Goal: Book appointment/travel/reservation

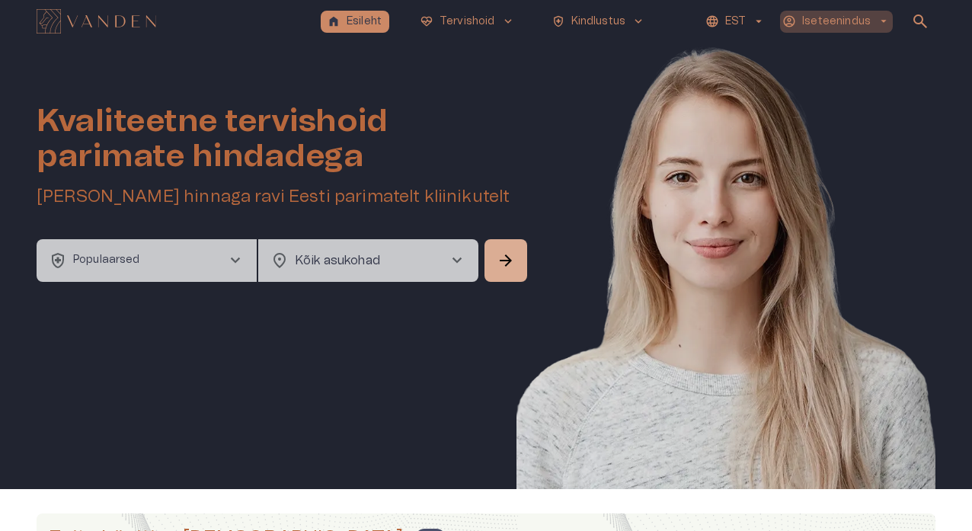
click at [755, 22] on button "Iseteenindus arrow_drop_down" at bounding box center [836, 22] width 113 height 22
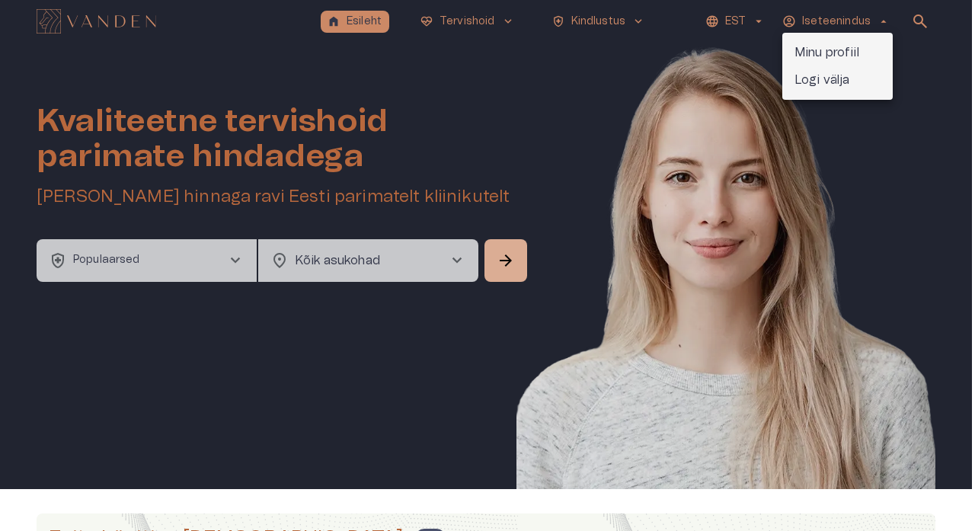
click at [588, 117] on div at bounding box center [487, 265] width 975 height 531
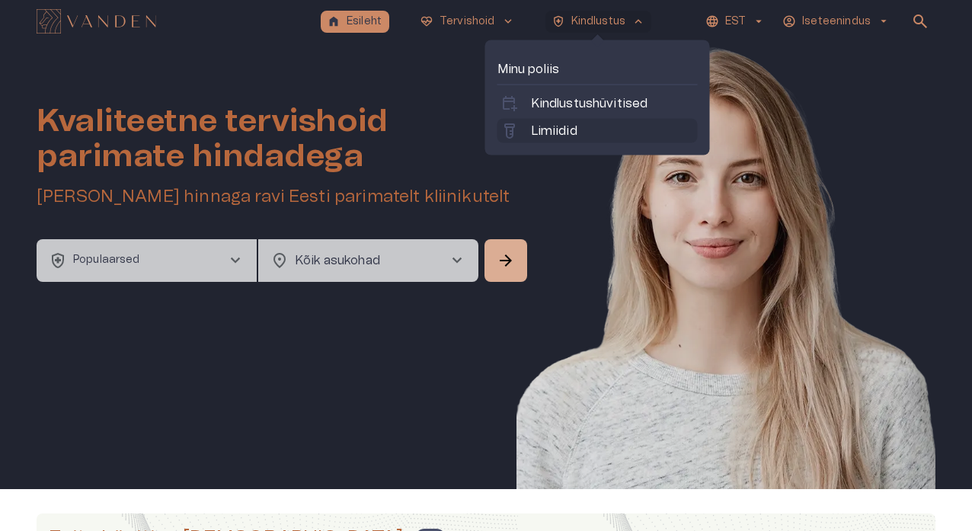
click at [600, 132] on link "labs Limiidid" at bounding box center [597, 131] width 194 height 18
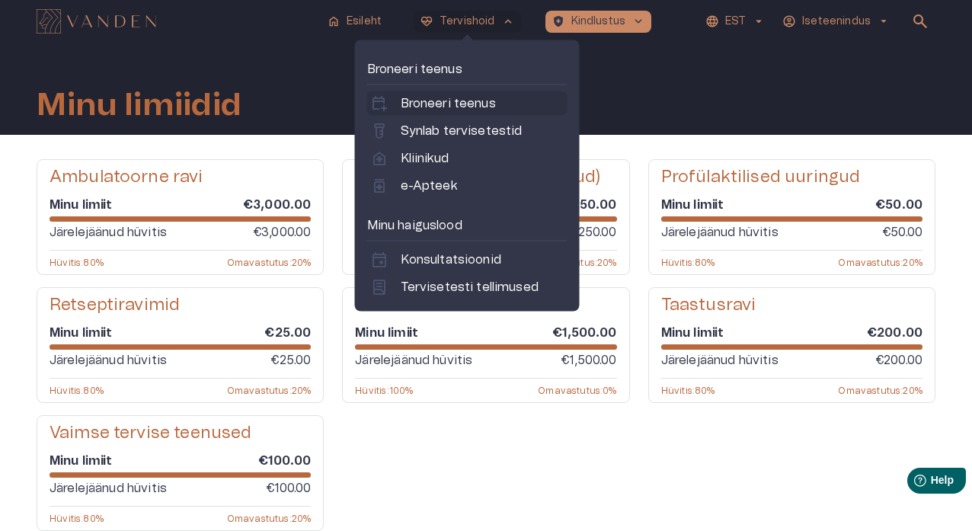
click at [461, 106] on p "Broneeri teenus" at bounding box center [448, 103] width 95 height 18
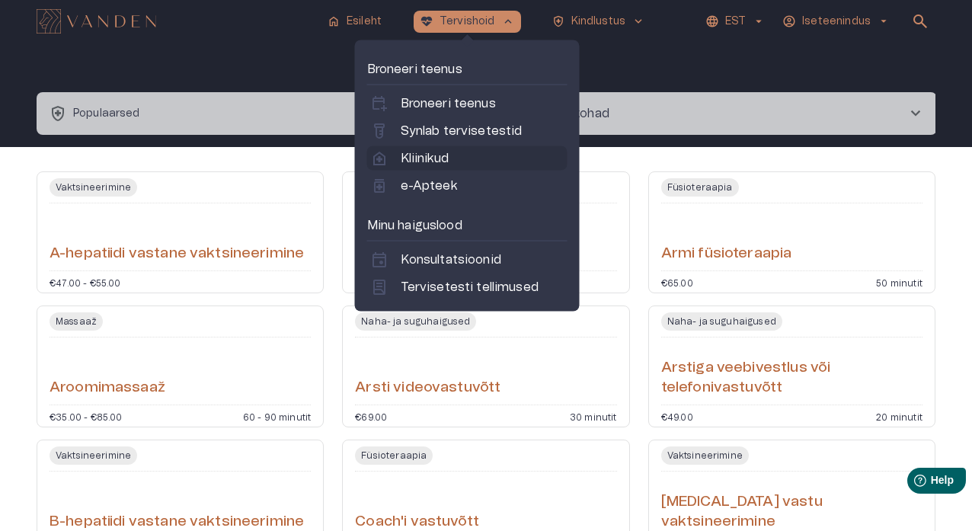
click at [471, 155] on link "home_health Kliinikud" at bounding box center [467, 158] width 194 height 18
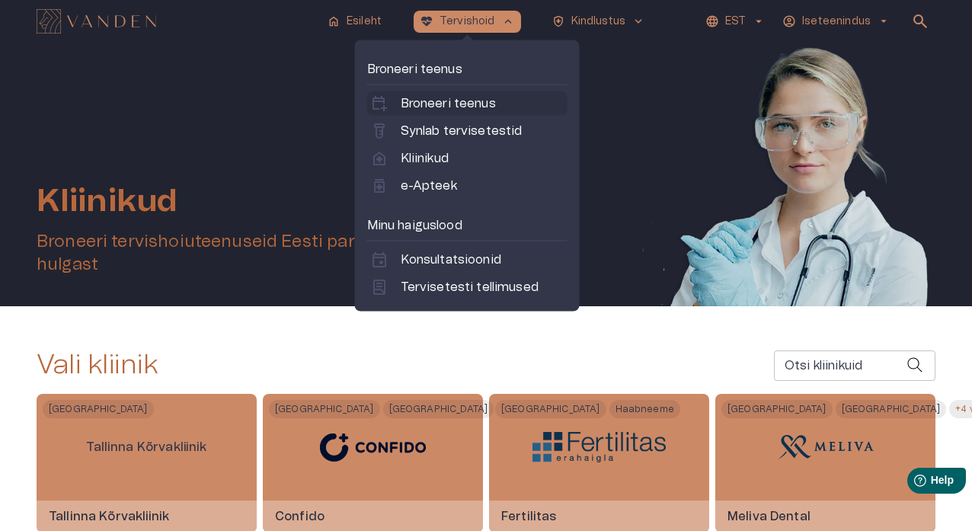
click at [455, 103] on p "Broneeri teenus" at bounding box center [448, 103] width 95 height 18
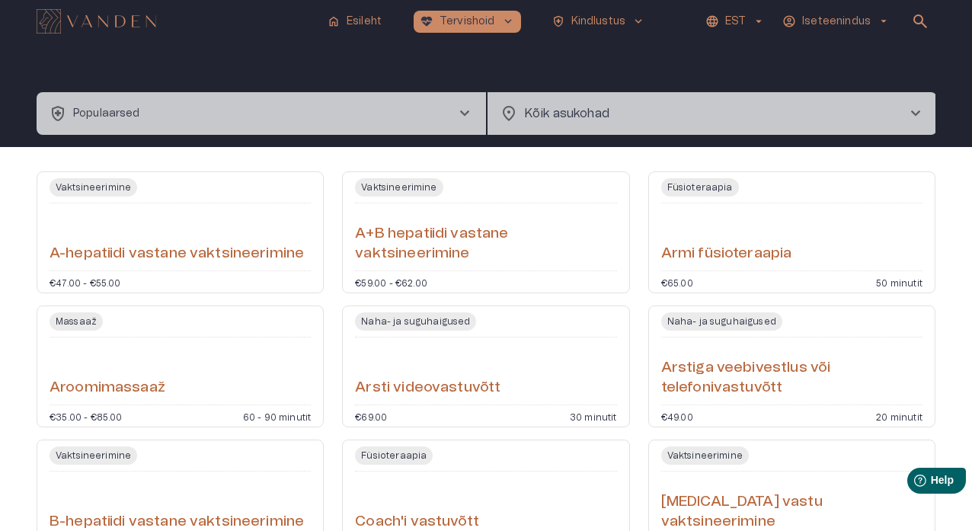
click at [464, 113] on span "chevron_right" at bounding box center [464, 113] width 18 height 18
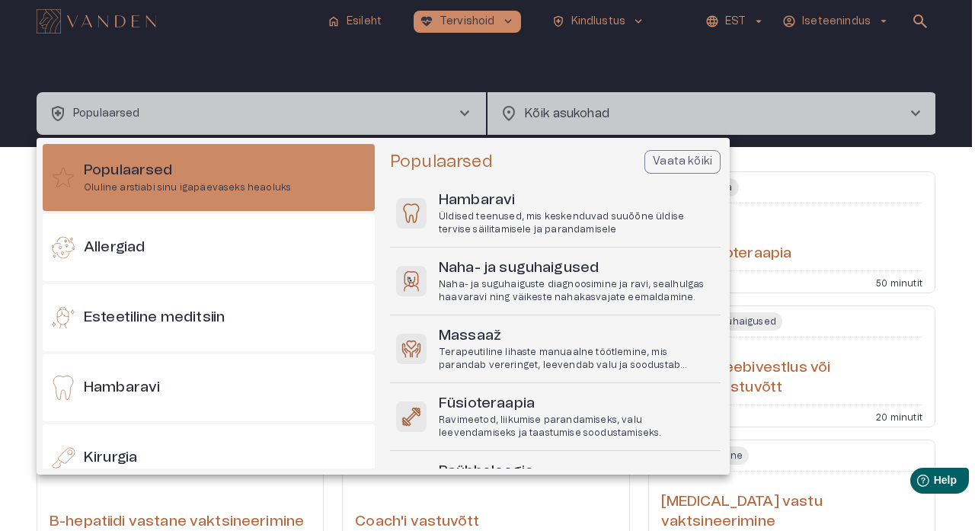
click at [464, 113] on div at bounding box center [487, 265] width 975 height 531
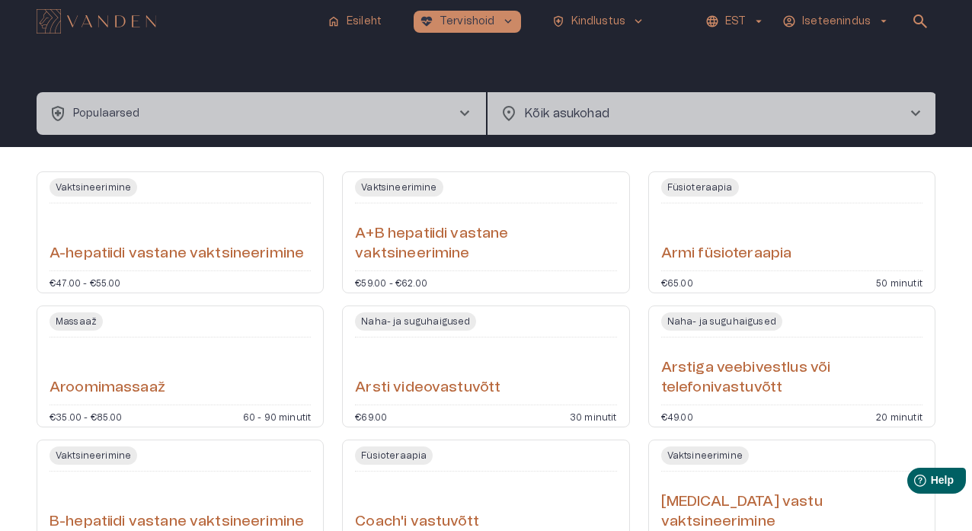
scroll to position [11, 0]
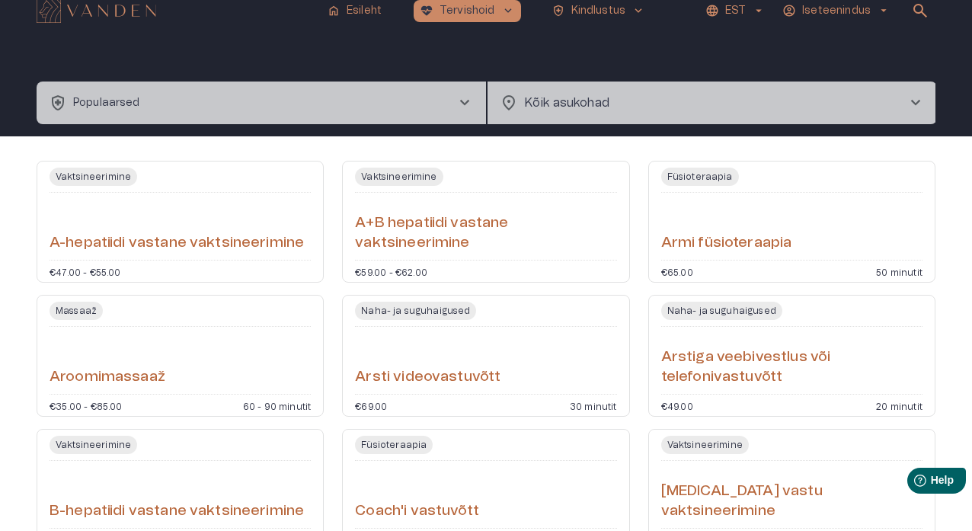
click at [461, 95] on span "chevron_right" at bounding box center [464, 103] width 18 height 18
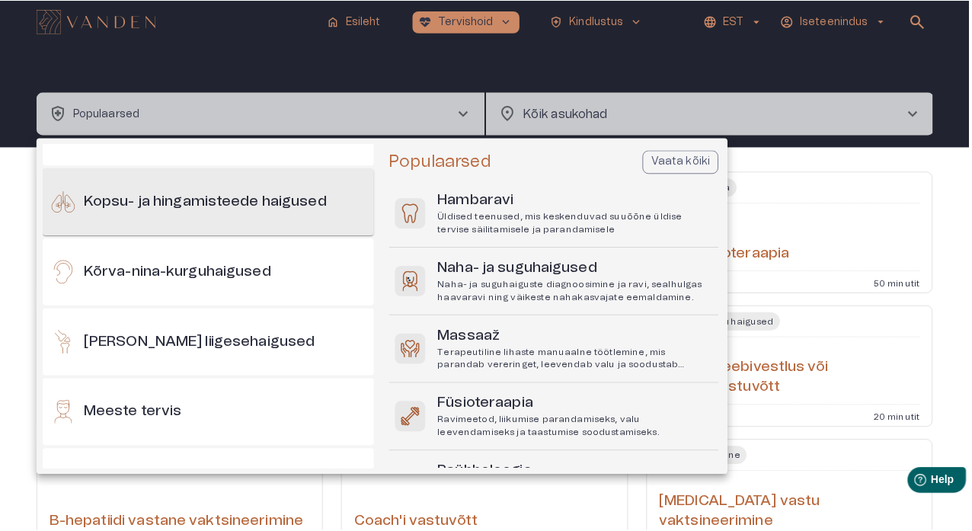
scroll to position [401, 0]
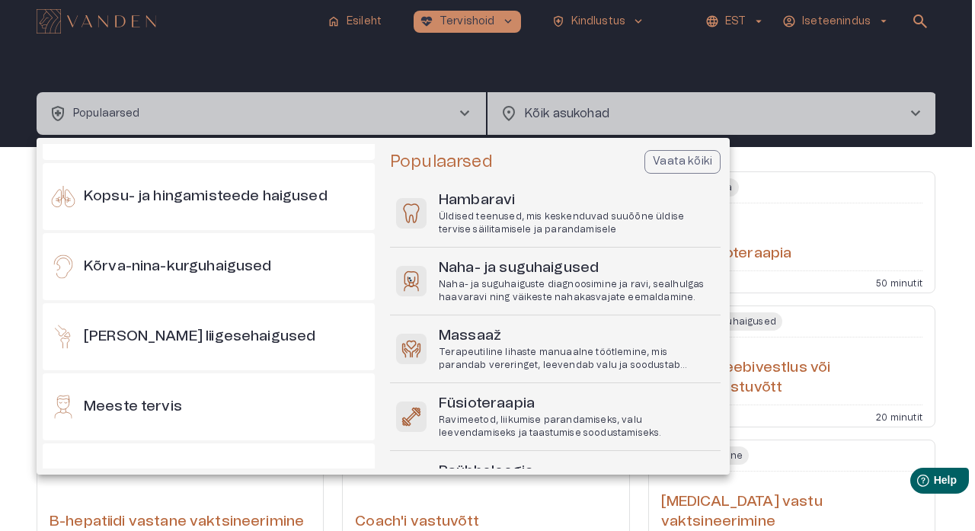
click at [755, 158] on div at bounding box center [487, 265] width 975 height 531
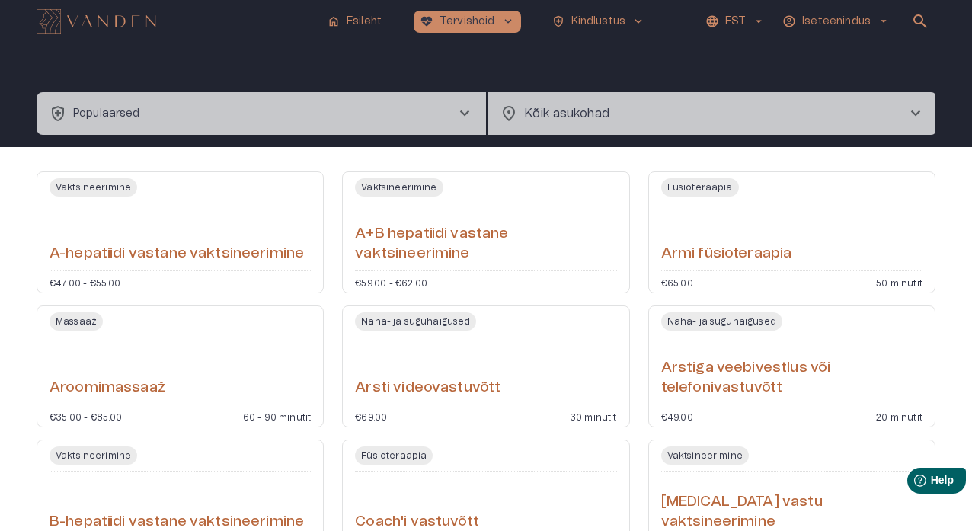
click at [467, 113] on span "chevron_right" at bounding box center [464, 113] width 18 height 18
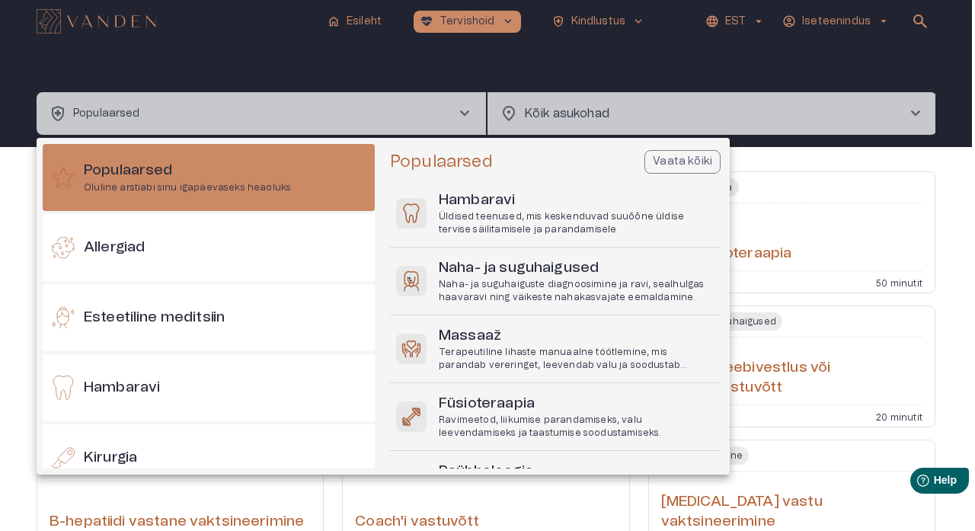
click at [467, 113] on div at bounding box center [487, 265] width 975 height 531
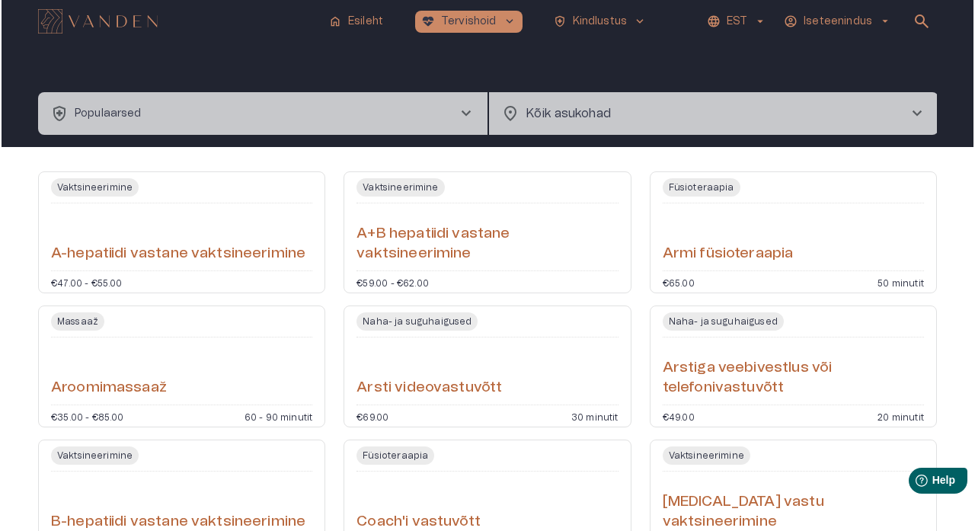
scroll to position [0, 0]
click at [470, 113] on span "chevron_right" at bounding box center [464, 113] width 18 height 18
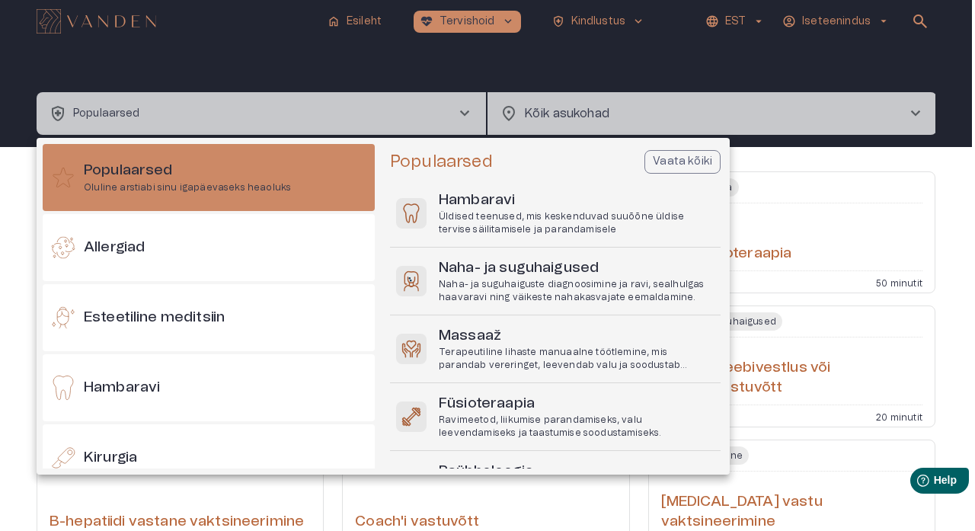
click at [755, 158] on div at bounding box center [487, 265] width 975 height 531
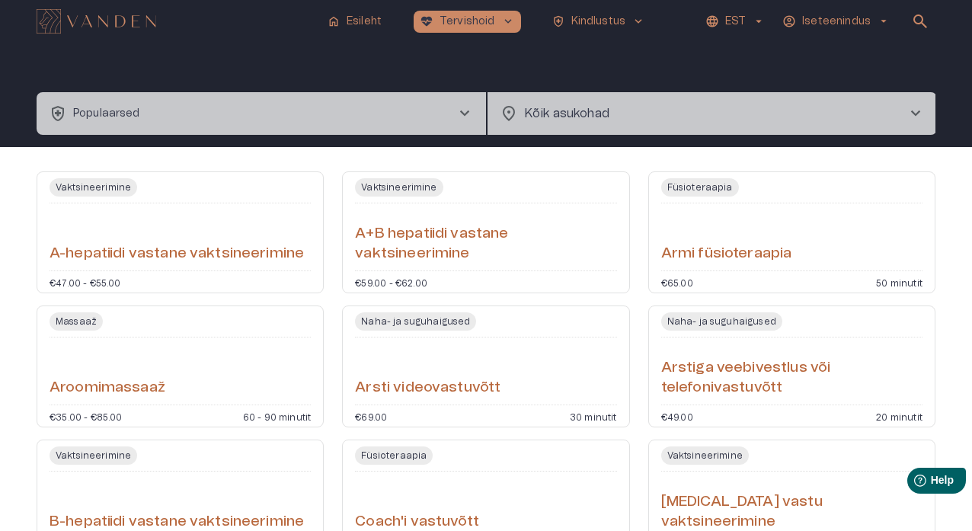
click at [465, 112] on span "chevron_right" at bounding box center [464, 113] width 18 height 18
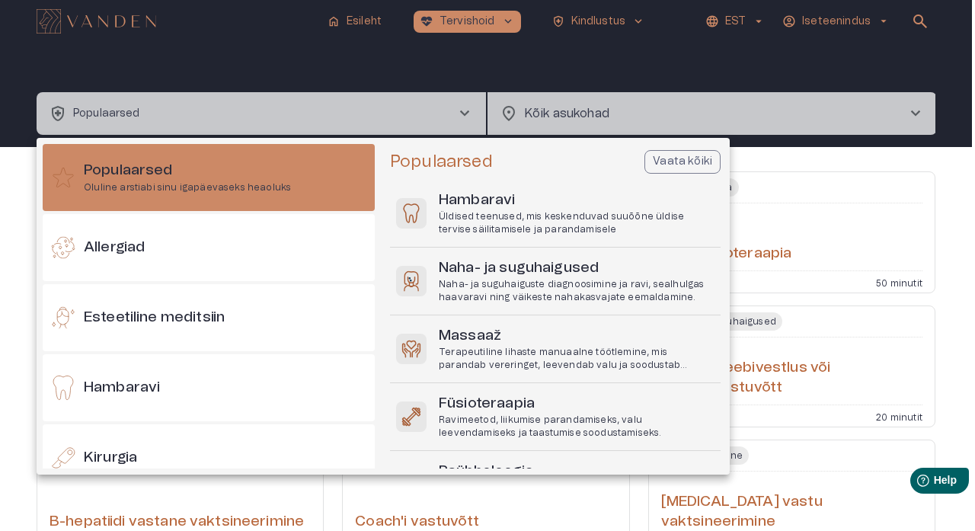
click at [465, 112] on div at bounding box center [487, 265] width 975 height 531
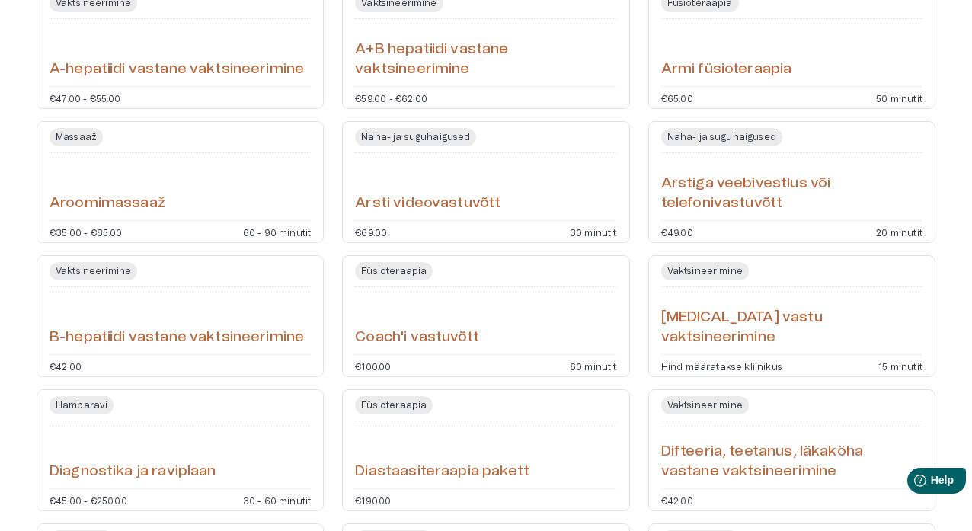
scroll to position [24, 0]
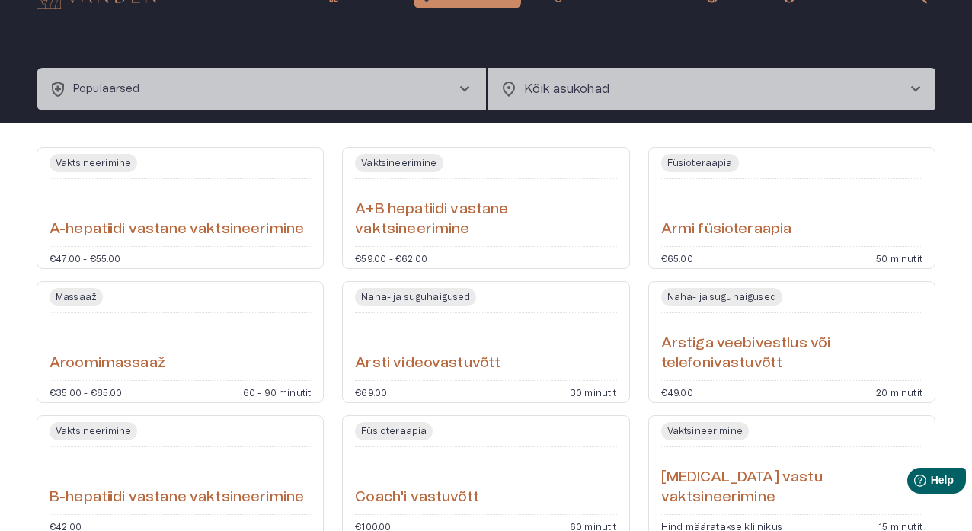
click at [465, 81] on span "chevron_right" at bounding box center [464, 89] width 18 height 18
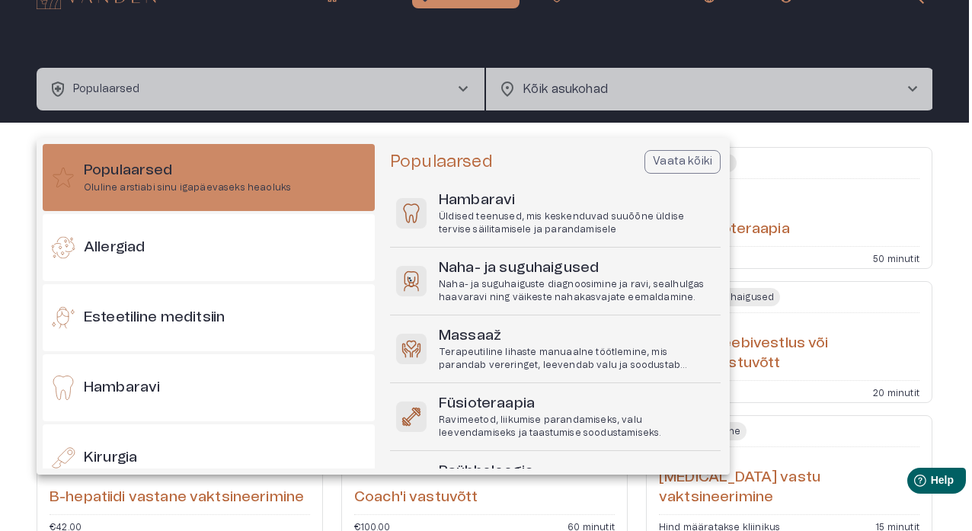
scroll to position [0, 0]
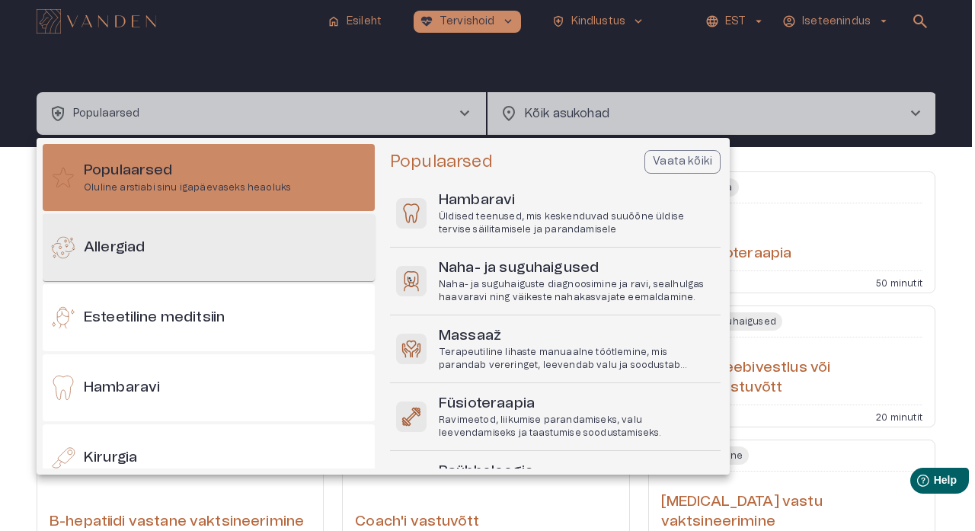
click at [245, 230] on div "Allergiad" at bounding box center [209, 247] width 332 height 67
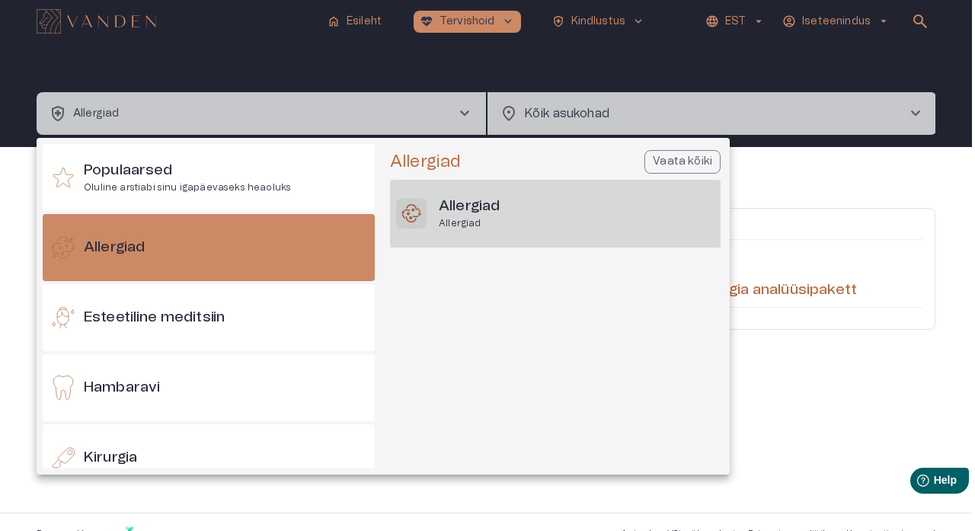
click at [452, 213] on h6 "Allergiad" at bounding box center [469, 207] width 61 height 21
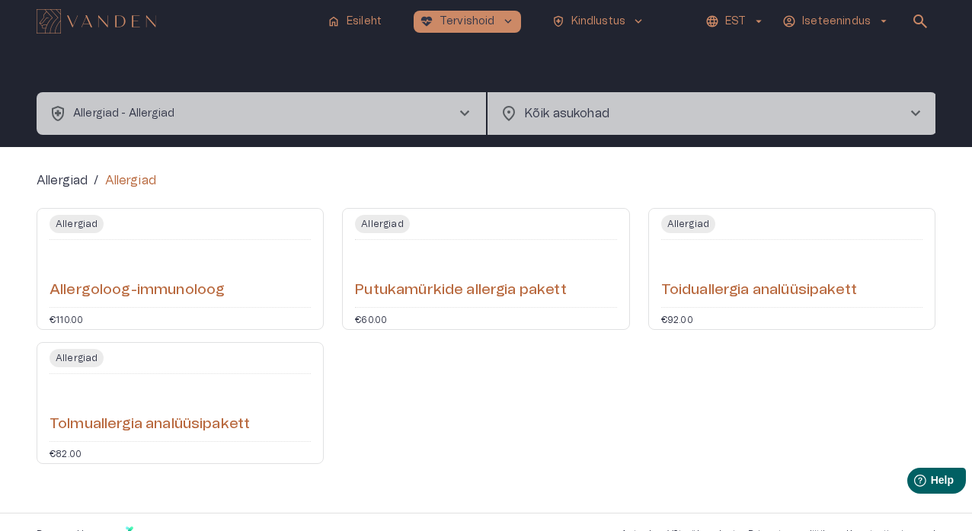
click at [292, 313] on div "Tolmuallergia analüüsipakett" at bounding box center [180, 407] width 261 height 55
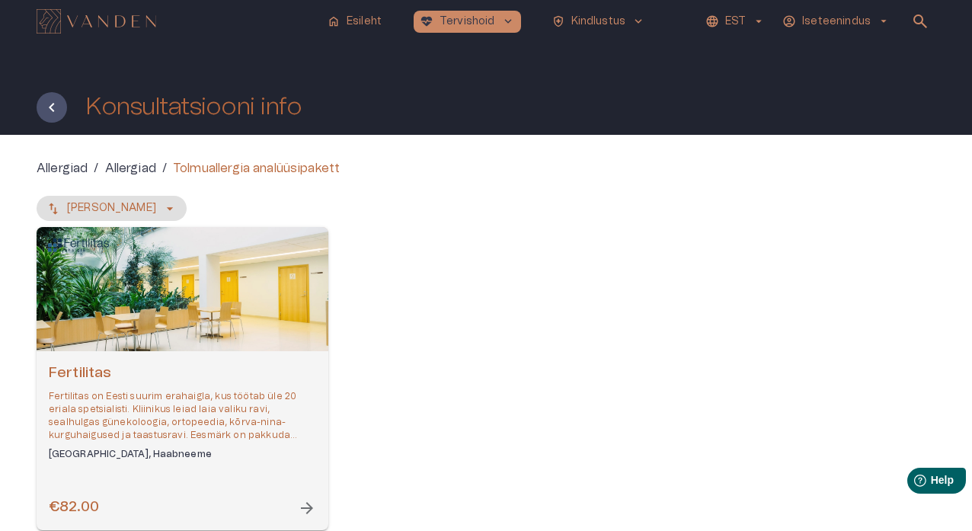
click at [289, 313] on div "Fertilitas Fertilitas on Eesti suurim erahaigla, kus töötab üle 20 eriala spets…" at bounding box center [183, 440] width 292 height 179
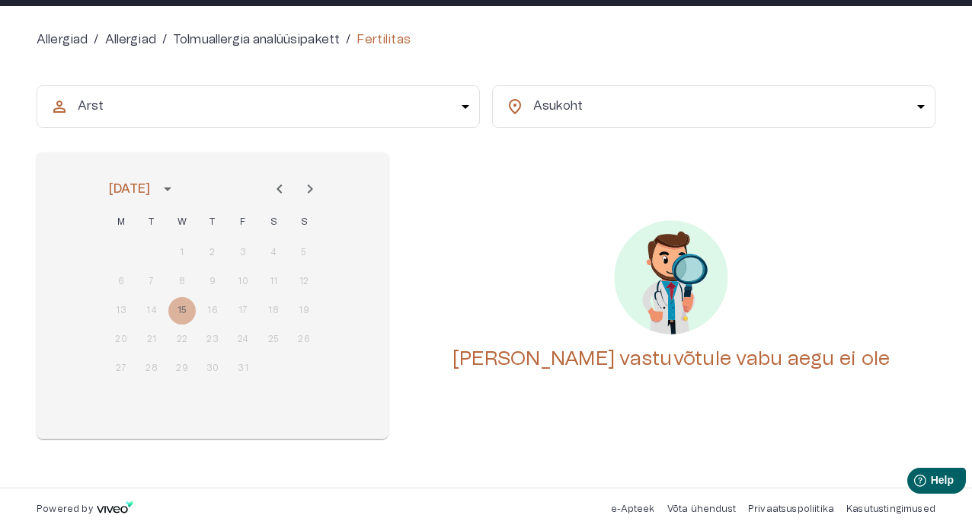
scroll to position [129, 0]
click at [313, 190] on icon "Next month" at bounding box center [310, 189] width 18 height 18
click at [289, 190] on icon "Previous month" at bounding box center [279, 189] width 18 height 18
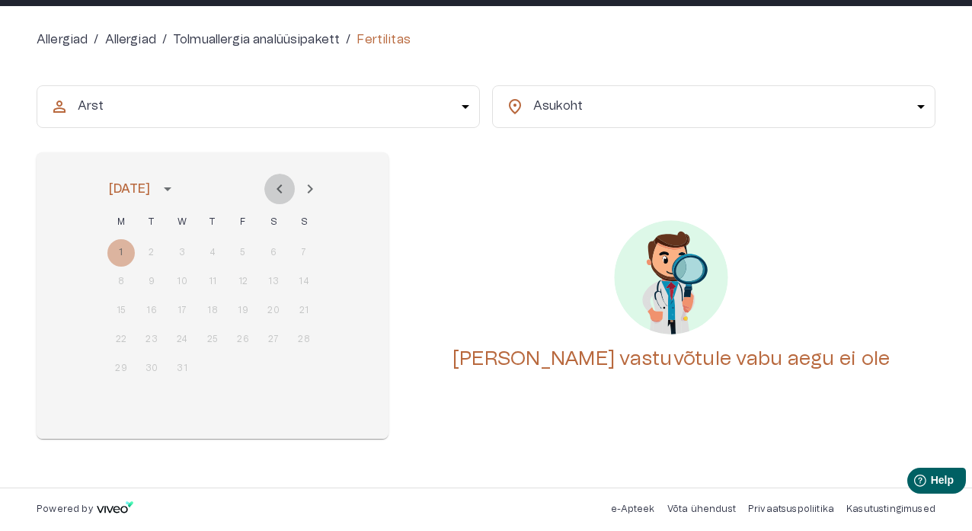
click at [289, 190] on icon "Previous month" at bounding box center [279, 189] width 18 height 18
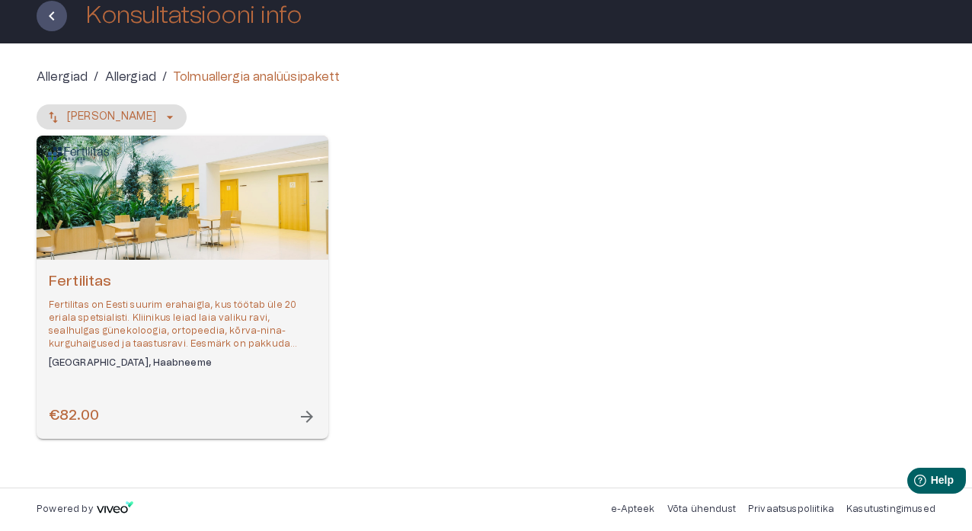
scroll to position [91, 0]
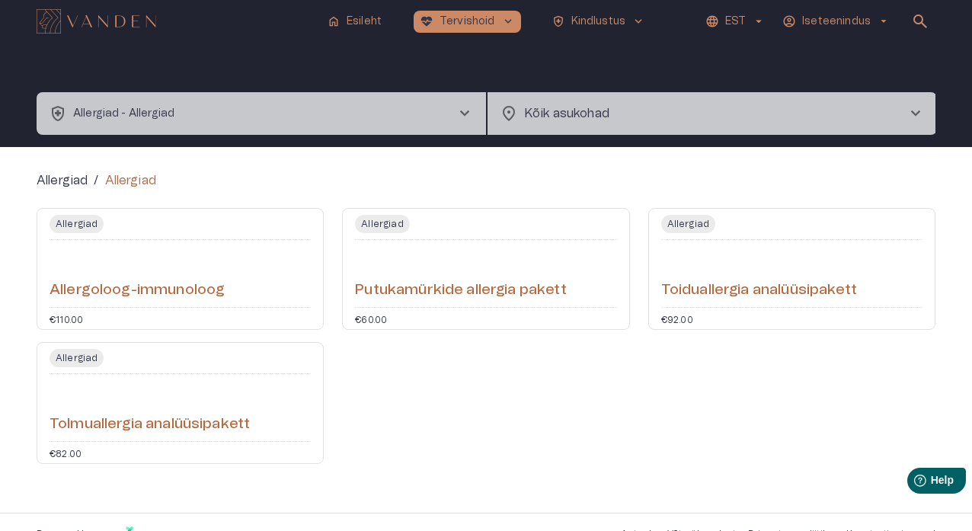
click at [529, 307] on hr "Open service booking details" at bounding box center [485, 307] width 261 height 1
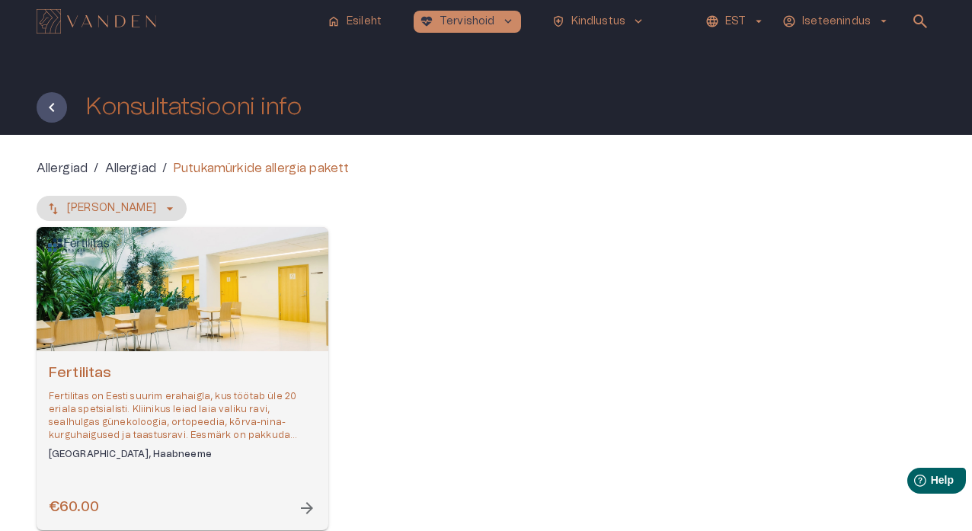
click at [305, 313] on span "arrow_forward" at bounding box center [307, 508] width 18 height 18
click at [466, 313] on div "Fertilitas Fertilitas on Eesti suurim erahaigla, kus töötab üle 20 eriala spets…" at bounding box center [486, 378] width 899 height 303
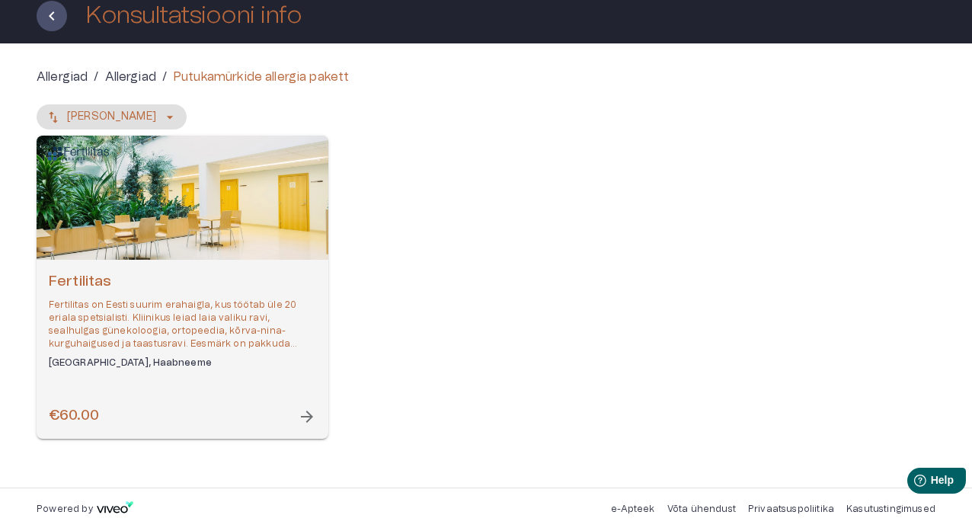
scroll to position [91, 0]
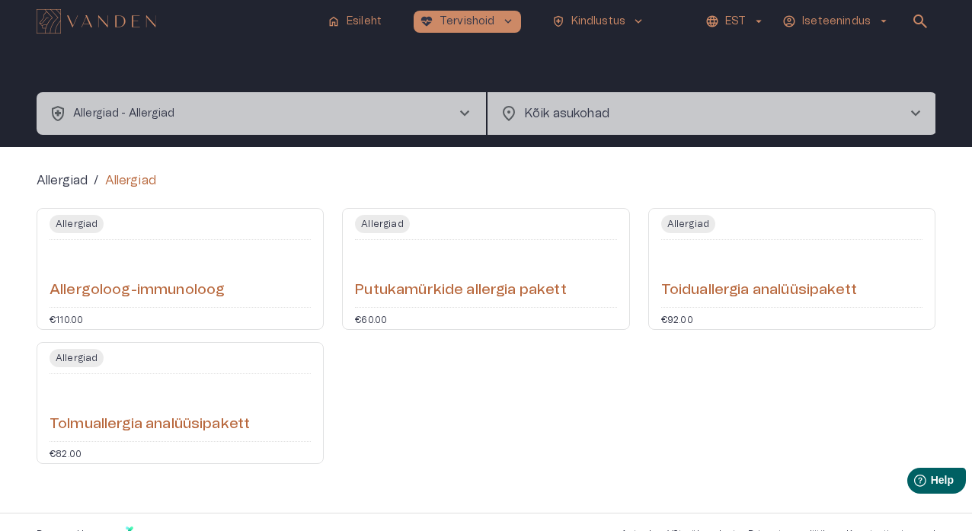
click at [735, 300] on h6 "Toiduallergia analüüsipakett" at bounding box center [759, 290] width 196 height 21
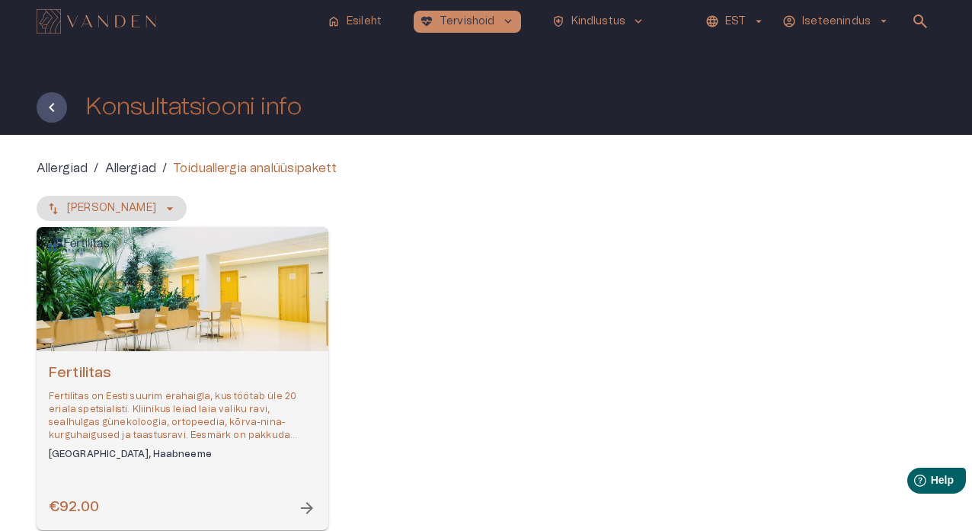
click at [155, 313] on div "€92.00 arrow_forward" at bounding box center [182, 507] width 267 height 21
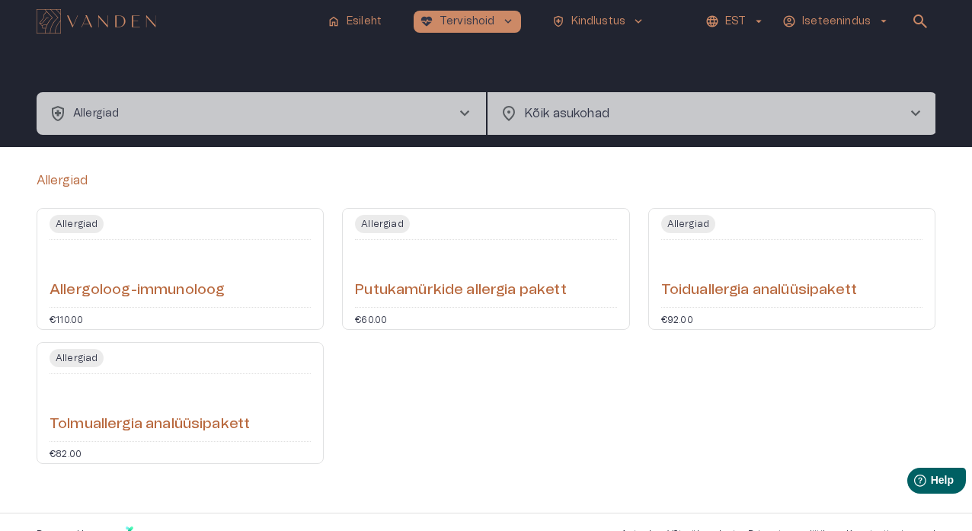
click at [471, 112] on span "chevron_right" at bounding box center [464, 113] width 18 height 18
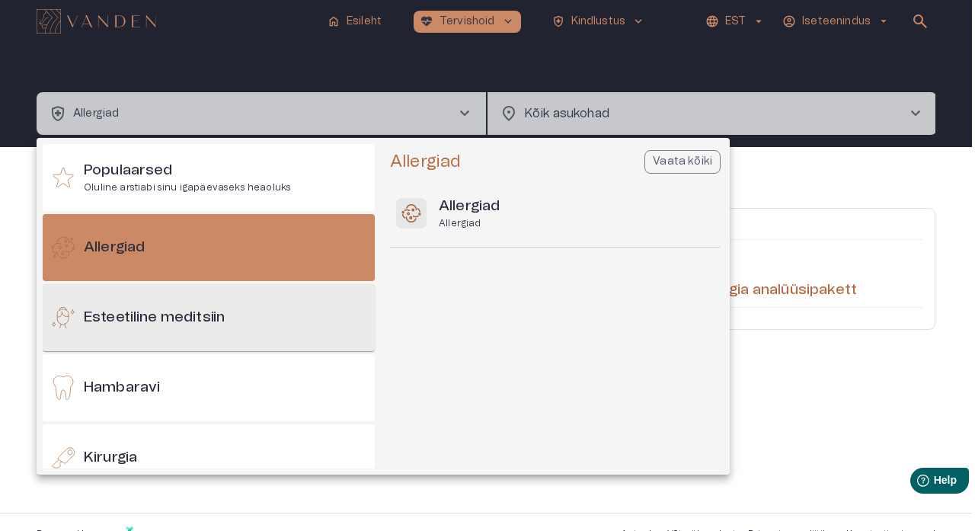
click at [251, 313] on div "Esteetiline meditsiin" at bounding box center [209, 317] width 332 height 67
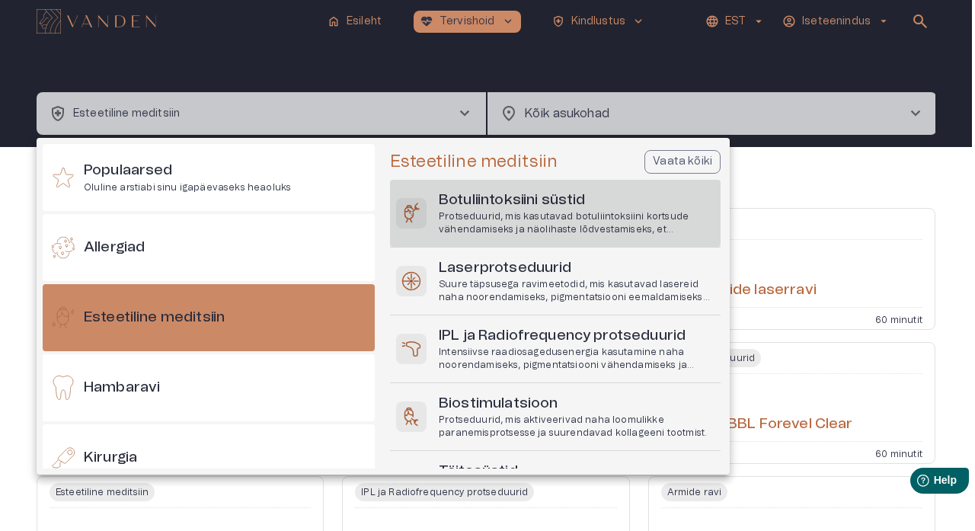
click at [567, 221] on p "Protseduurid, mis kasutavad botuliintoksiini kortsude vähendamiseks ja näolihas…" at bounding box center [577, 223] width 276 height 26
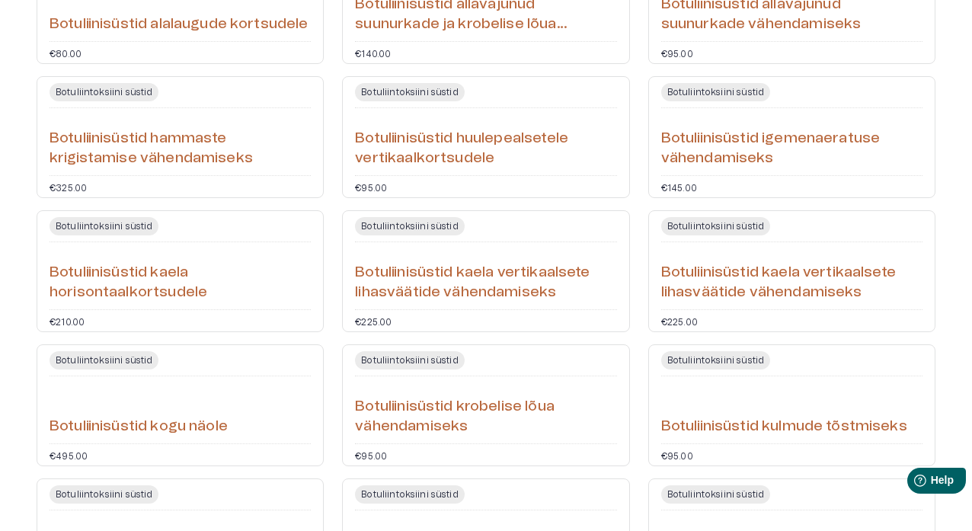
scroll to position [269, 0]
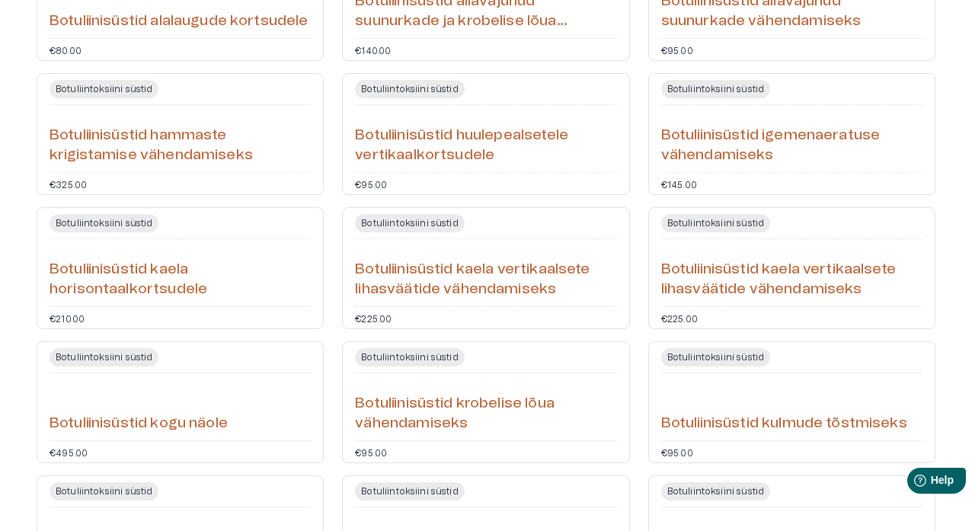
click at [548, 287] on h6 "Botuliinisüstid kaela vertikaalsete lihasväätide vähendamiseks" at bounding box center [485, 280] width 261 height 40
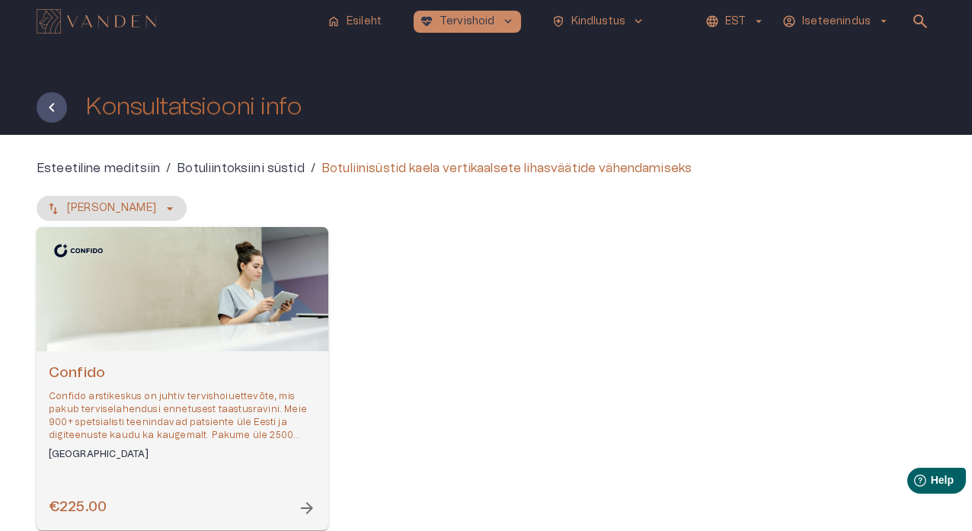
click at [304, 313] on span "arrow_forward" at bounding box center [307, 508] width 18 height 18
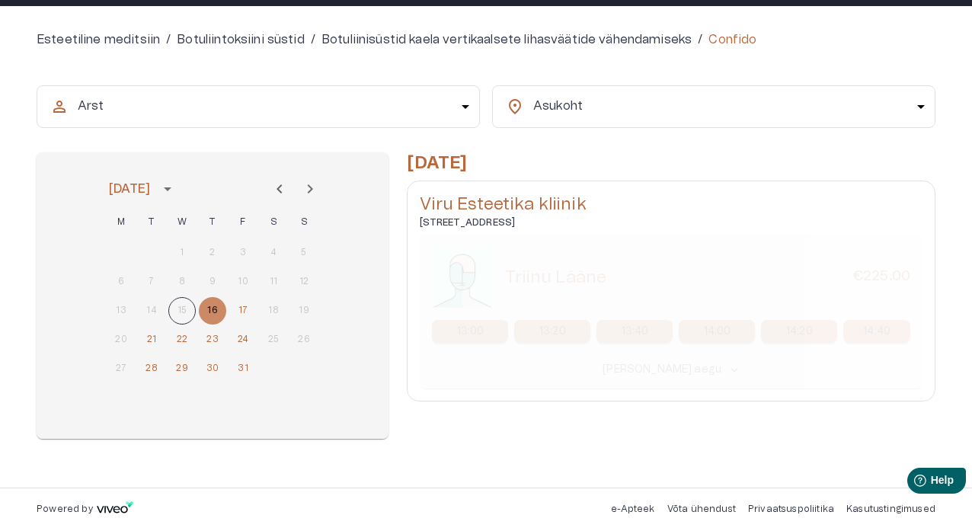
scroll to position [129, 0]
click at [644, 313] on p "13:40" at bounding box center [635, 332] width 27 height 16
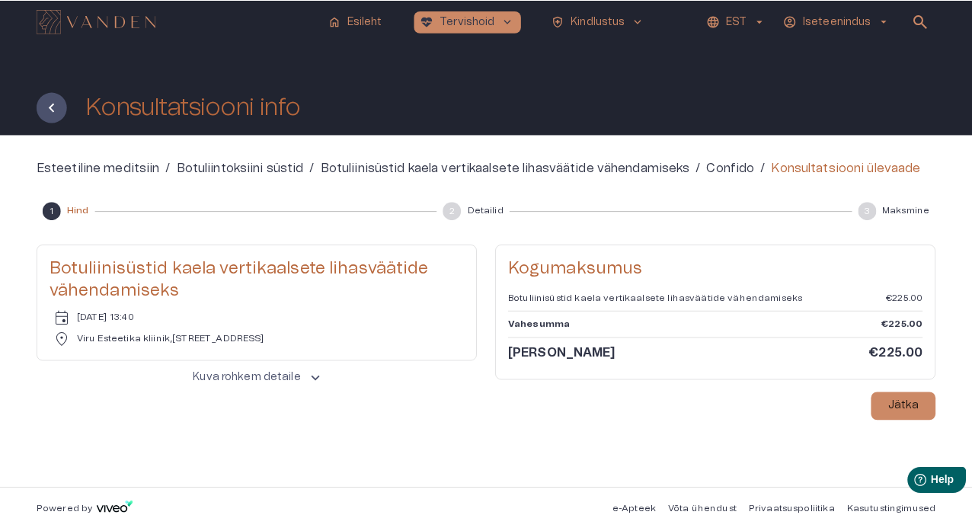
scroll to position [129, 0]
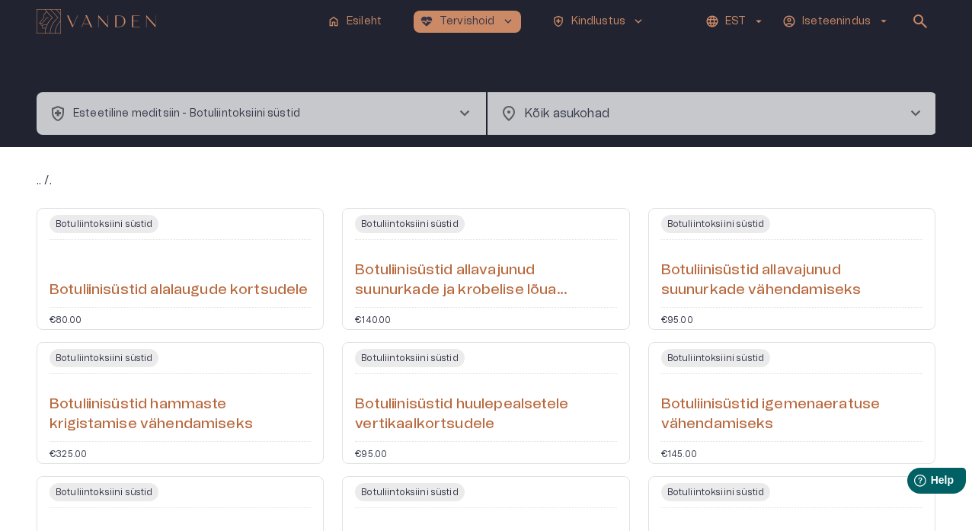
scroll to position [269, 0]
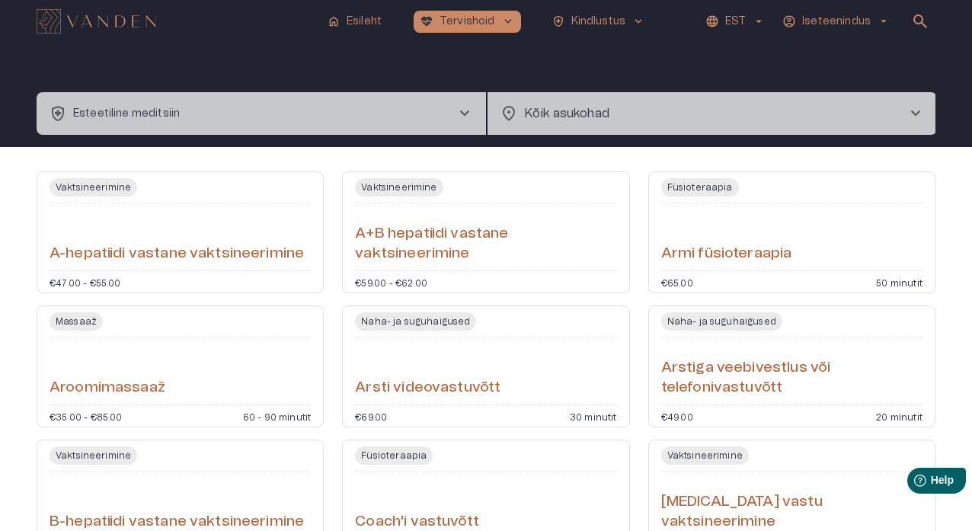
click at [462, 111] on span "chevron_right" at bounding box center [464, 113] width 18 height 18
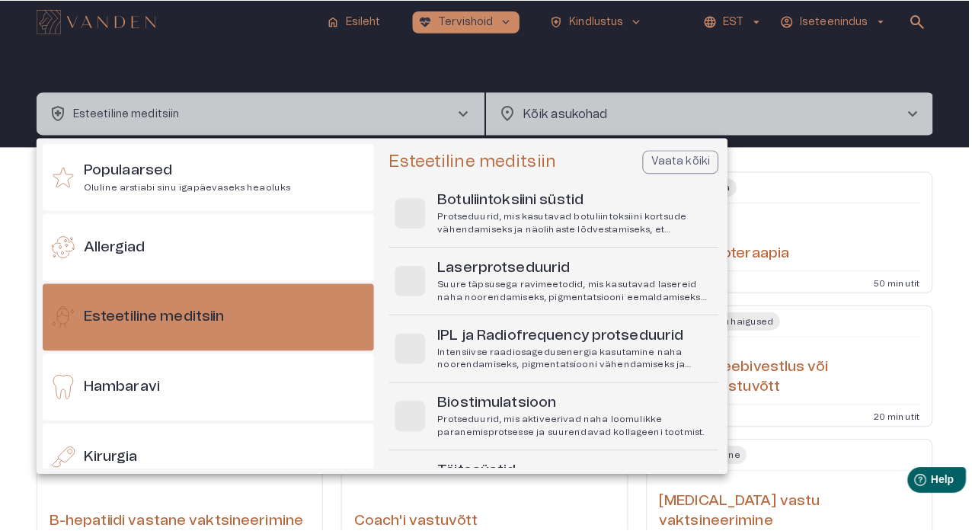
scroll to position [12, 0]
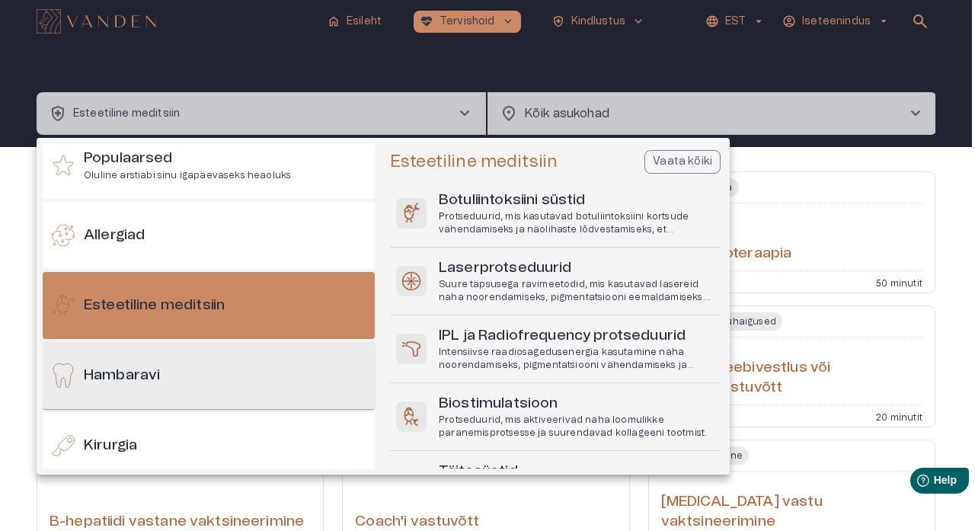
click at [206, 313] on div "Hambaravi" at bounding box center [209, 375] width 332 height 67
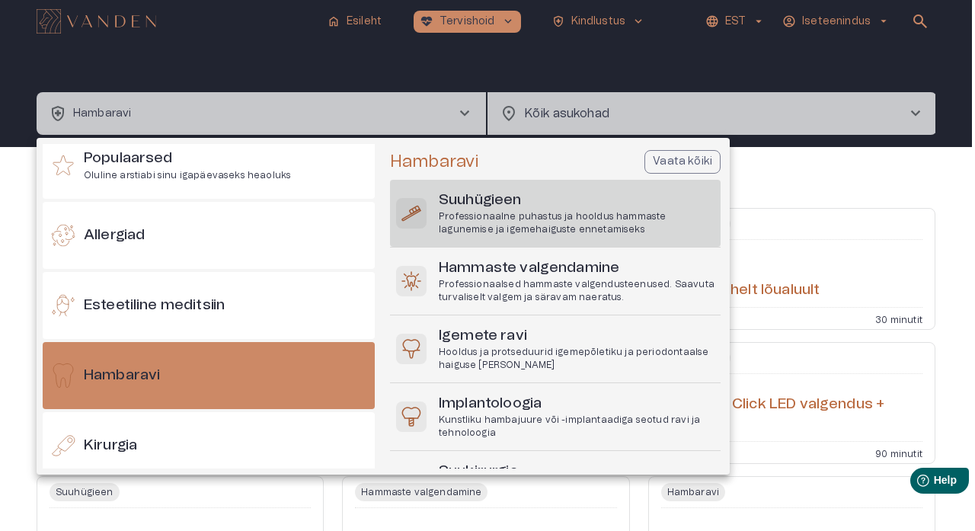
click at [504, 219] on p "Professionaalne puhastus ja hooldus hammaste lagunemise ja igemehaiguste enneta…" at bounding box center [577, 223] width 276 height 26
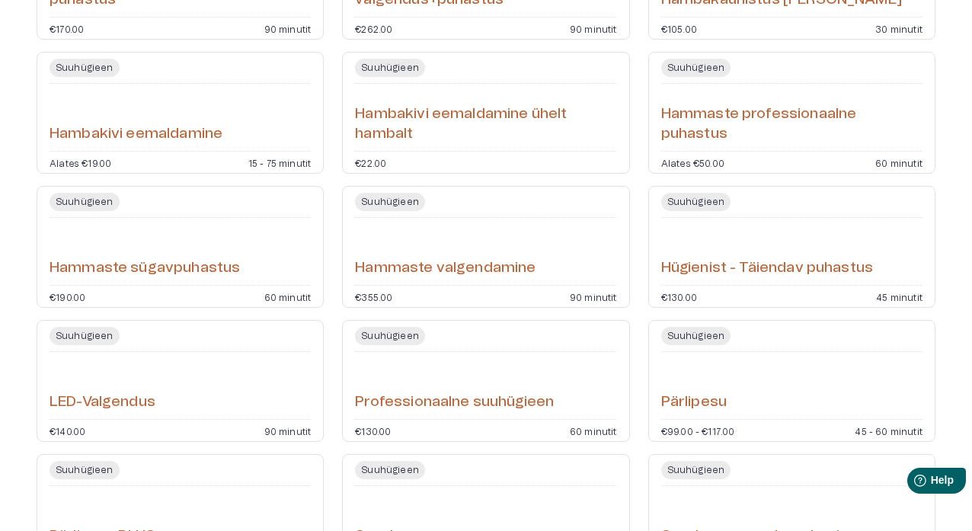
scroll to position [416, 0]
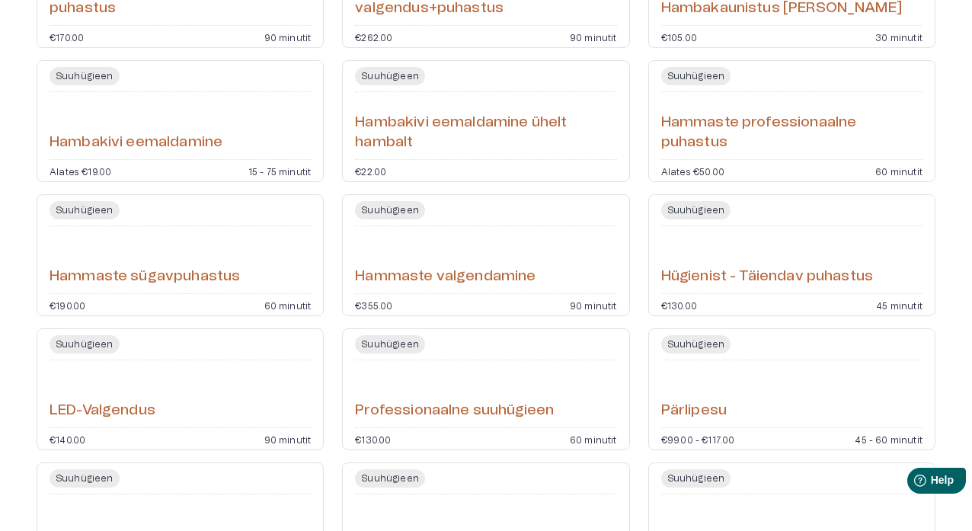
click at [292, 313] on div "LED-Valgendus" at bounding box center [180, 393] width 261 height 55
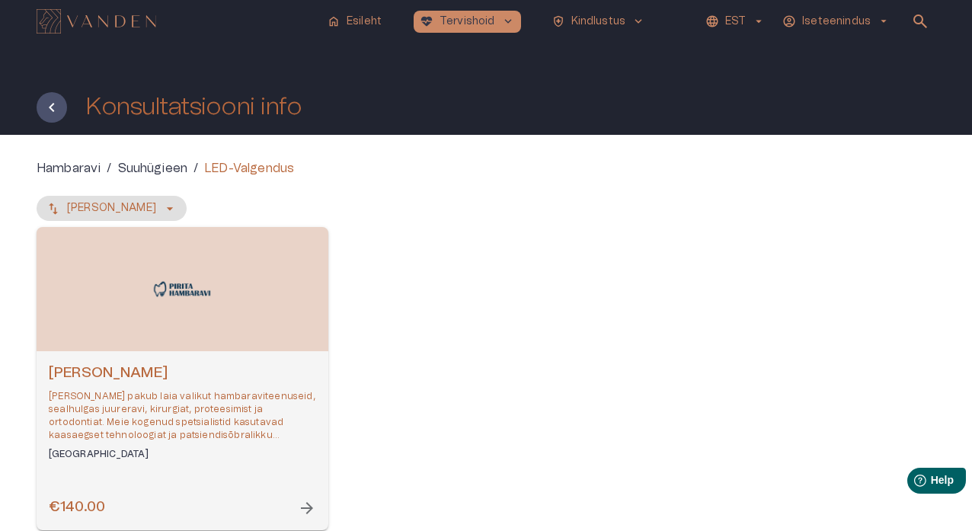
click at [292, 313] on div "€140.00 arrow_forward" at bounding box center [182, 507] width 267 height 21
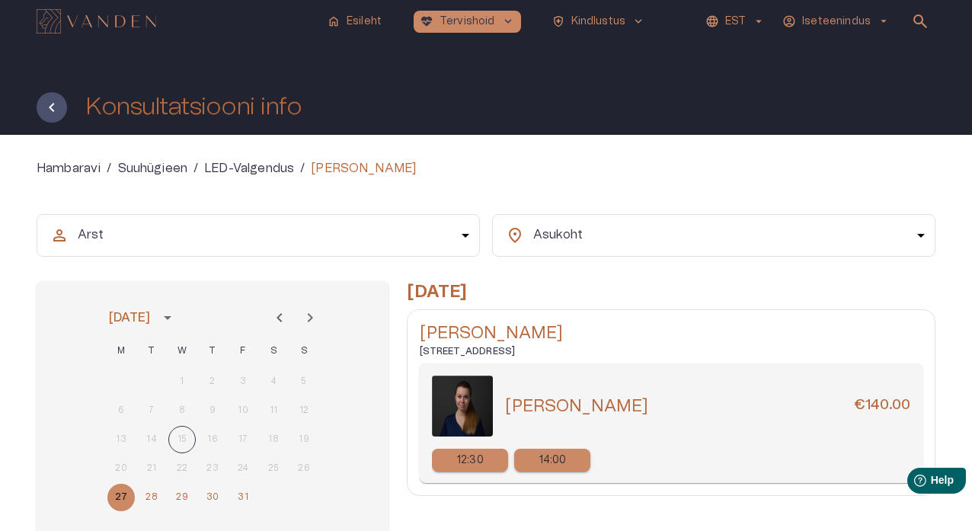
click at [463, 313] on p "12:30" at bounding box center [470, 460] width 27 height 16
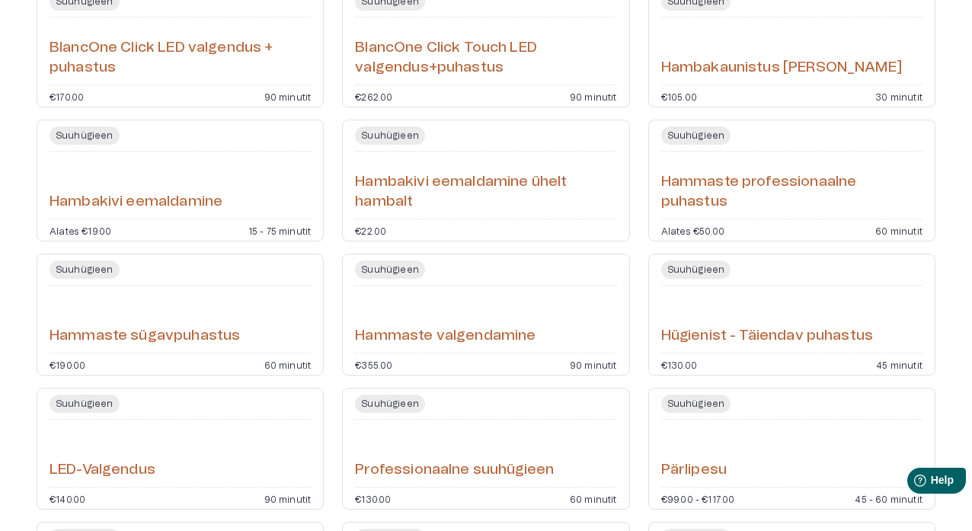
scroll to position [354, 0]
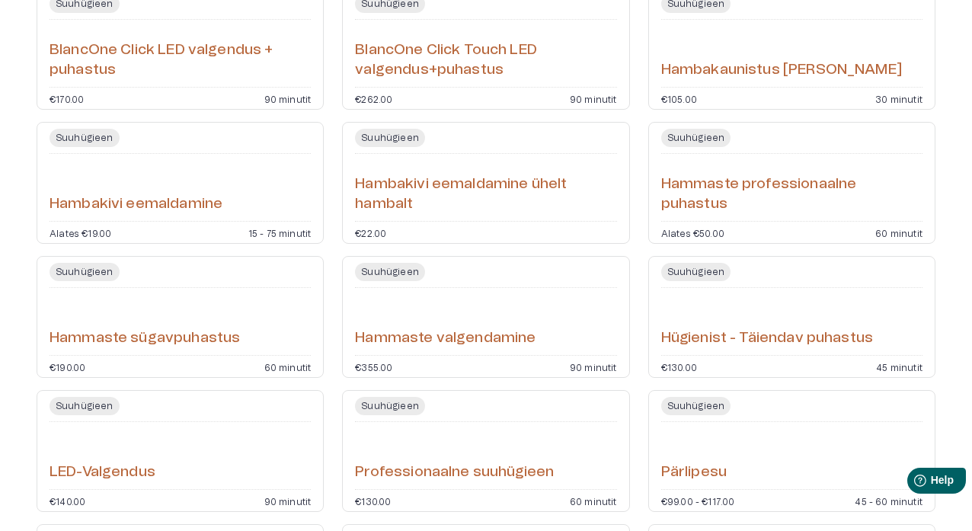
click at [698, 313] on h6 "Hügienist - Täiendav puhastus" at bounding box center [767, 338] width 212 height 21
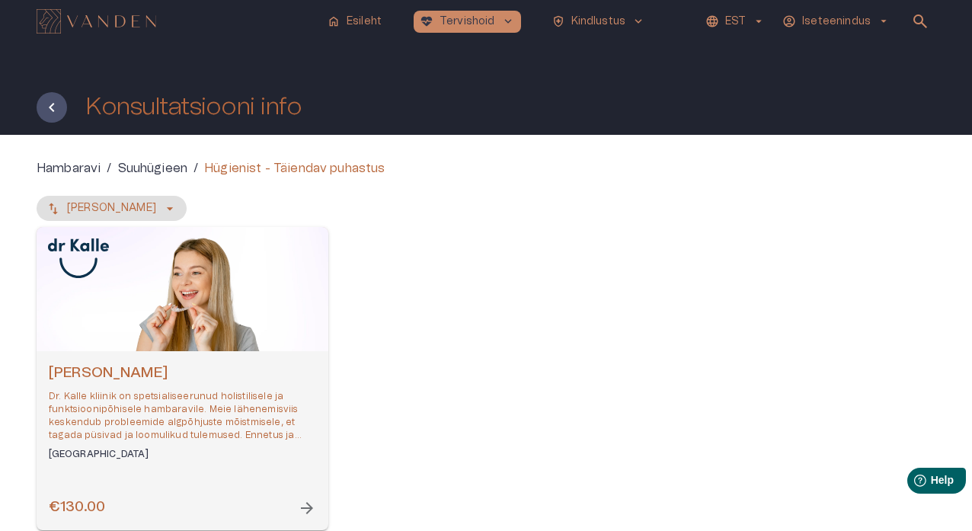
click at [271, 313] on div "[PERSON_NAME] [PERSON_NAME] kliinik on spetsialiseerunud holistilisele ja funkt…" at bounding box center [183, 440] width 292 height 179
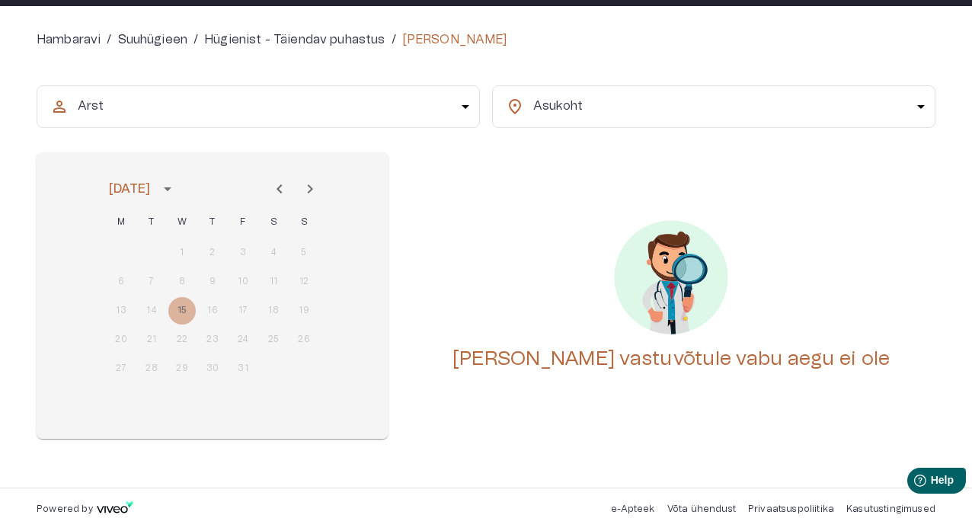
scroll to position [129, 0]
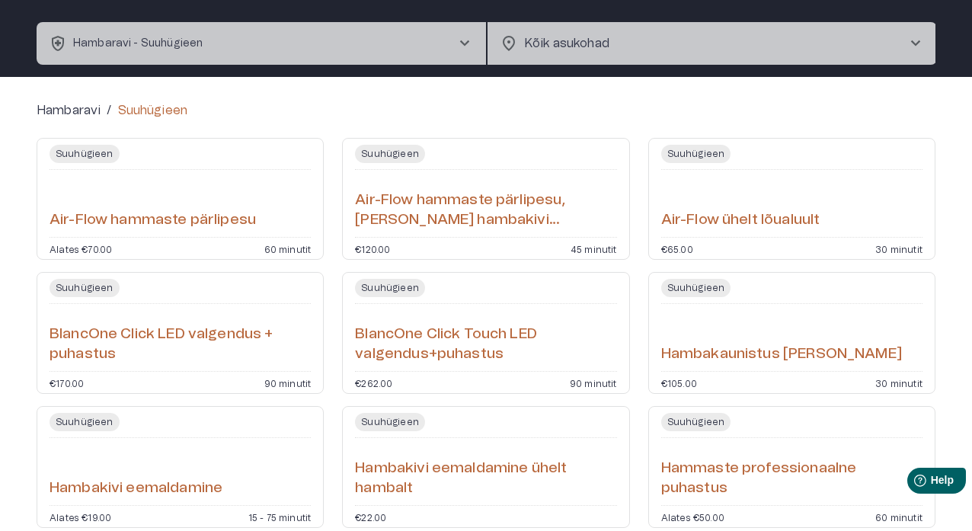
scroll to position [71, 0]
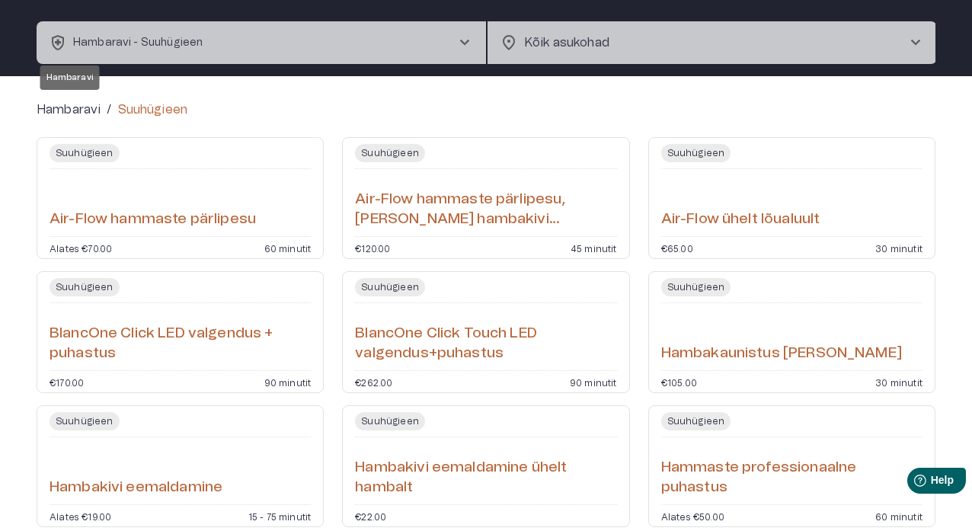
click at [92, 112] on p "Hambaravi" at bounding box center [69, 110] width 64 height 18
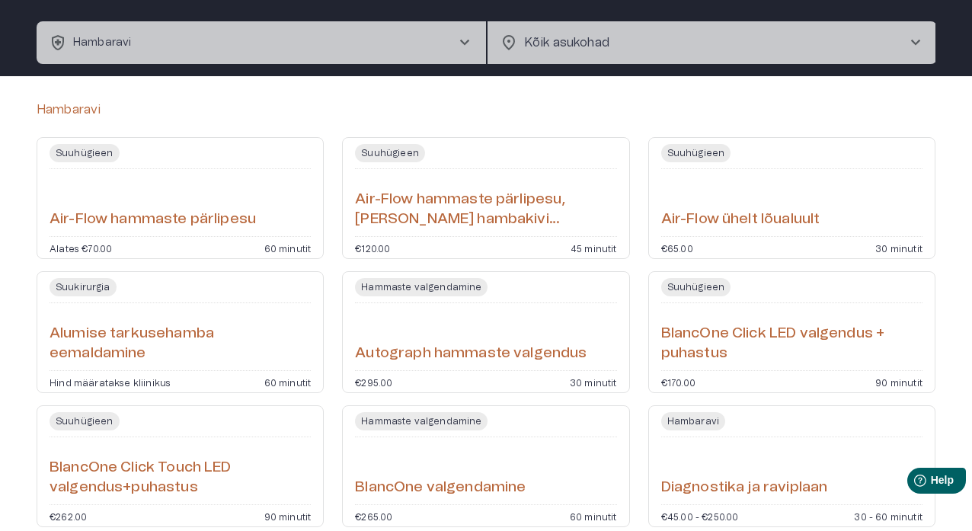
click at [460, 38] on span "chevron_right" at bounding box center [464, 43] width 18 height 18
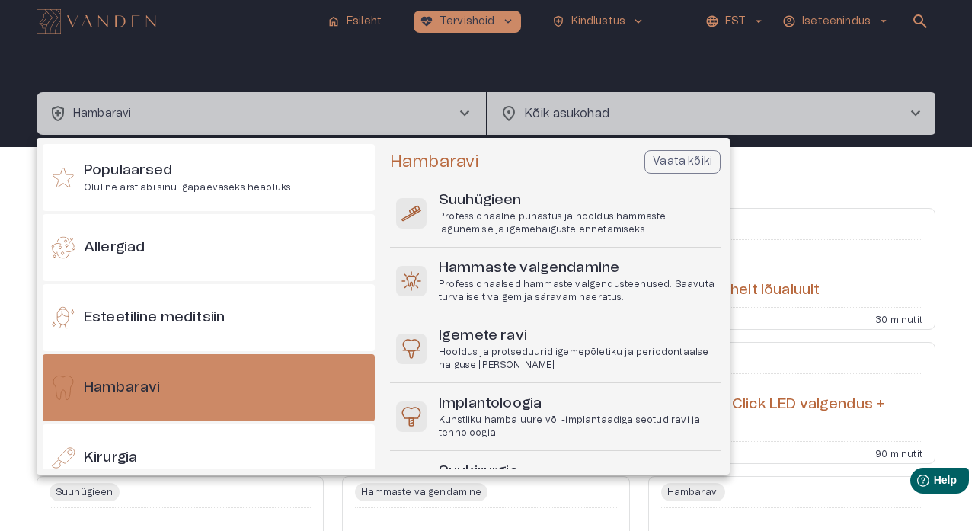
scroll to position [82, 0]
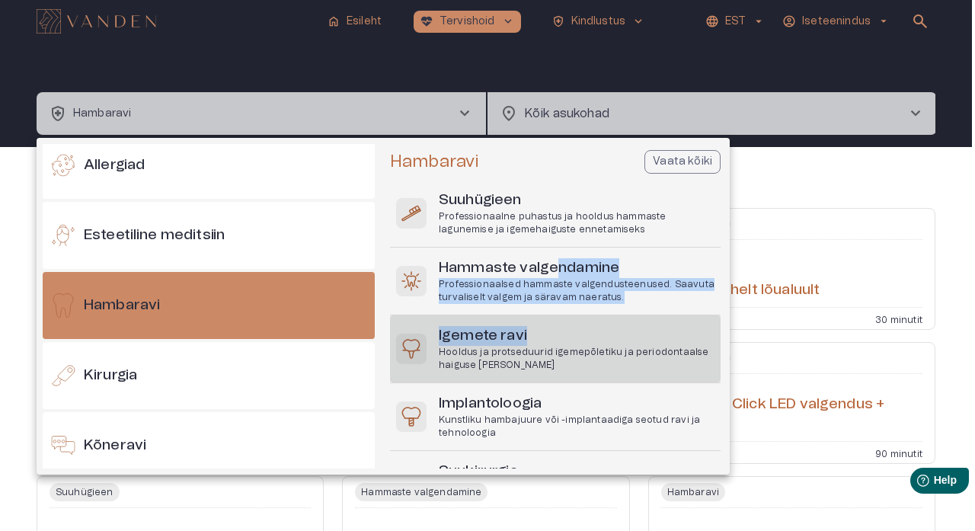
drag, startPoint x: 555, startPoint y: 273, endPoint x: 555, endPoint y: 339, distance: 65.5
click at [555, 313] on div "Hambaravi Vaata kõiki Suuhügieen Professionaalne puhastus ja hooldus hammaste l…" at bounding box center [557, 309] width 334 height 318
click at [555, 313] on h6 "Igemete ravi" at bounding box center [577, 336] width 276 height 21
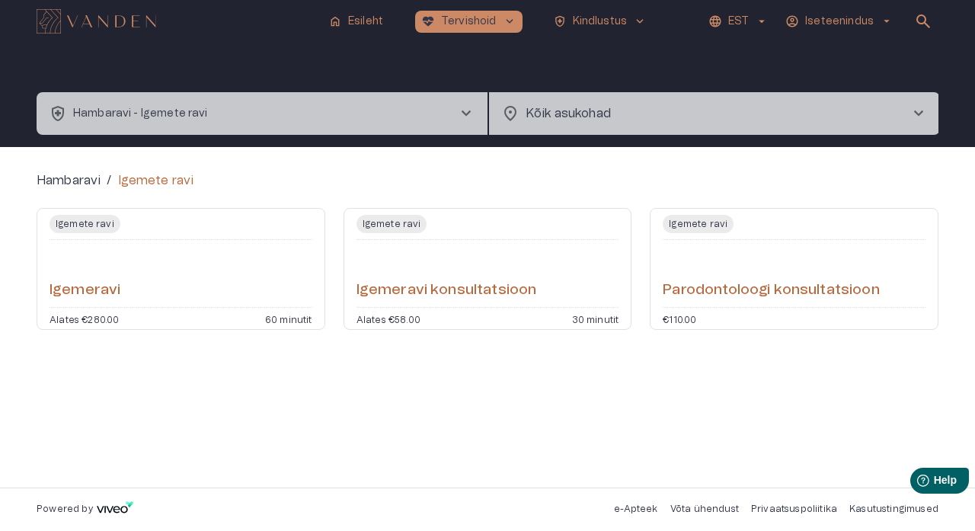
click at [470, 113] on span "chevron_right" at bounding box center [466, 113] width 18 height 18
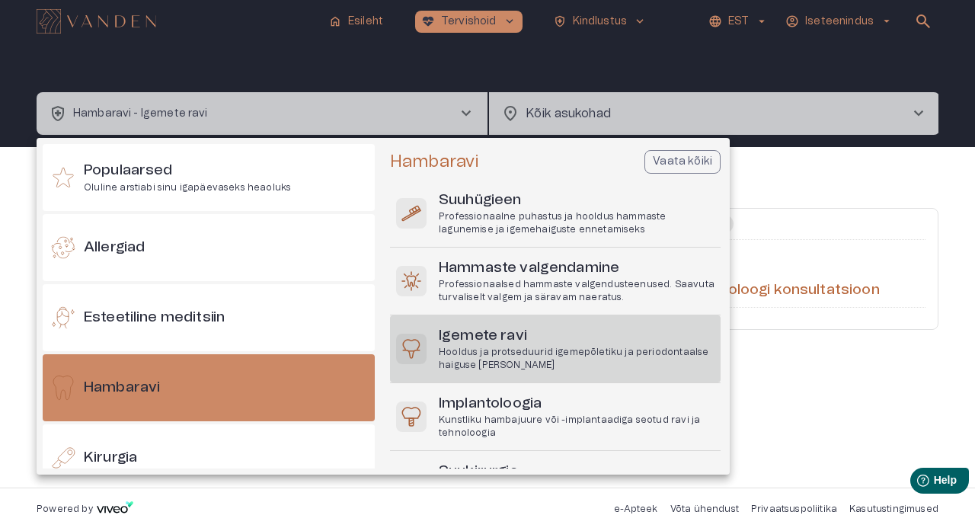
scroll to position [40, 0]
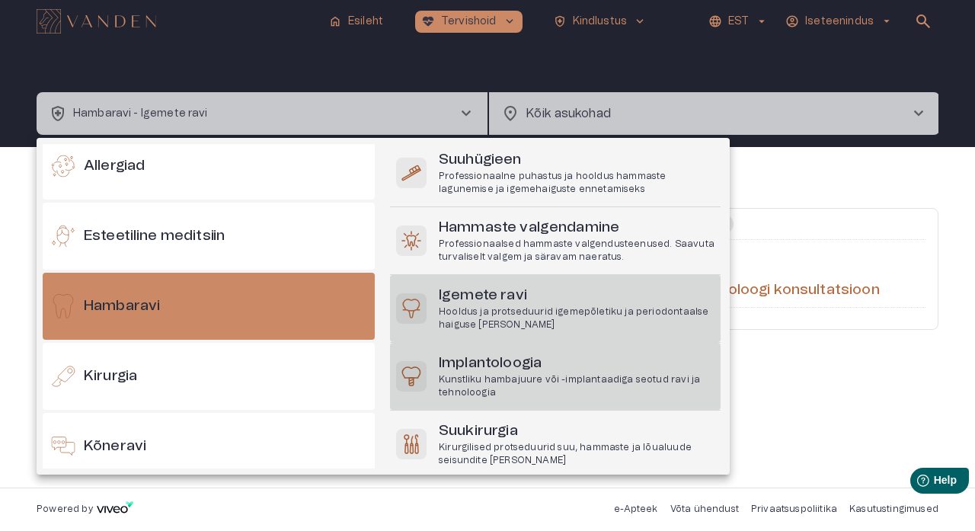
click at [505, 313] on p "Kunstliku hambajuure või -implantaadiga seotud ravi ja tehnoloogia" at bounding box center [577, 386] width 276 height 26
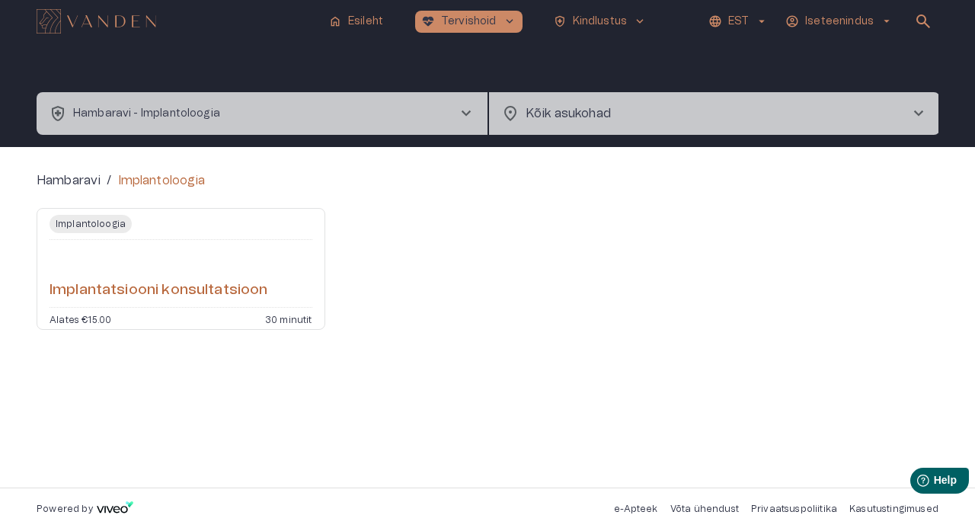
click at [462, 111] on span "chevron_right" at bounding box center [466, 113] width 18 height 18
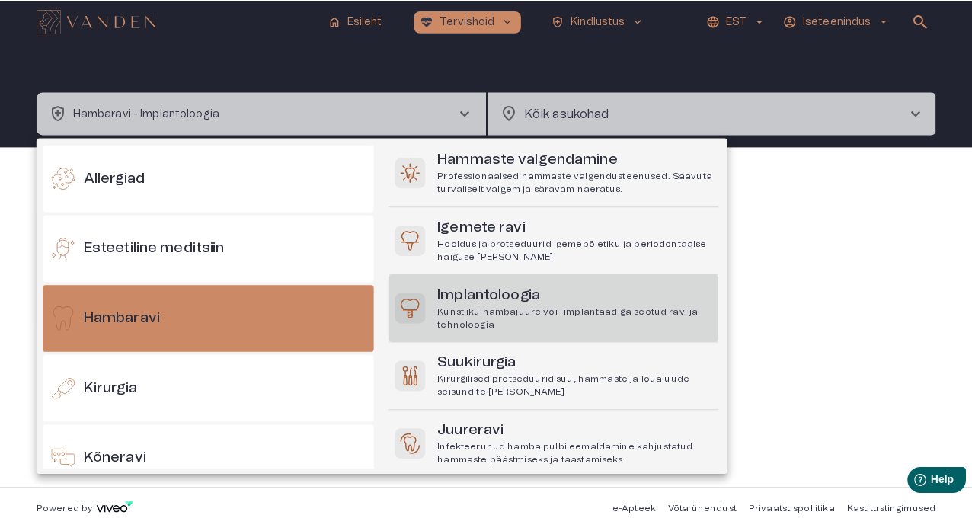
scroll to position [82, 0]
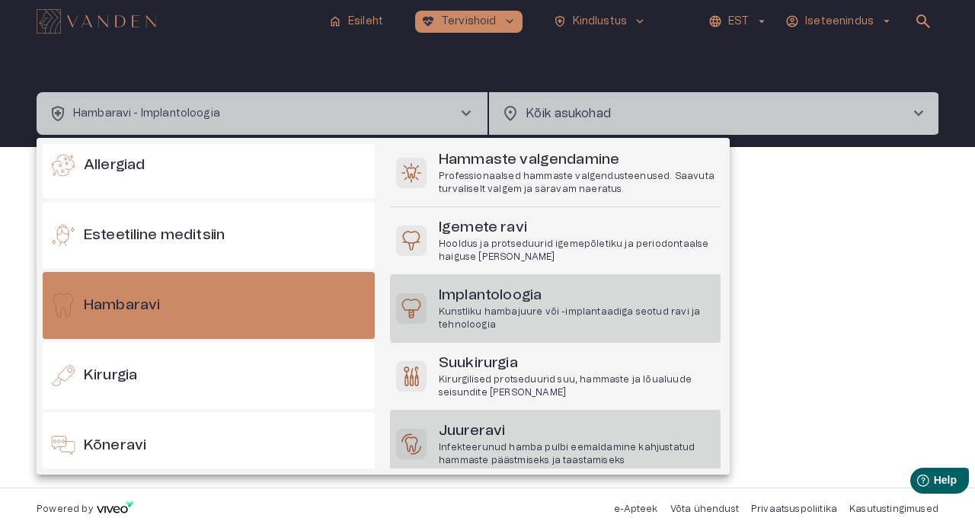
click at [481, 313] on h6 "Juureravi" at bounding box center [577, 431] width 276 height 21
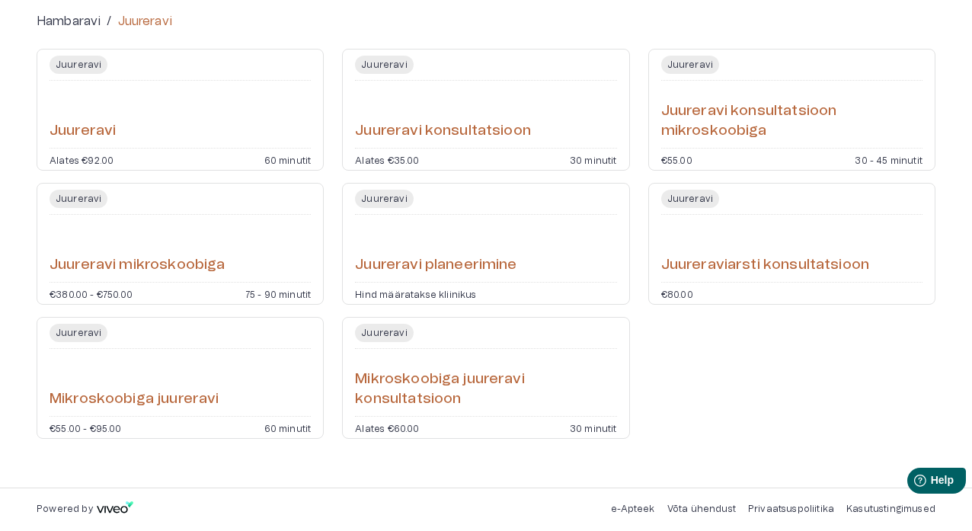
scroll to position [159, 0]
click at [599, 153] on div "Juureravi Juureravi konsultatsioon Alates €35.00 30 minutit" at bounding box center [485, 110] width 287 height 122
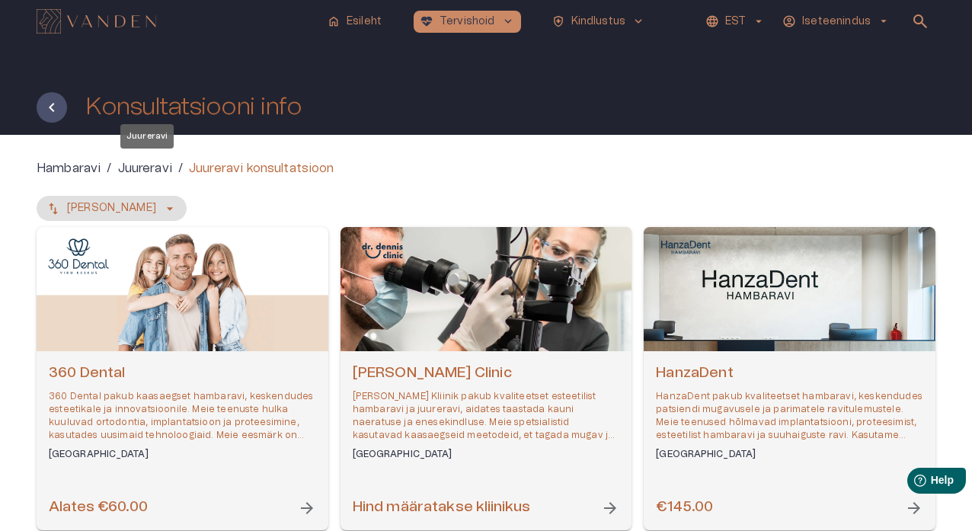
click at [166, 166] on p "Juureravi" at bounding box center [145, 168] width 54 height 18
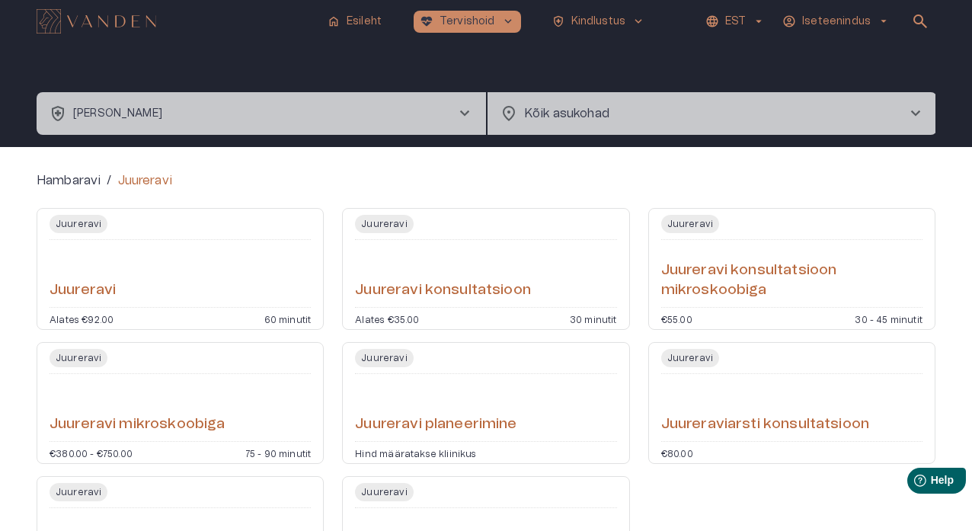
click at [181, 304] on div "Juureravi Juureravi Alates €92.00 60 minutit" at bounding box center [180, 269] width 287 height 122
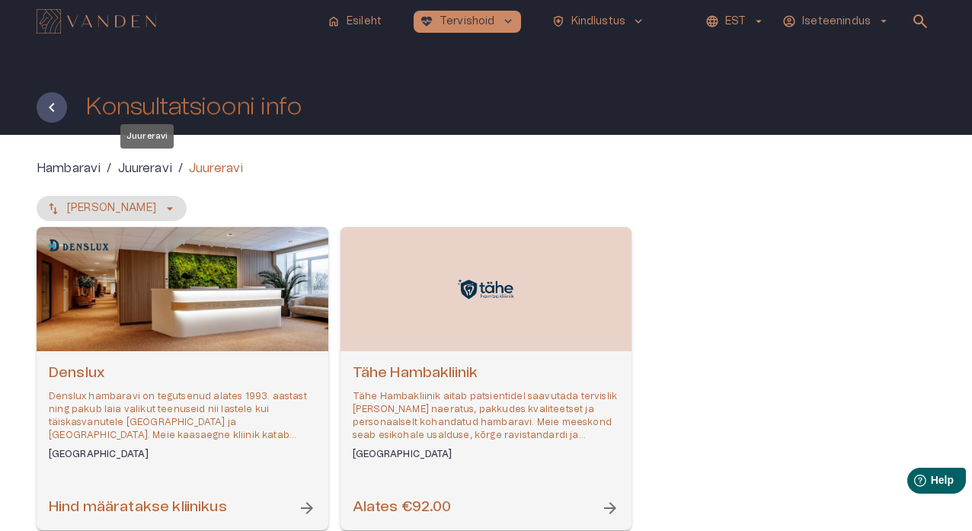
click at [164, 171] on p "Juureravi" at bounding box center [145, 168] width 54 height 18
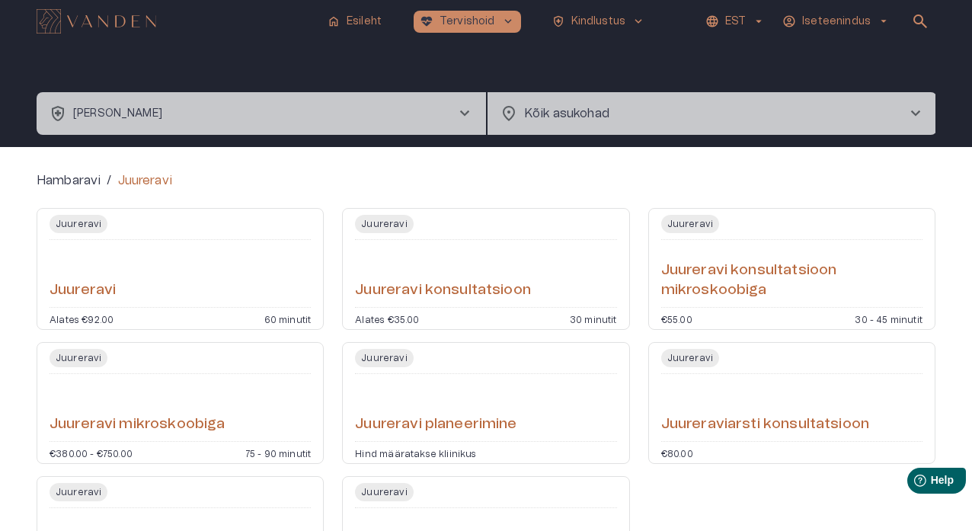
click at [727, 300] on h6 "Juureravi konsultatsioon mikroskoobiga" at bounding box center [791, 281] width 261 height 40
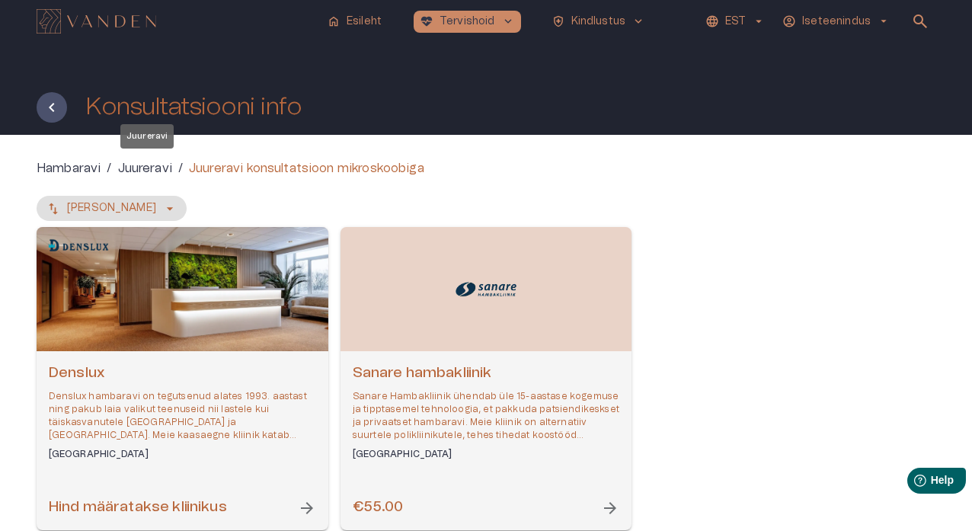
click at [160, 168] on p "Juureravi" at bounding box center [145, 168] width 54 height 18
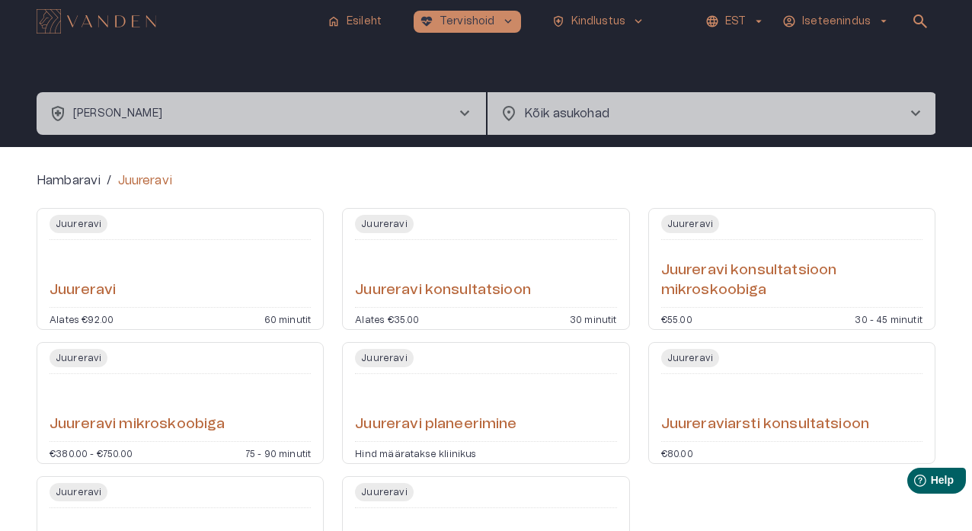
click at [535, 313] on div "Hind määratakse kliinikus" at bounding box center [485, 452] width 261 height 9
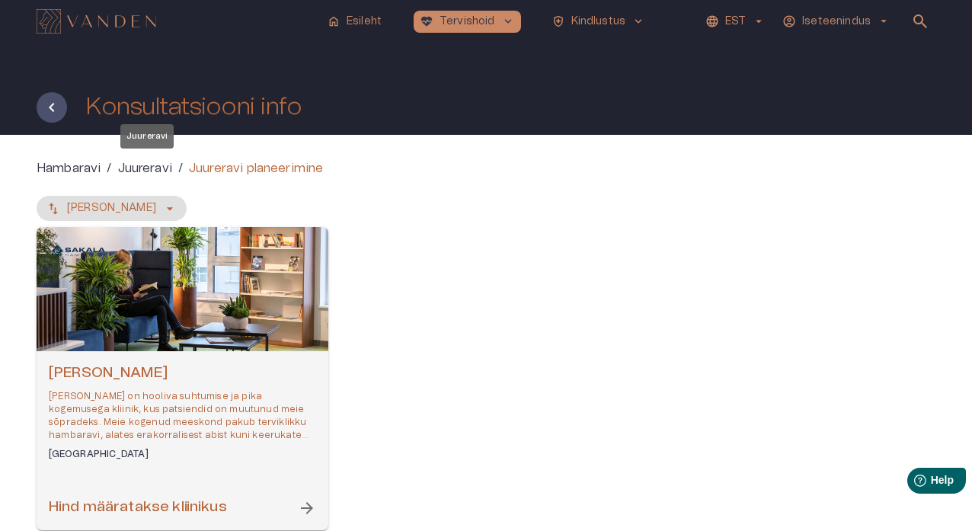
click at [158, 171] on p "Juureravi" at bounding box center [145, 168] width 54 height 18
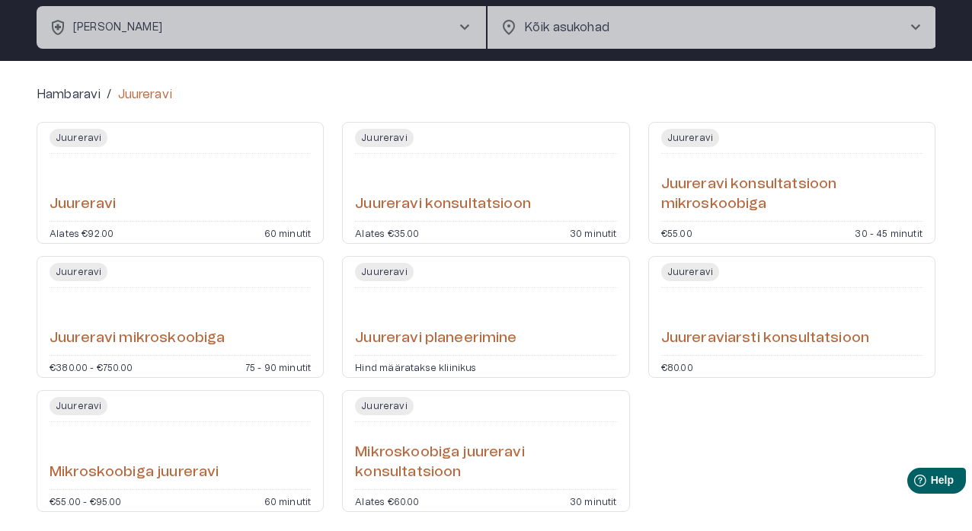
scroll to position [88, 0]
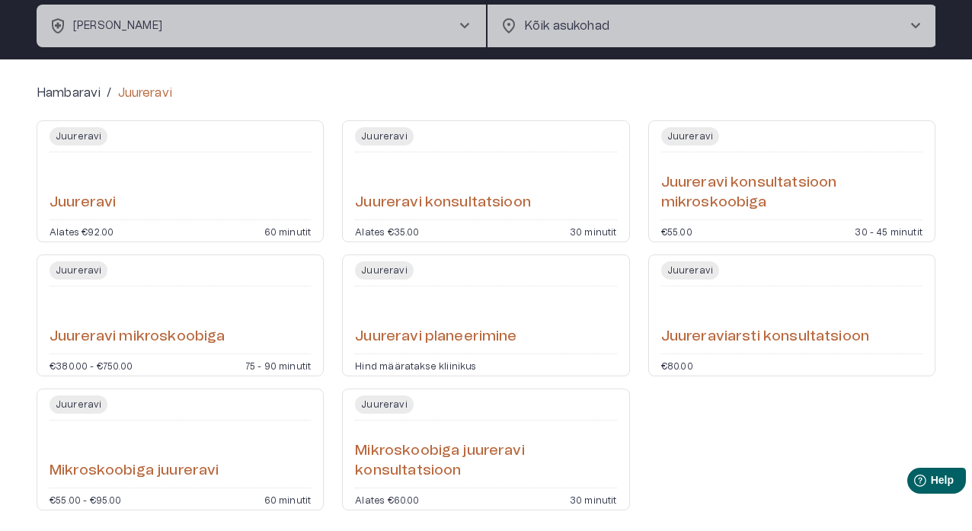
click at [755, 313] on h6 "Juureraviarsti konsultatsioon" at bounding box center [765, 337] width 208 height 21
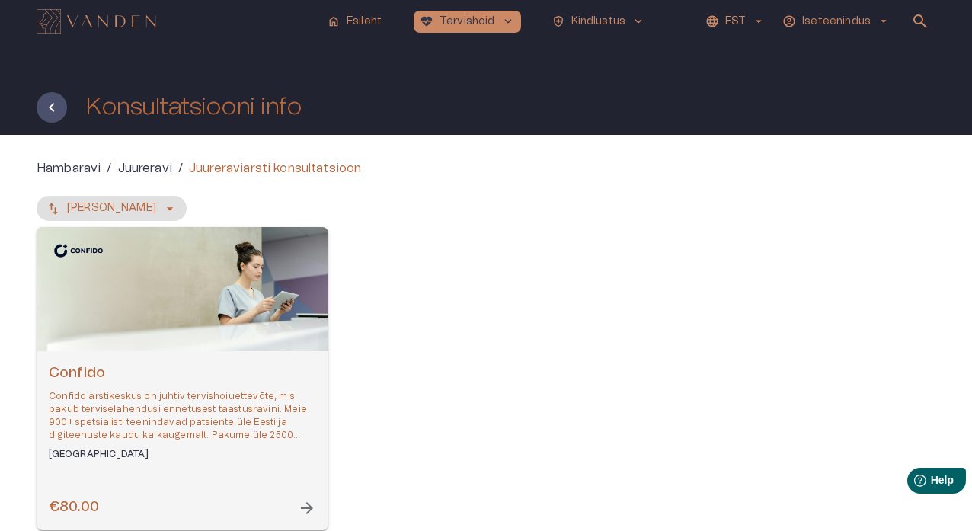
click at [304, 313] on span "arrow_forward" at bounding box center [307, 508] width 18 height 18
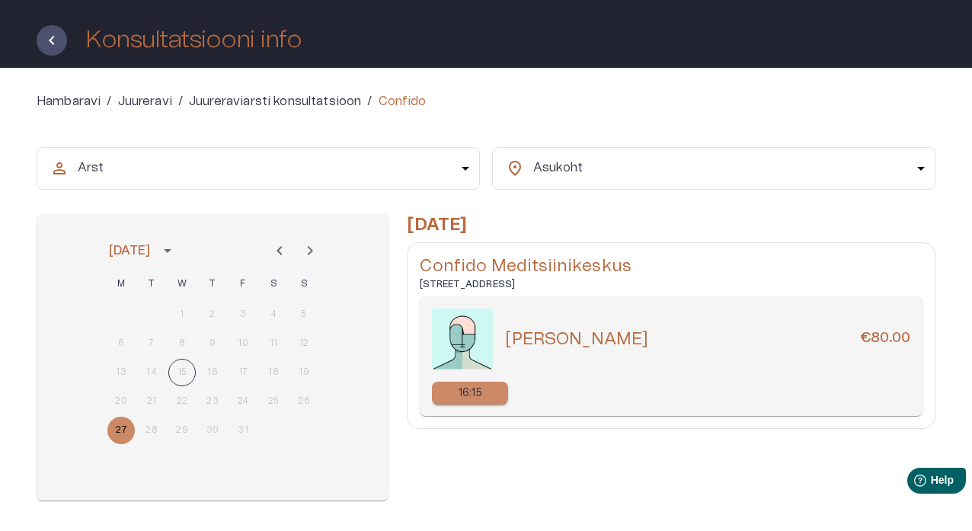
scroll to position [102, 0]
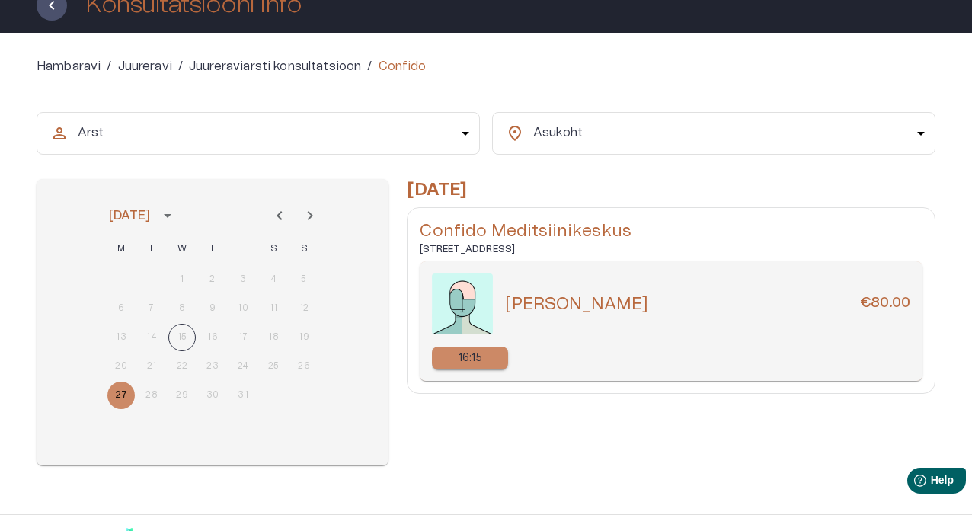
click at [481, 313] on p "16:15" at bounding box center [471, 358] width 24 height 16
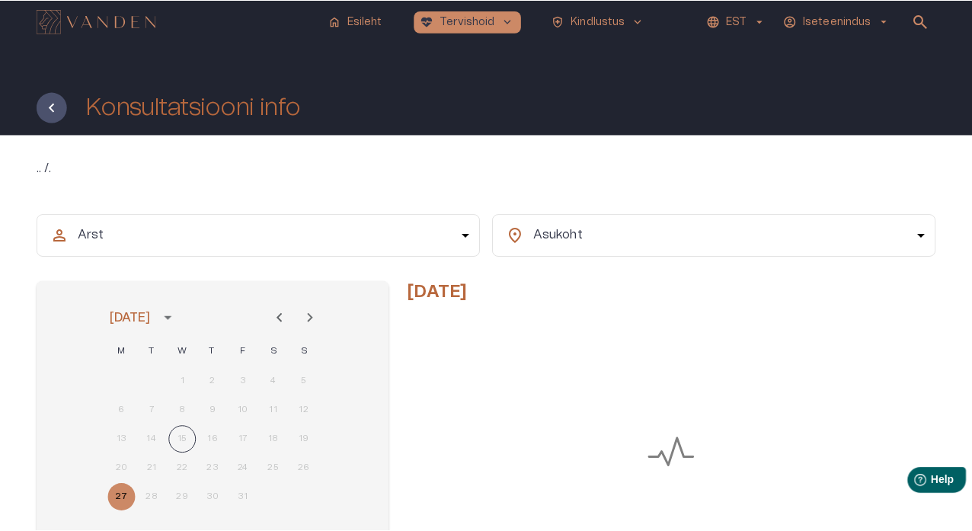
scroll to position [102, 0]
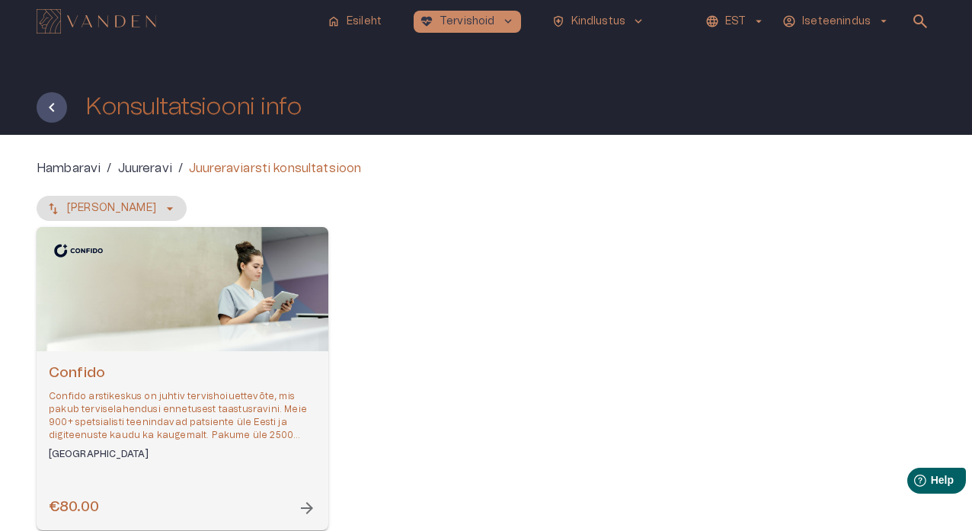
scroll to position [88, 0]
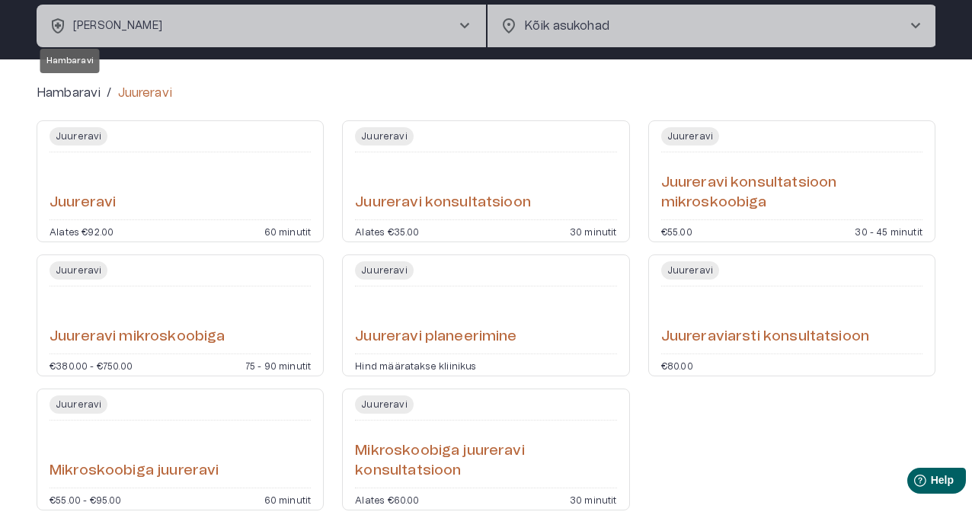
click at [82, 92] on p "Hambaravi" at bounding box center [69, 93] width 64 height 18
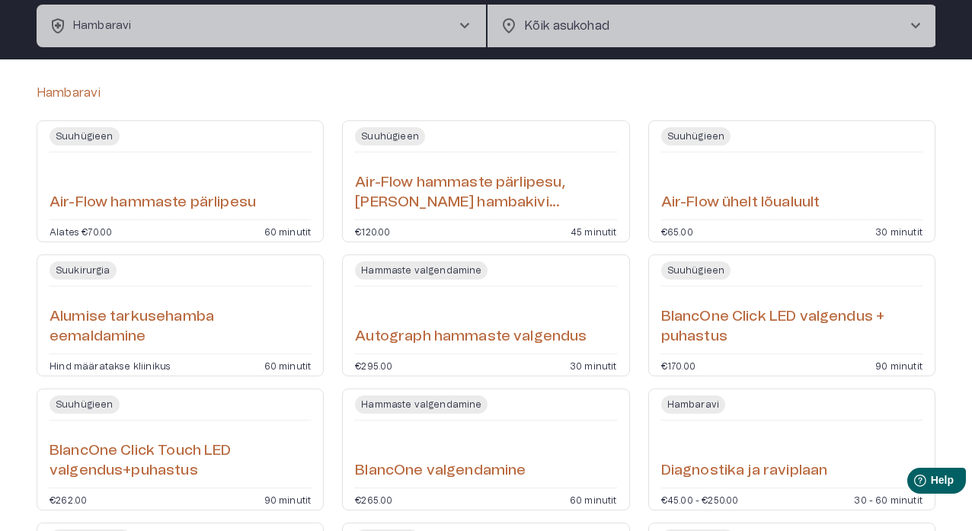
click at [82, 92] on p "Hambaravi" at bounding box center [69, 93] width 64 height 18
click at [464, 24] on span "chevron_right" at bounding box center [464, 26] width 18 height 18
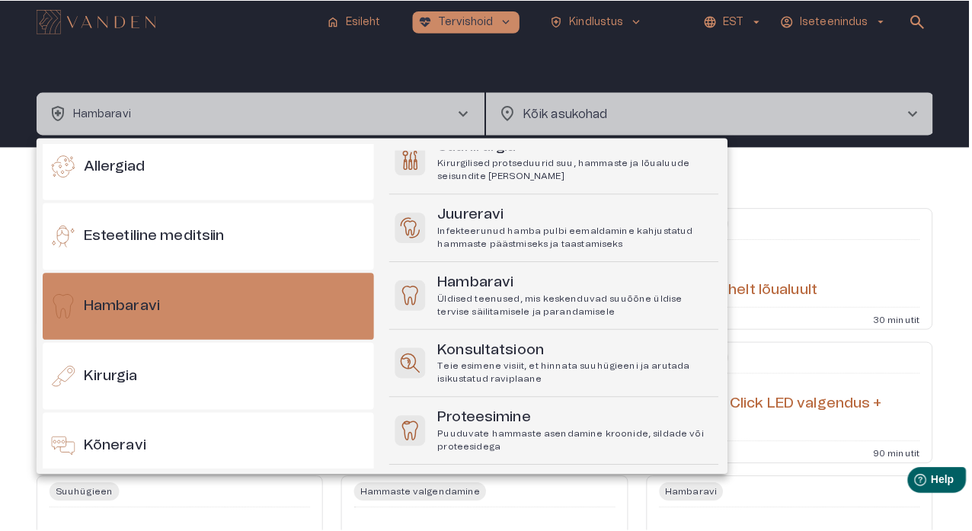
scroll to position [334, 0]
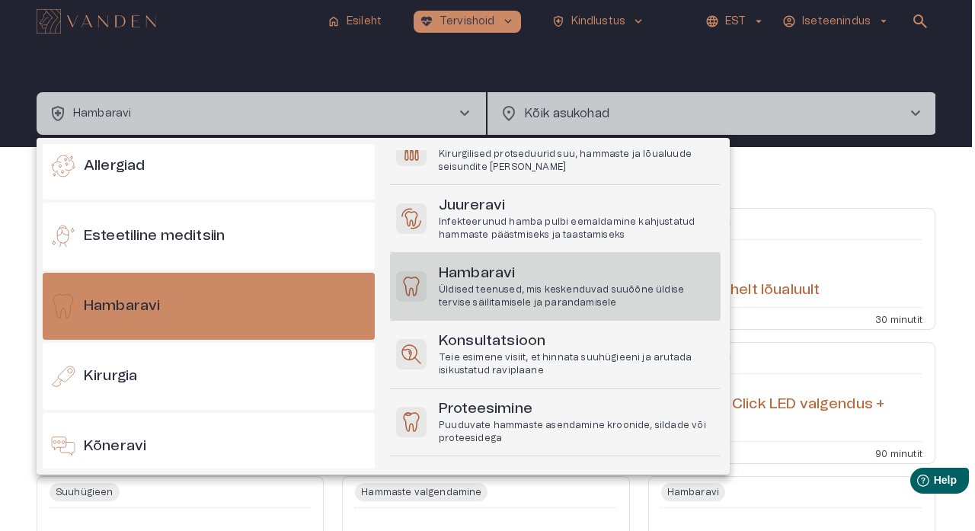
click at [550, 278] on h6 "Hambaravi" at bounding box center [577, 274] width 276 height 21
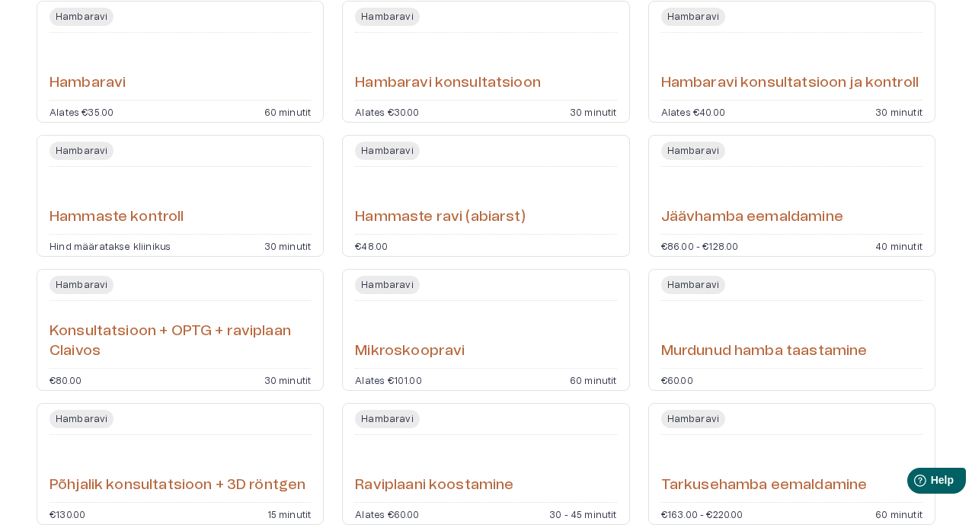
scroll to position [342, 0]
click at [509, 237] on div "[PERSON_NAME] ravi ([PERSON_NAME]) €48.00" at bounding box center [485, 195] width 287 height 122
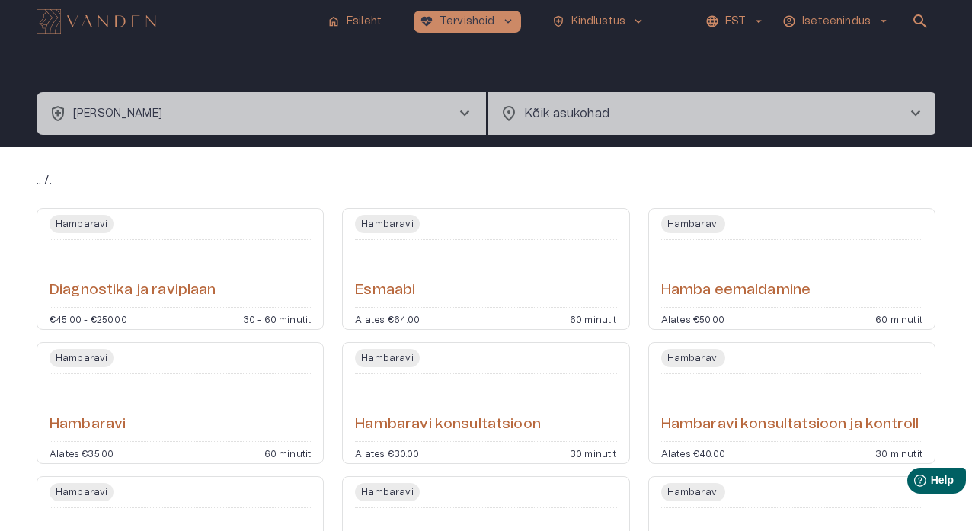
scroll to position [342, 0]
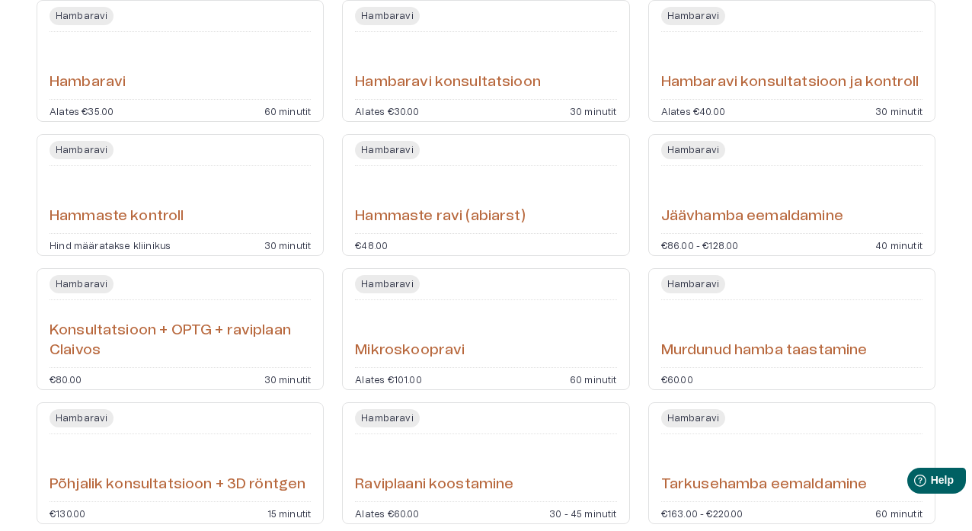
click at [246, 229] on div "[PERSON_NAME] kontroll Hind määratakse kliinikus 30 minutit" at bounding box center [180, 195] width 287 height 122
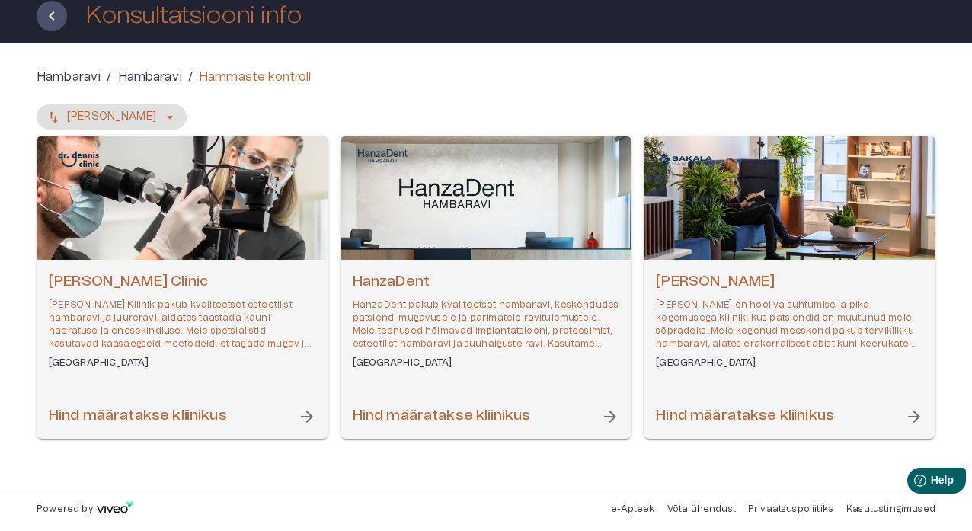
scroll to position [91, 0]
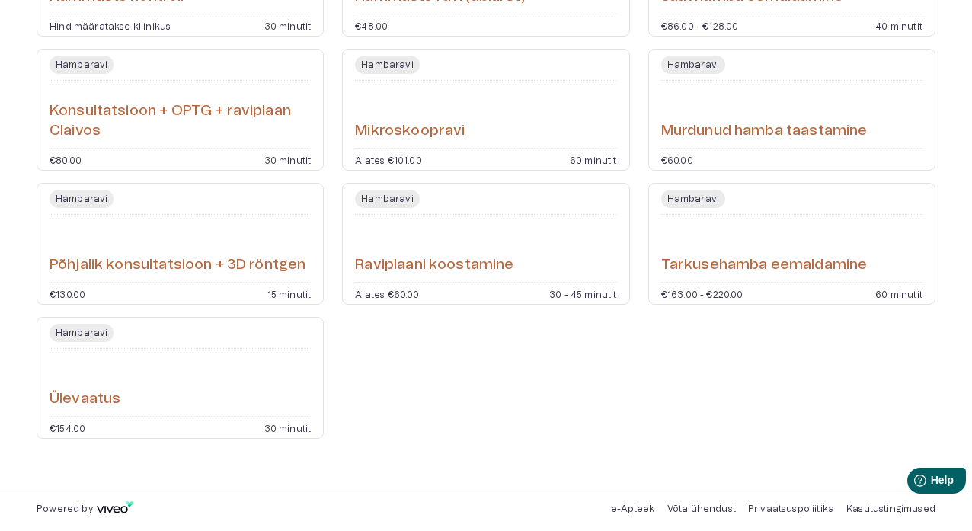
scroll to position [561, 0]
click at [300, 313] on p "30 minutit" at bounding box center [287, 427] width 47 height 9
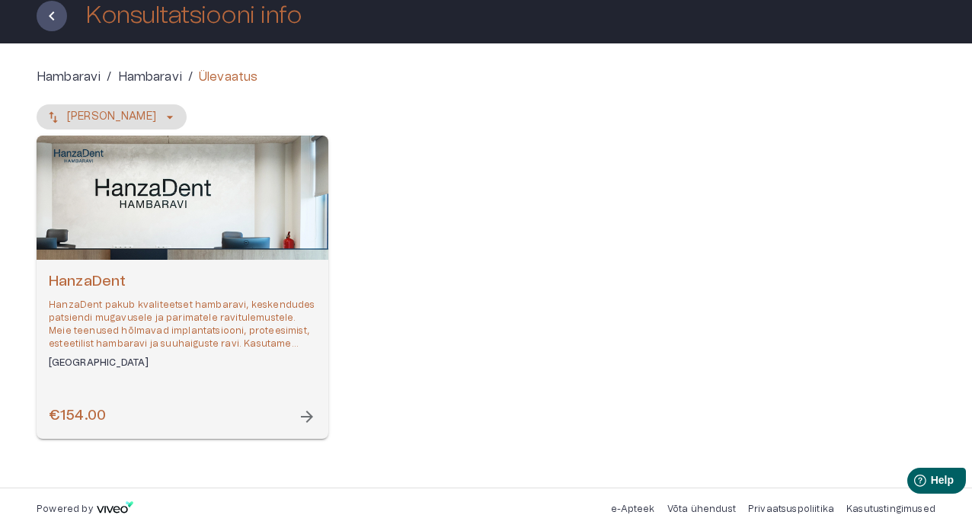
scroll to position [91, 0]
click at [305, 313] on span "arrow_forward" at bounding box center [307, 417] width 18 height 18
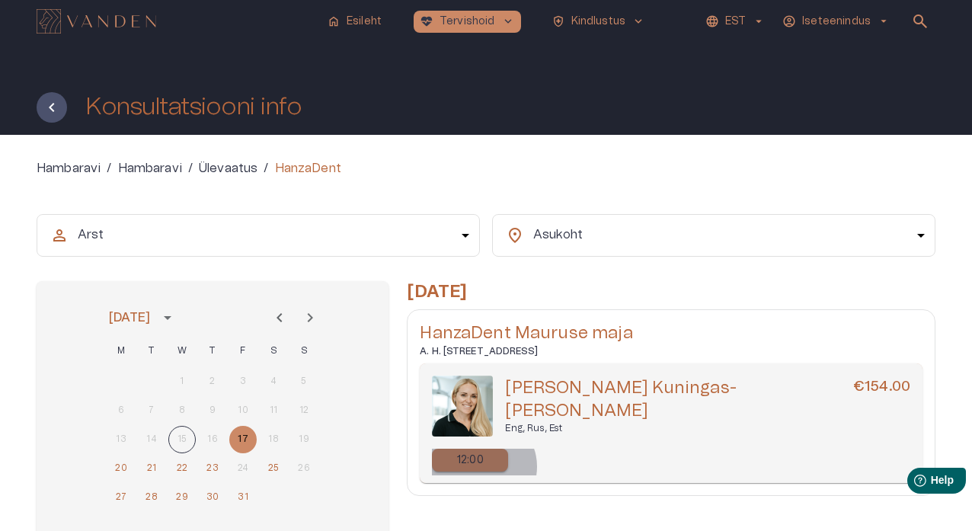
click at [482, 313] on p "12:00" at bounding box center [470, 460] width 27 height 16
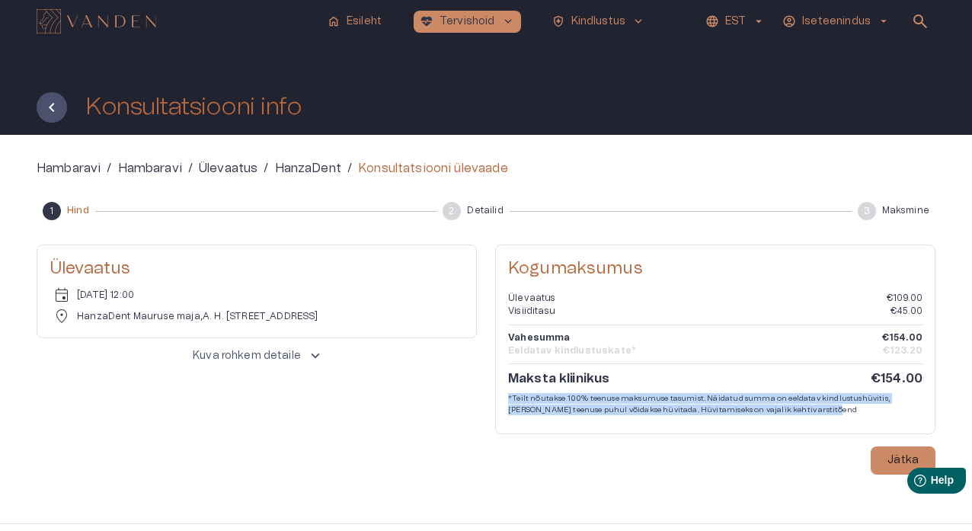
drag, startPoint x: 810, startPoint y: 410, endPoint x: 485, endPoint y: 404, distance: 325.3
click at [491, 313] on div "Ülevaatus event [DATE] 12:00 location_on [GEOGRAPHIC_DATA] maja , A. H. [STREET…" at bounding box center [486, 360] width 899 height 230
copy p "*Teilt nõutakse 100% teenuse maksumuse tasumist. Näidatud summa on eeldatav kin…"
click at [755, 313] on p "*Teilt nõutakse 100% teenuse maksumuse tasumist. Näidatud summa on eeldatav kin…" at bounding box center [715, 404] width 414 height 22
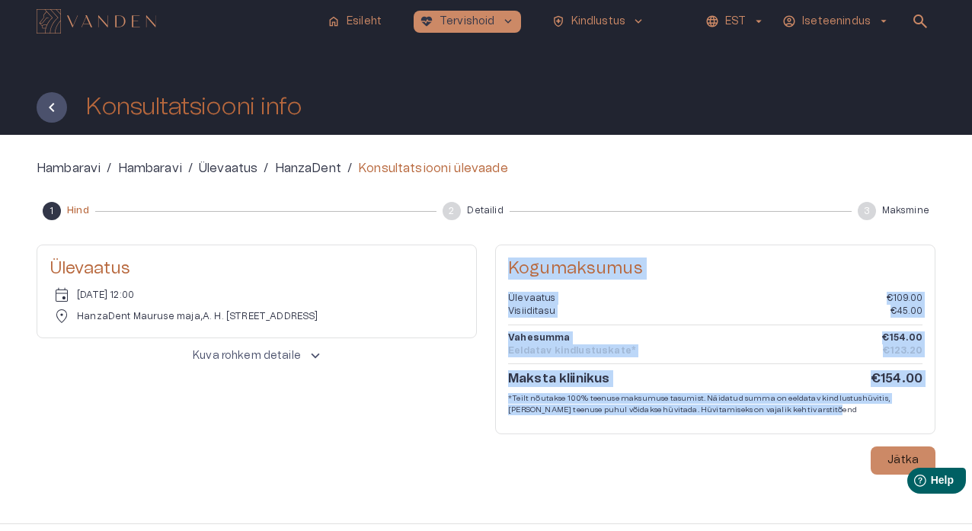
drag, startPoint x: 807, startPoint y: 408, endPoint x: 510, endPoint y: 265, distance: 329.8
click at [510, 264] on div "Kogumaksumus Ülevaatus €109.00 Visiiditasu €45.00 Vahesumma €154.00 Eeldatav ki…" at bounding box center [715, 339] width 414 height 164
copy div "Kogumaksumus Ülevaatus €109.00 Visiiditasu €45.00 Vahesumma €154.00 Eeldatav ki…"
click at [145, 170] on p "Hambaravi" at bounding box center [150, 168] width 64 height 18
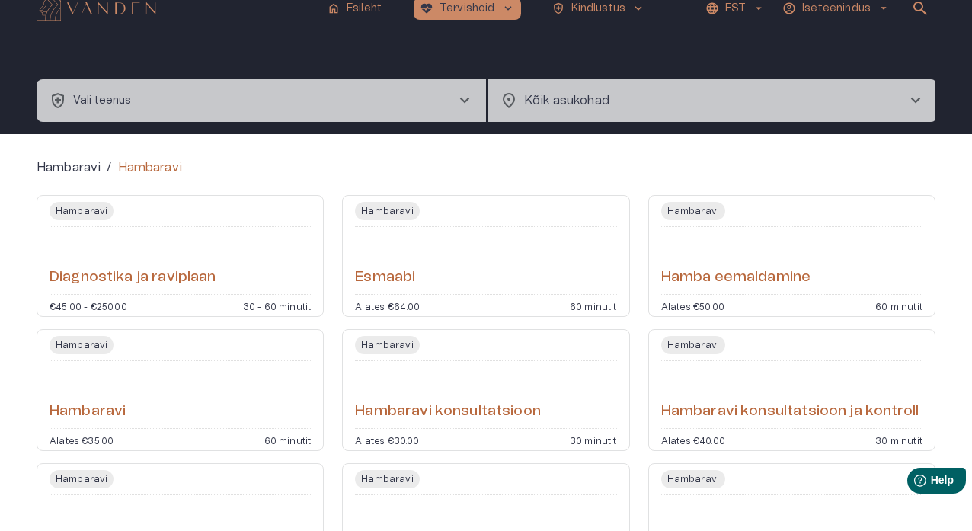
scroll to position [21, 0]
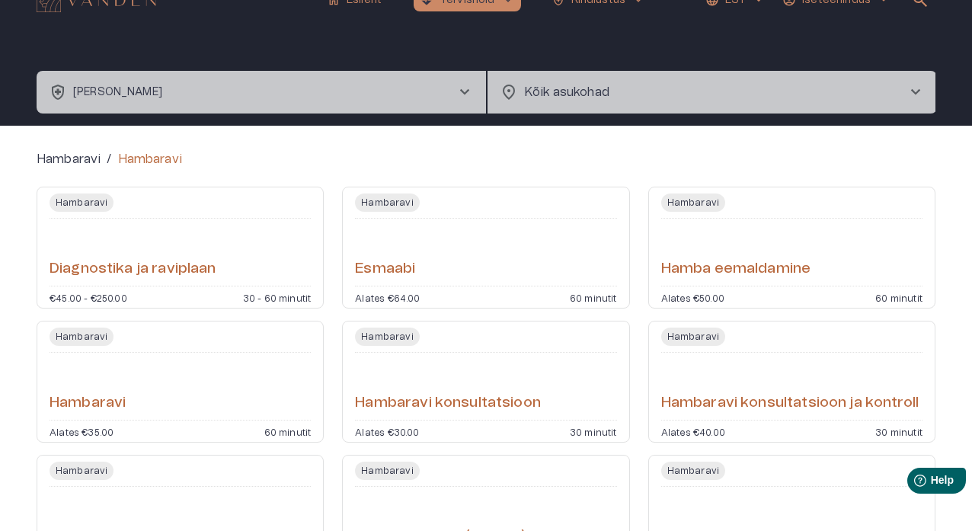
click at [467, 91] on span "chevron_right" at bounding box center [464, 92] width 18 height 18
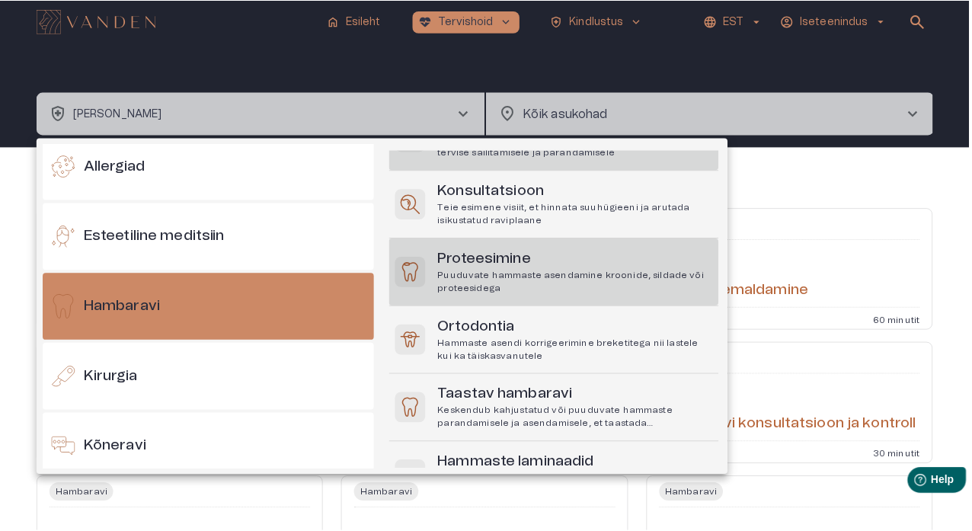
scroll to position [479, 0]
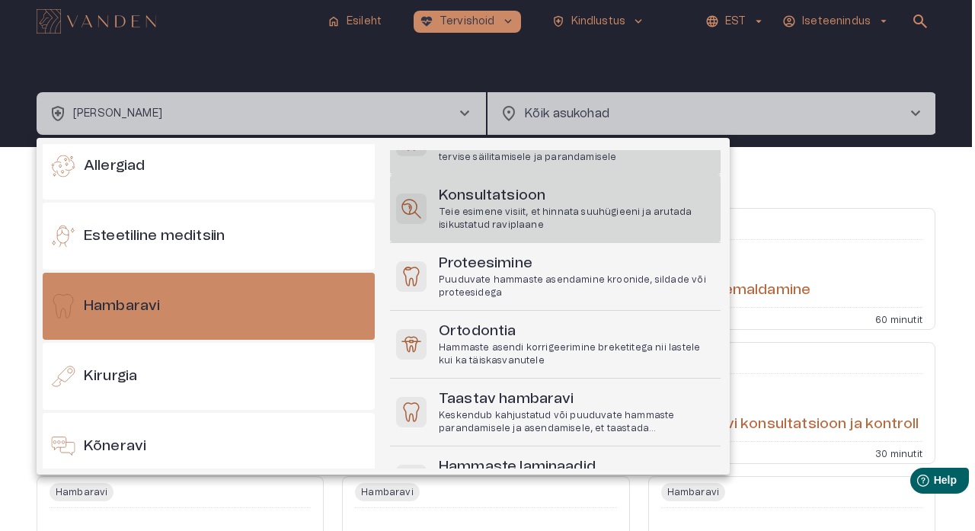
click at [523, 213] on p "Teie esimene visiit, et hinnata suuhügieeni ja arutada isikustatud raviplaane" at bounding box center [577, 219] width 276 height 26
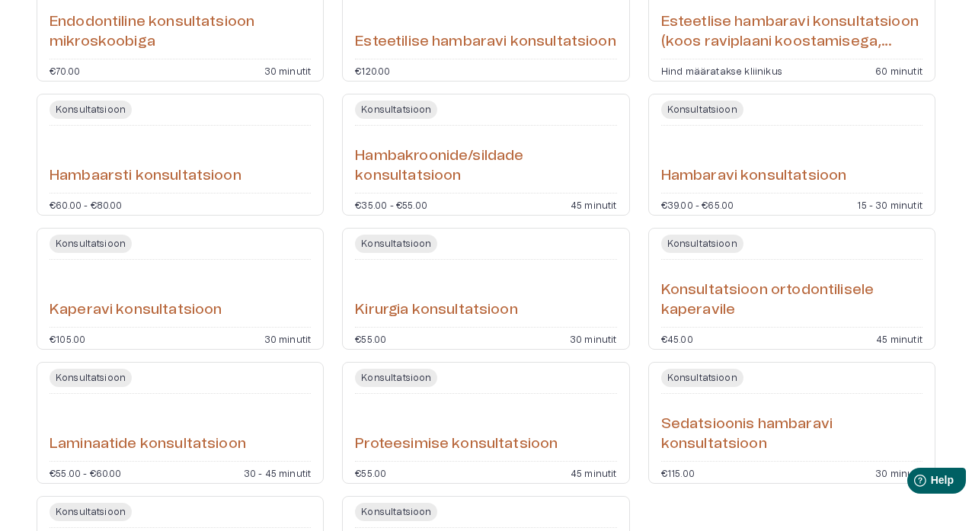
scroll to position [255, 0]
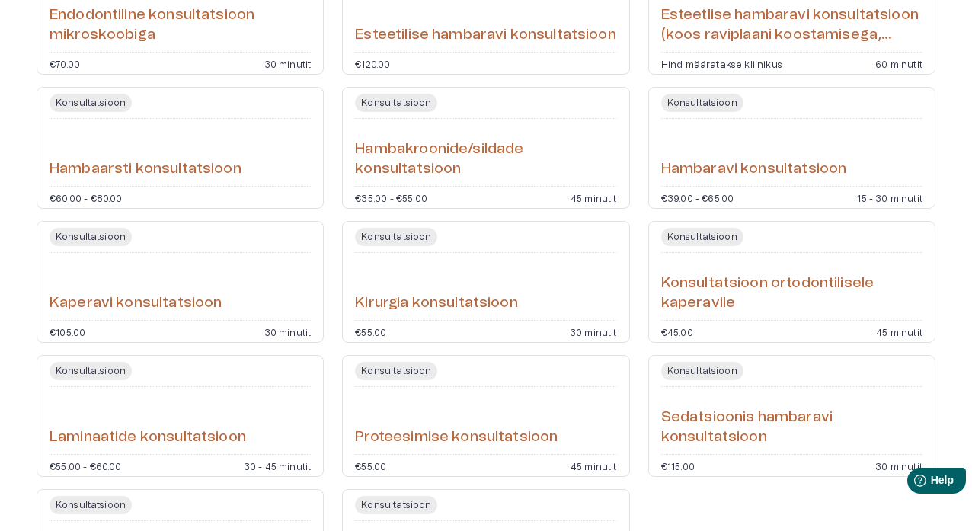
click at [742, 183] on div "[PERSON_NAME] konsultatsioon €39.00 - €65.00 15 - 30 minutit" at bounding box center [791, 148] width 287 height 122
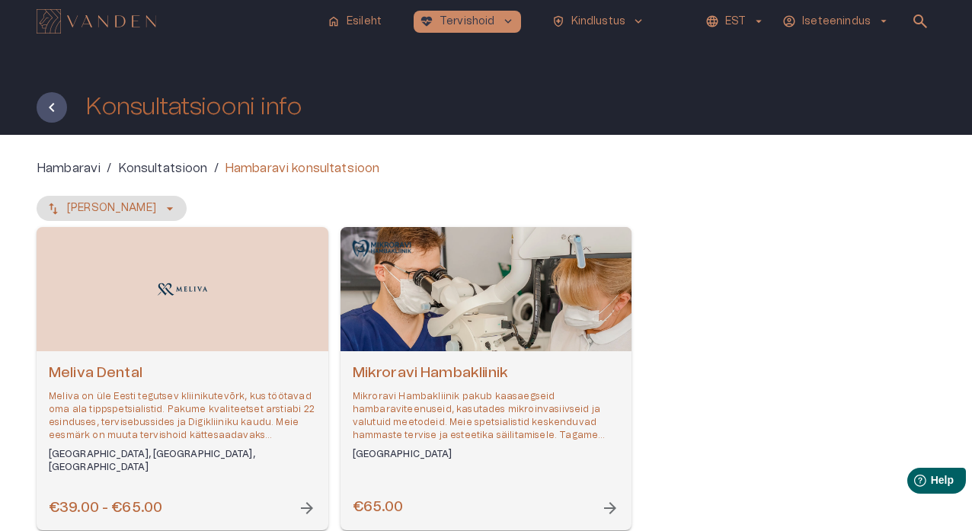
click at [310, 313] on span "arrow_forward" at bounding box center [307, 508] width 18 height 18
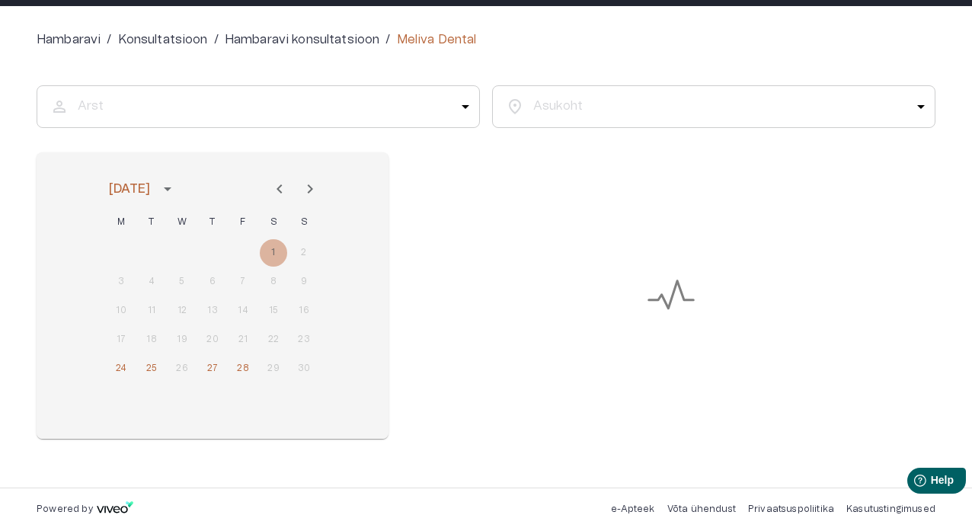
scroll to position [129, 0]
click at [153, 313] on button "25" at bounding box center [151, 368] width 27 height 27
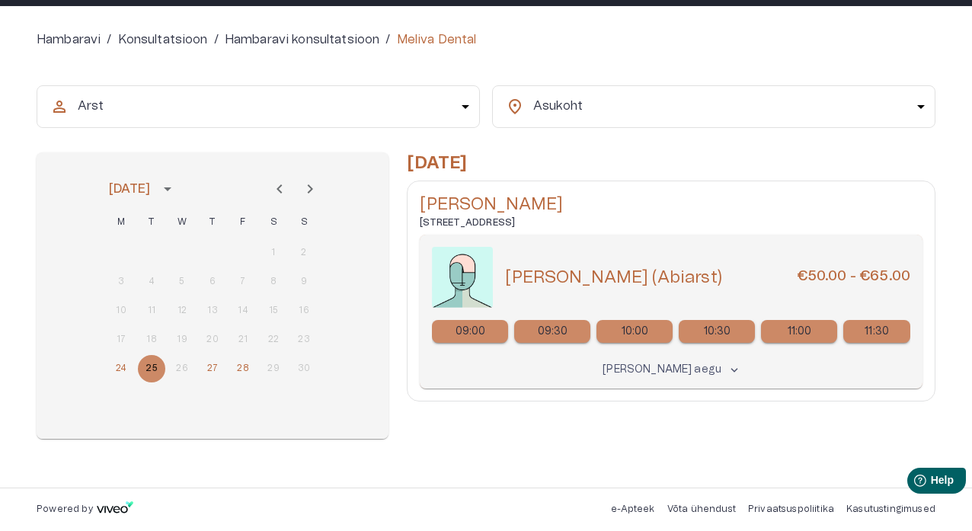
click at [545, 313] on p "09:30" at bounding box center [553, 332] width 30 height 16
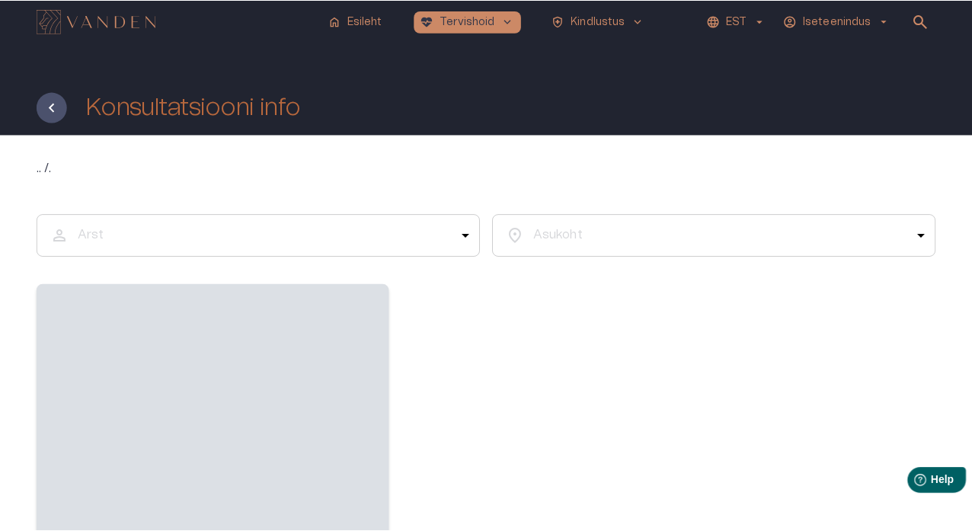
scroll to position [129, 0]
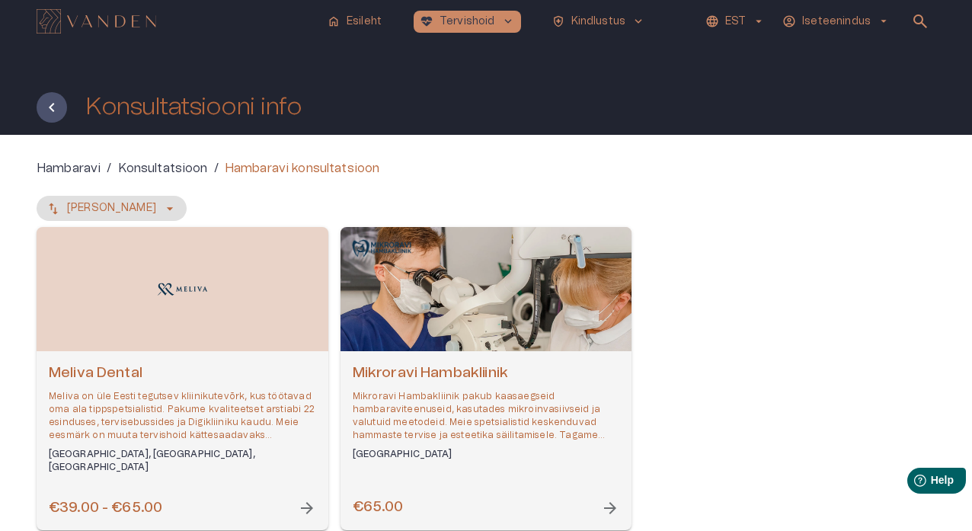
click at [615, 313] on span "arrow_forward" at bounding box center [610, 508] width 18 height 18
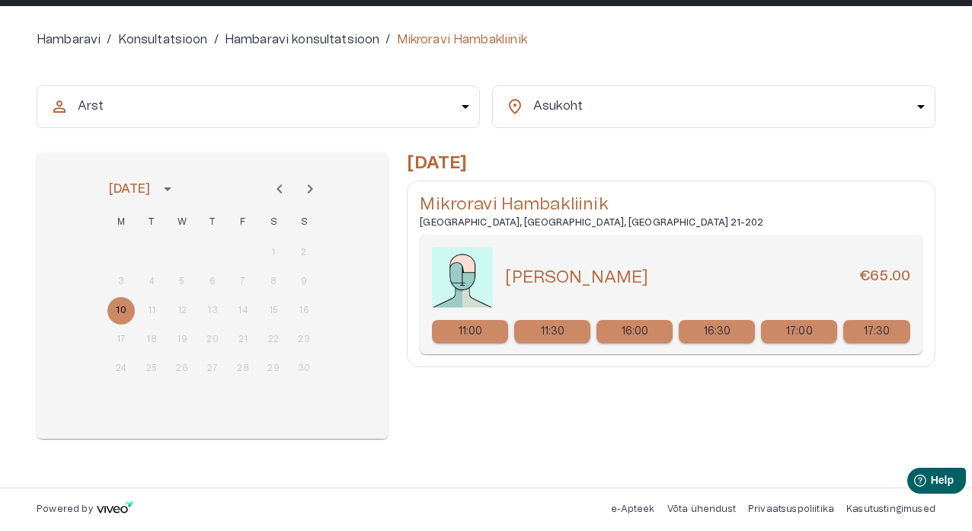
scroll to position [129, 0]
click at [645, 313] on p "16:00" at bounding box center [635, 332] width 27 height 16
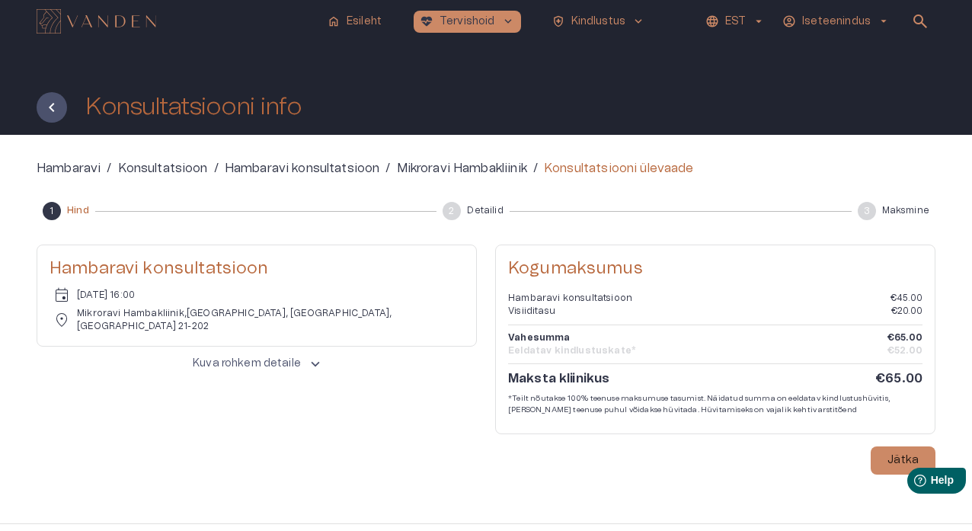
scroll to position [2, 0]
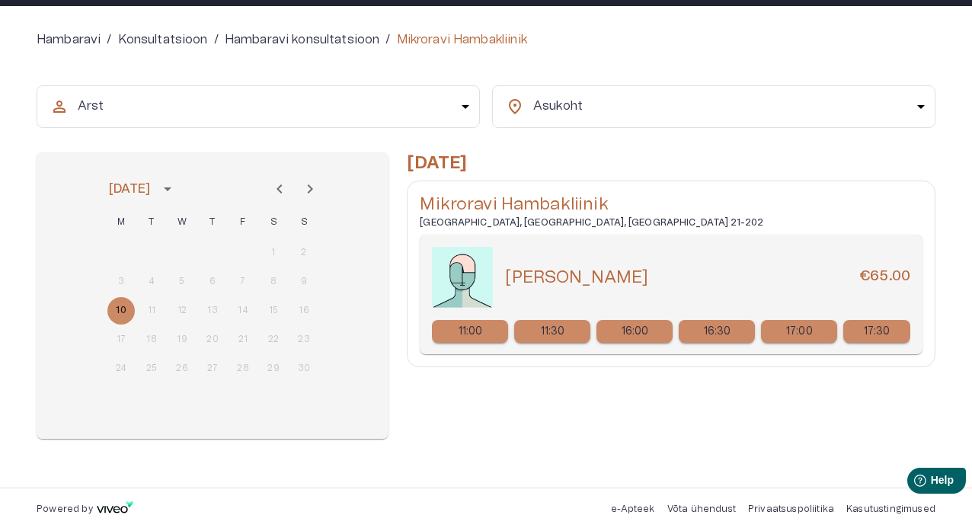
scroll to position [126, 0]
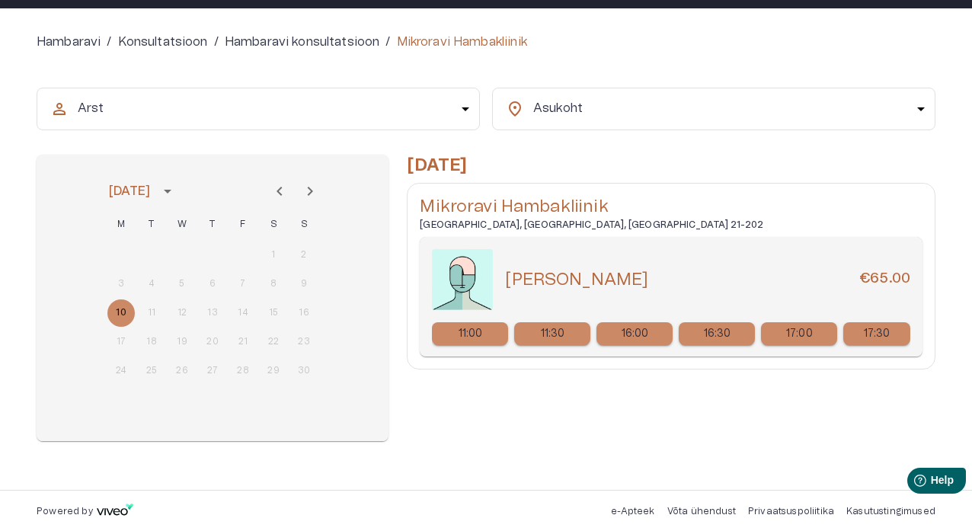
click at [91, 40] on p "Hambaravi" at bounding box center [69, 42] width 64 height 18
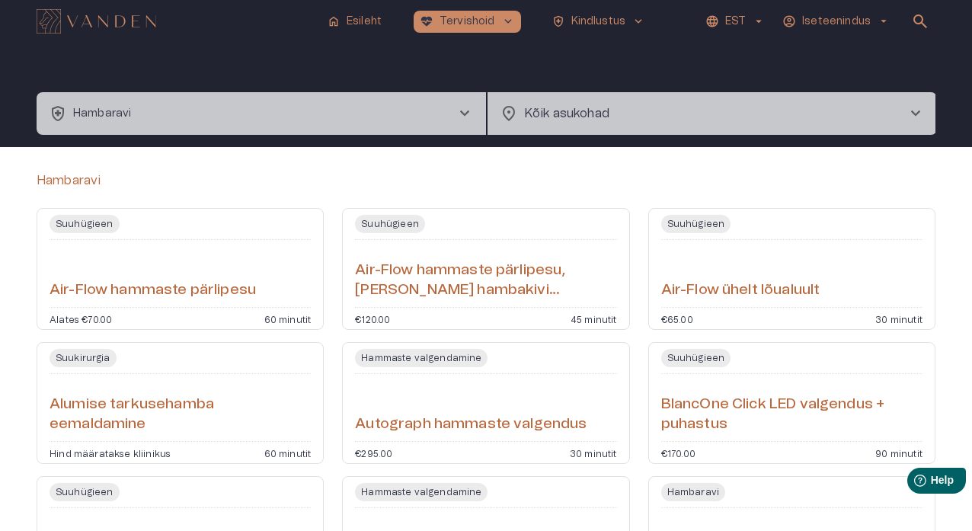
click at [464, 109] on span "chevron_right" at bounding box center [464, 113] width 18 height 18
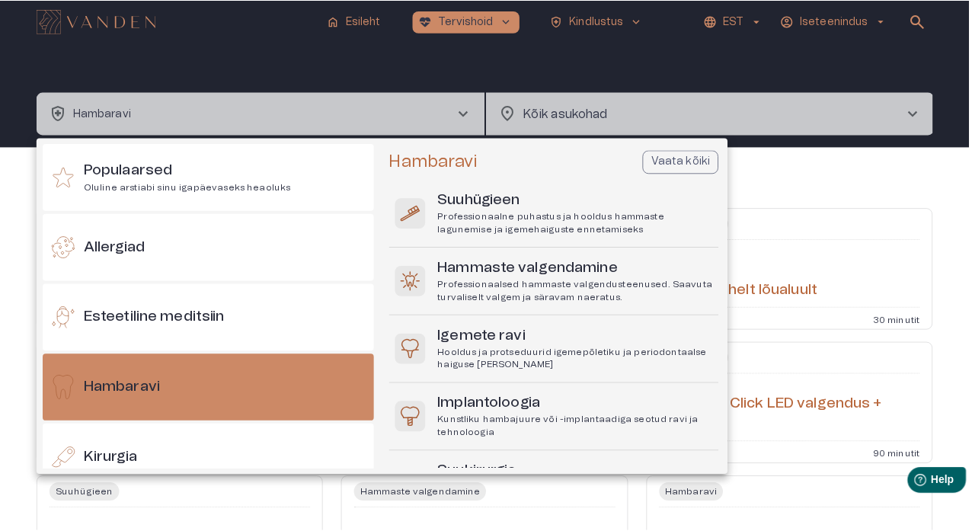
scroll to position [82, 0]
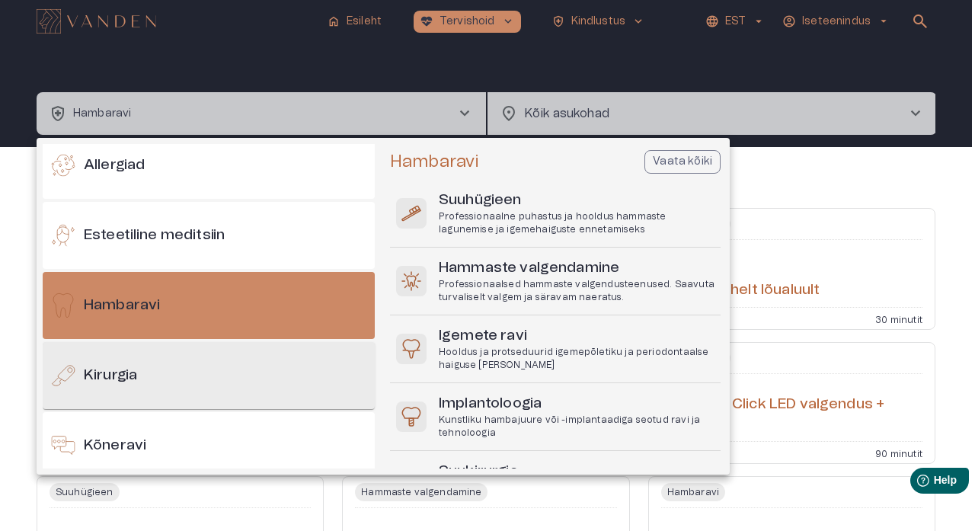
click at [222, 313] on div "Kirurgia" at bounding box center [209, 375] width 332 height 67
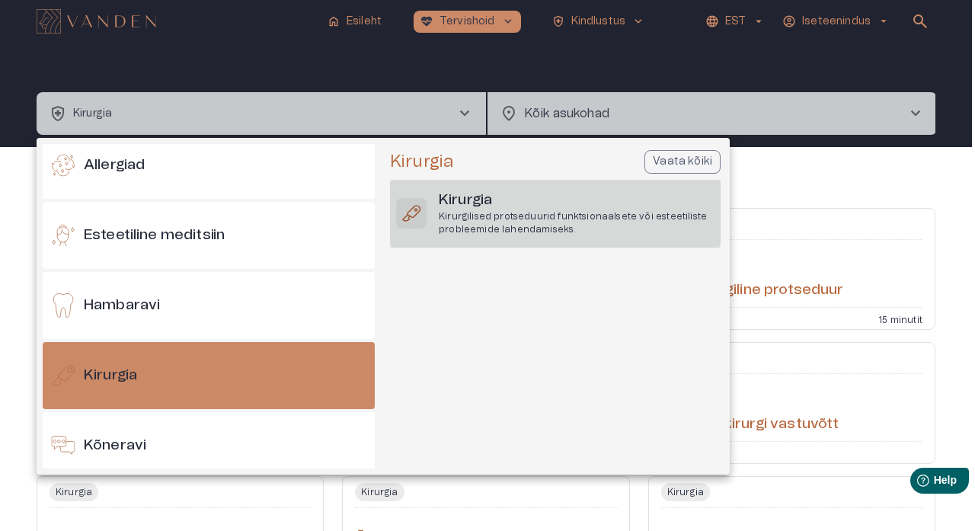
click at [450, 229] on p "Kirurgilised protseduurid funktsionaalsete või esteetiliste probleemide lahenda…" at bounding box center [577, 223] width 276 height 26
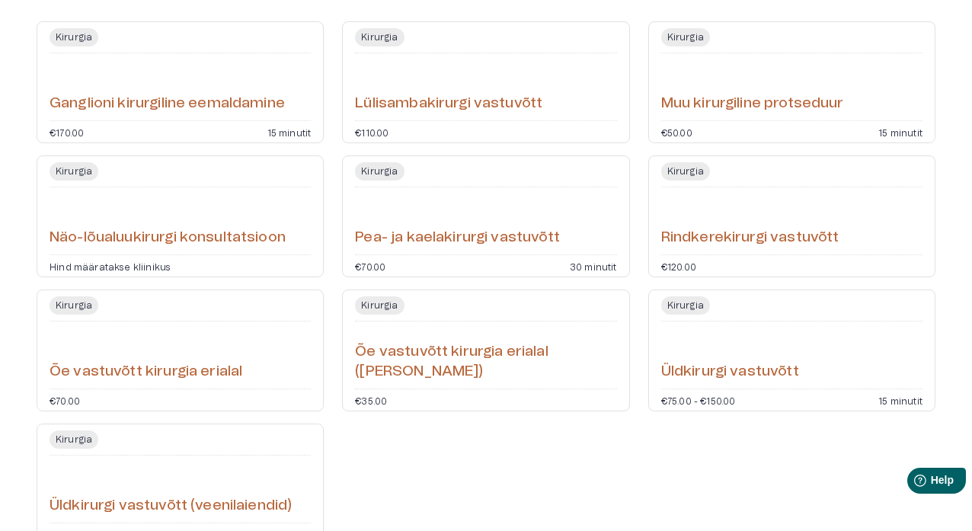
scroll to position [195, 0]
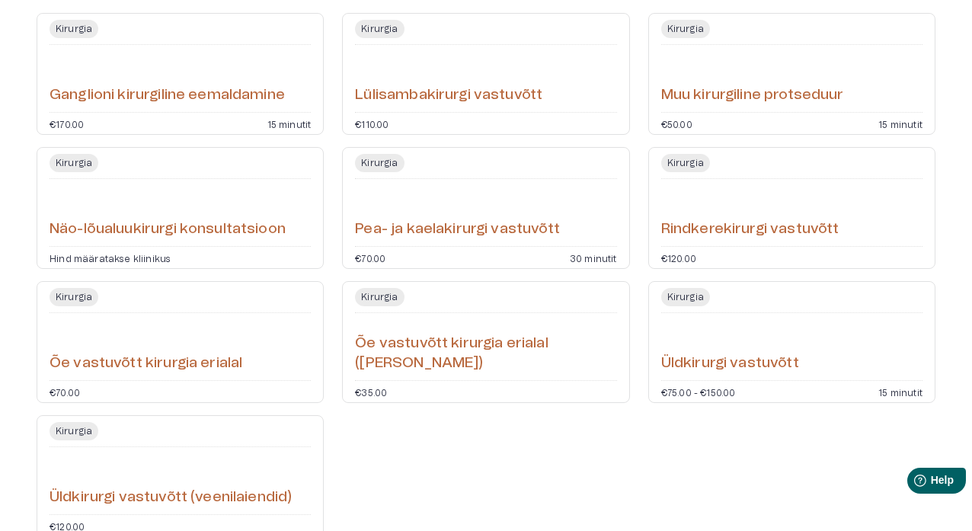
click at [450, 229] on h6 "Pea- ja kaelakirurgi vastuvõtt" at bounding box center [457, 229] width 205 height 21
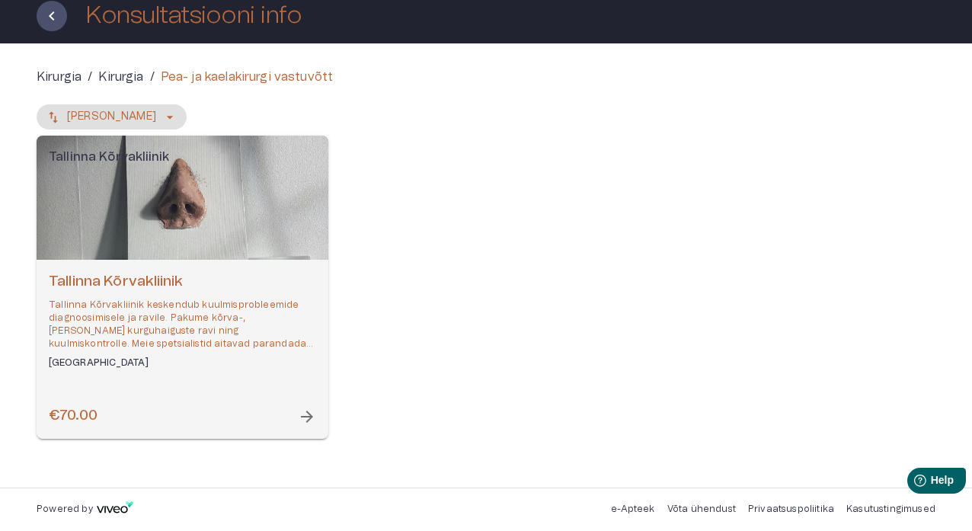
scroll to position [91, 0]
click at [308, 313] on span "arrow_forward" at bounding box center [307, 417] width 18 height 18
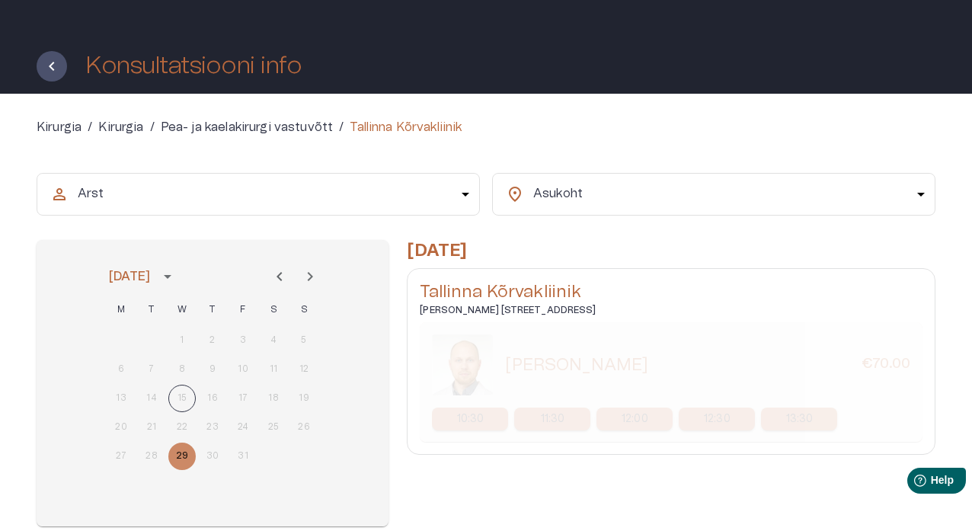
scroll to position [43, 0]
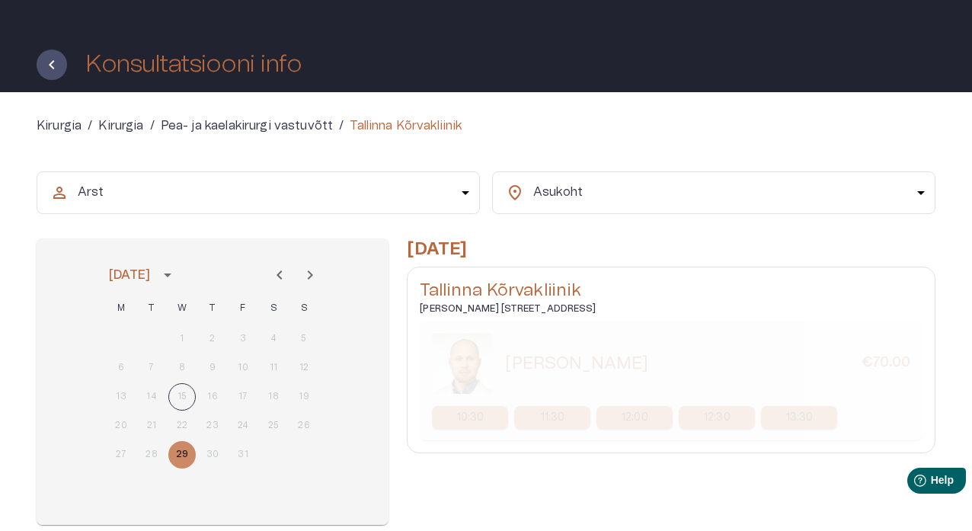
click at [478, 313] on p "10:30" at bounding box center [470, 418] width 27 height 16
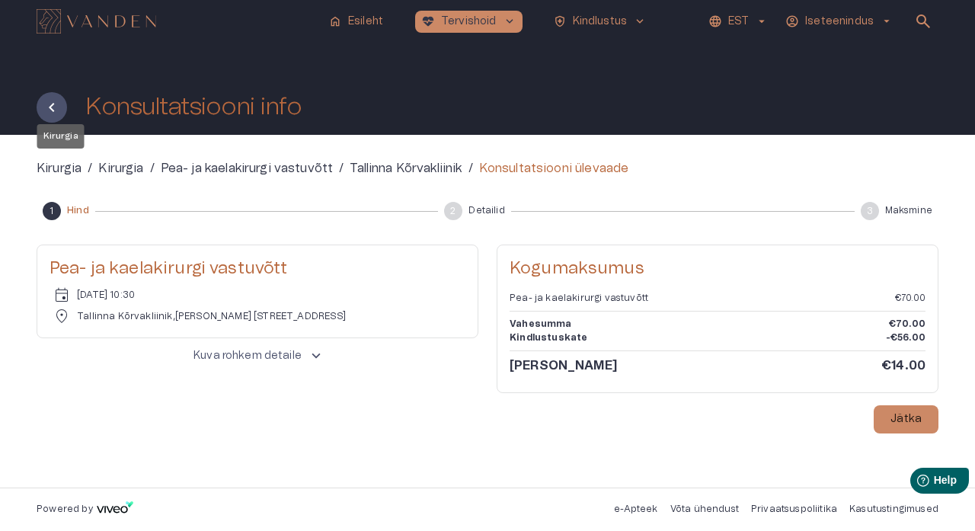
click at [77, 171] on p "Kirurgia" at bounding box center [59, 168] width 45 height 18
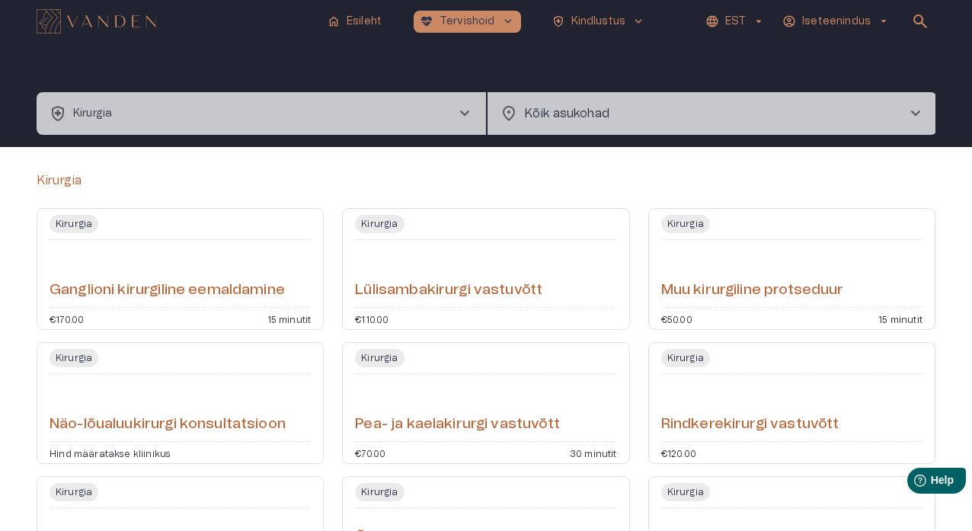
scroll to position [43, 0]
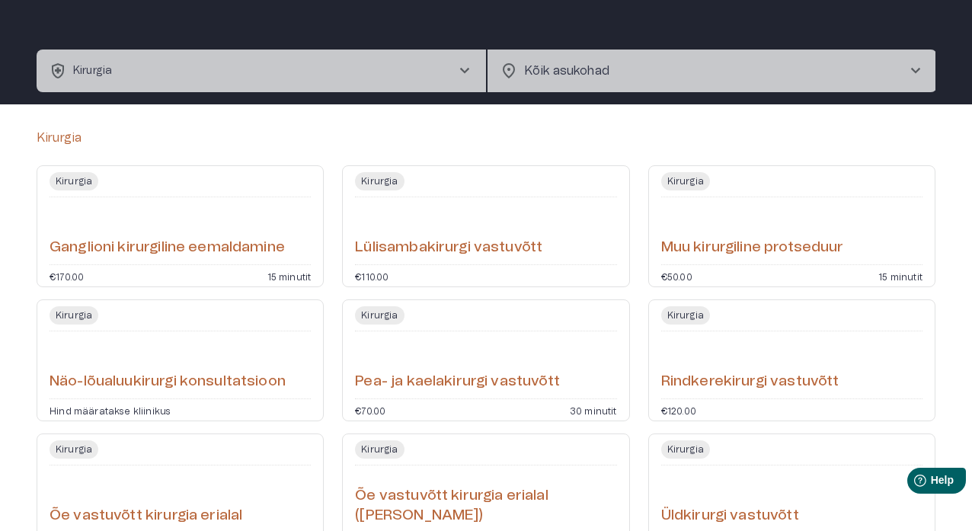
click at [267, 251] on h6 "Ganglioni kirurgiline eemaldamine" at bounding box center [167, 248] width 235 height 21
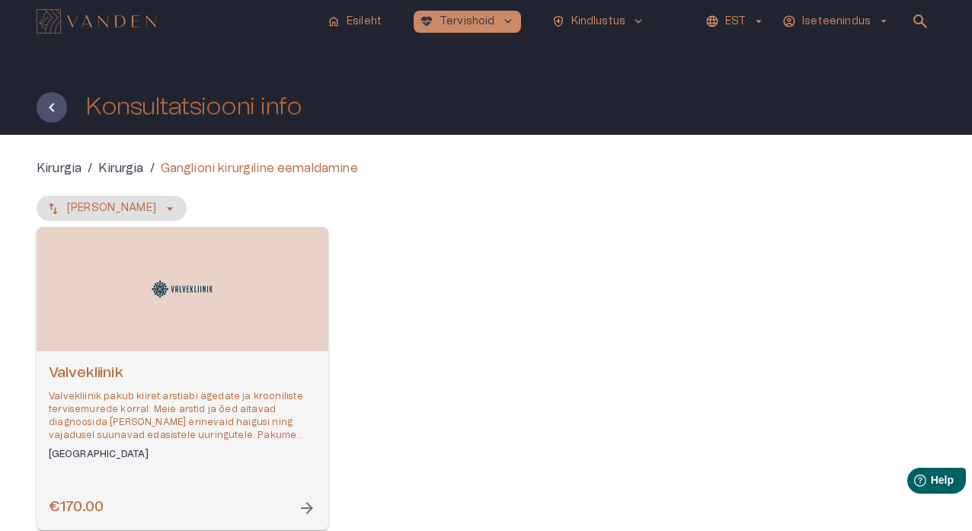
click at [307, 313] on span "arrow_forward" at bounding box center [307, 508] width 18 height 18
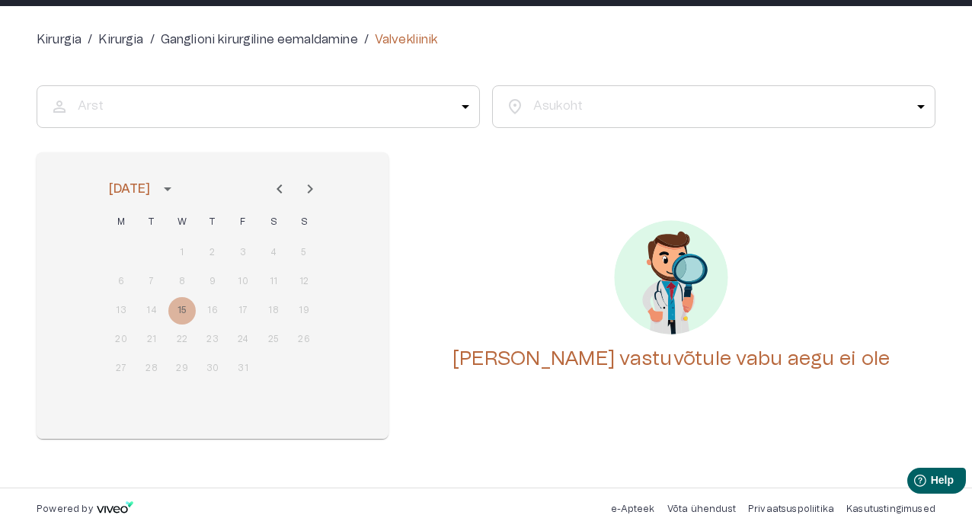
scroll to position [129, 0]
click at [78, 42] on p "Kirurgia" at bounding box center [59, 39] width 45 height 18
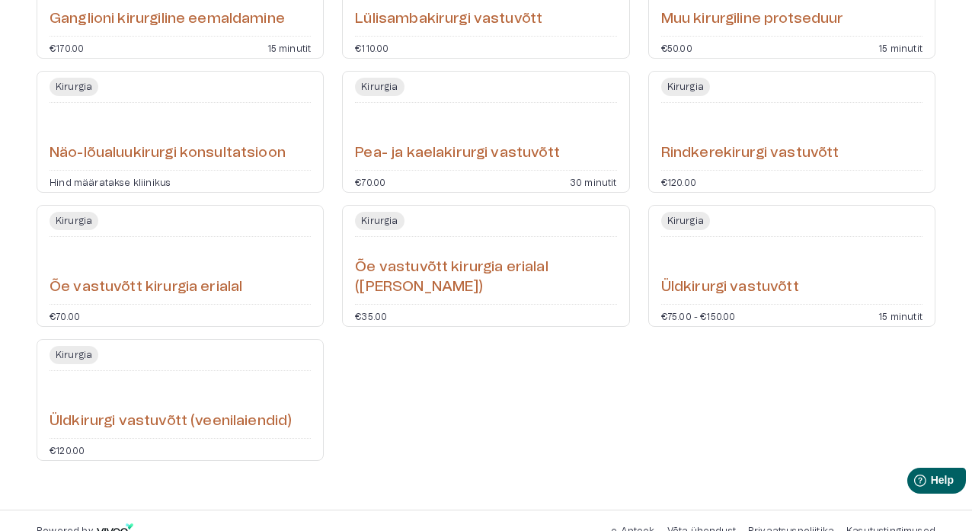
scroll to position [273, 0]
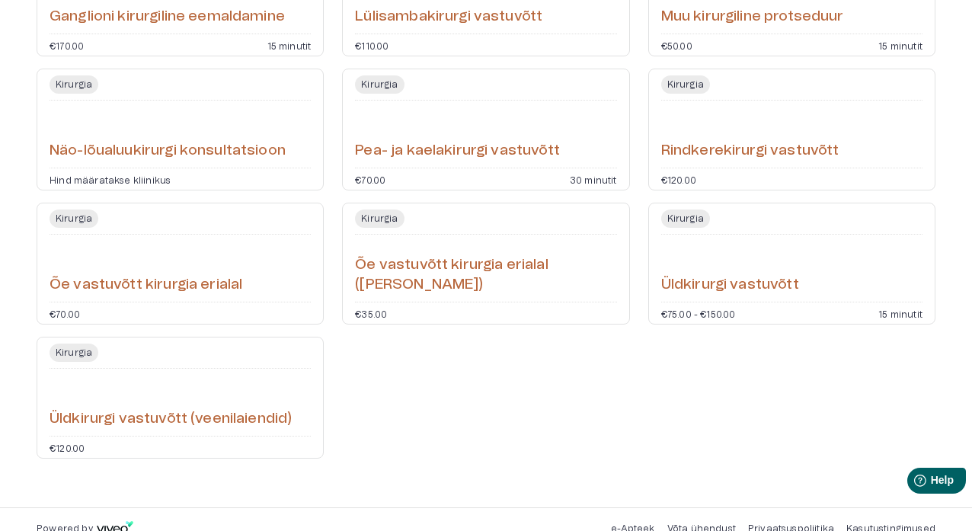
click at [663, 150] on h6 "Rindkerekirurgi vastuvõtt" at bounding box center [750, 151] width 178 height 21
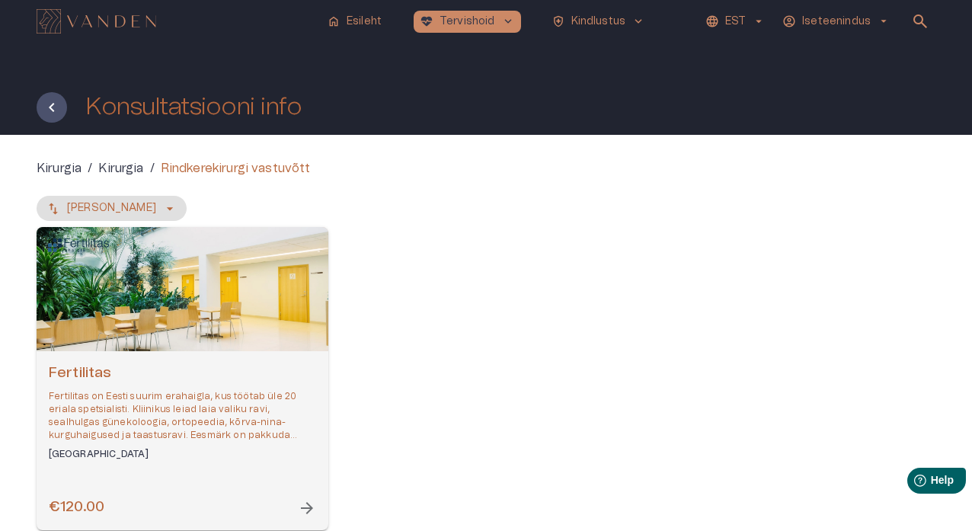
click at [305, 313] on span "arrow_forward" at bounding box center [307, 508] width 18 height 18
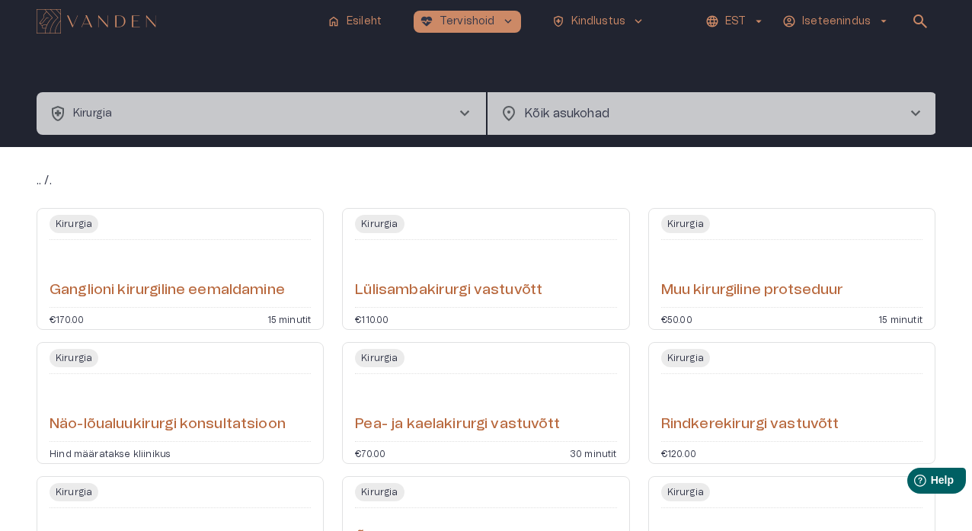
scroll to position [273, 0]
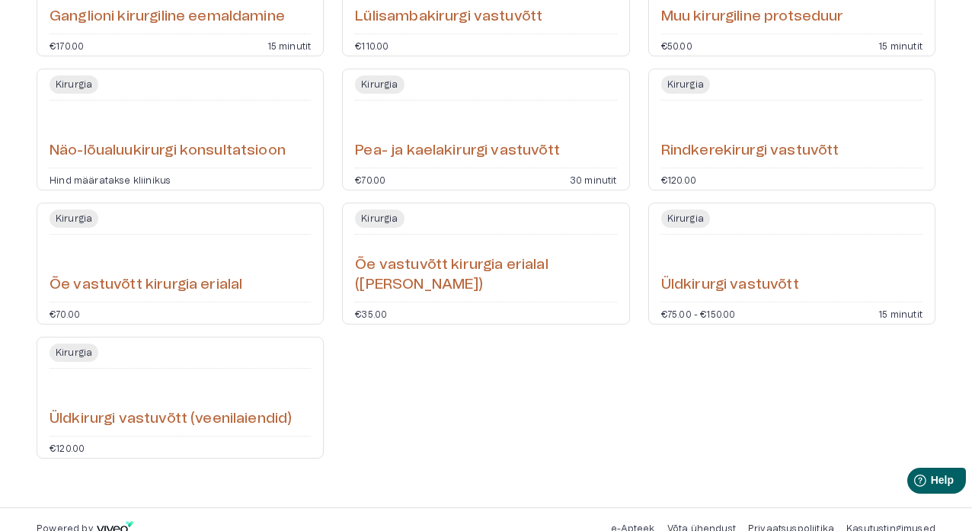
click at [223, 297] on div "Kirurgia Õe vastuvõtt kirurgia erialal €70.00" at bounding box center [180, 264] width 287 height 122
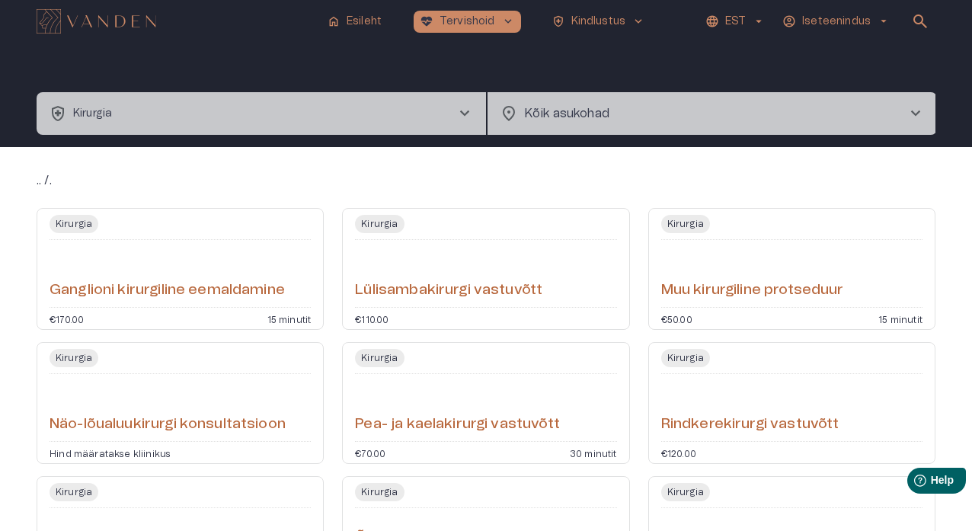
scroll to position [273, 0]
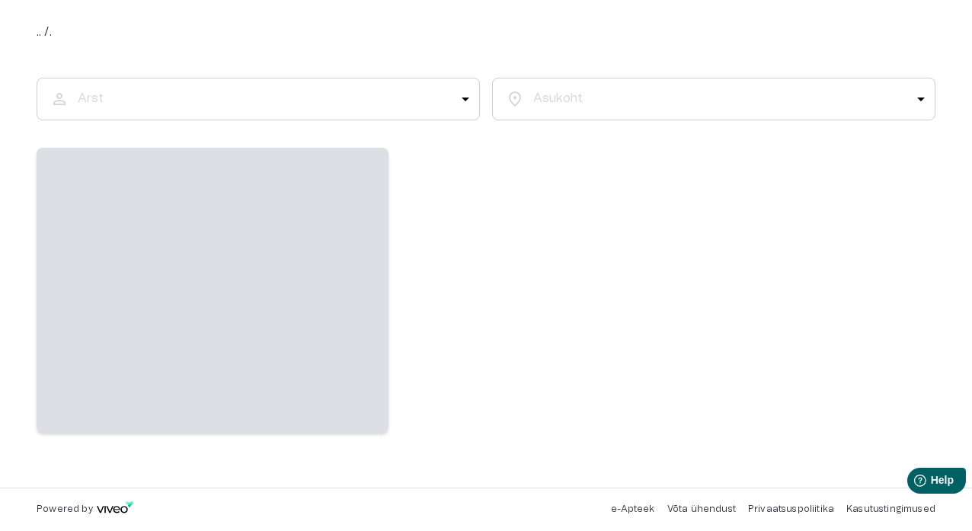
scroll to position [129, 0]
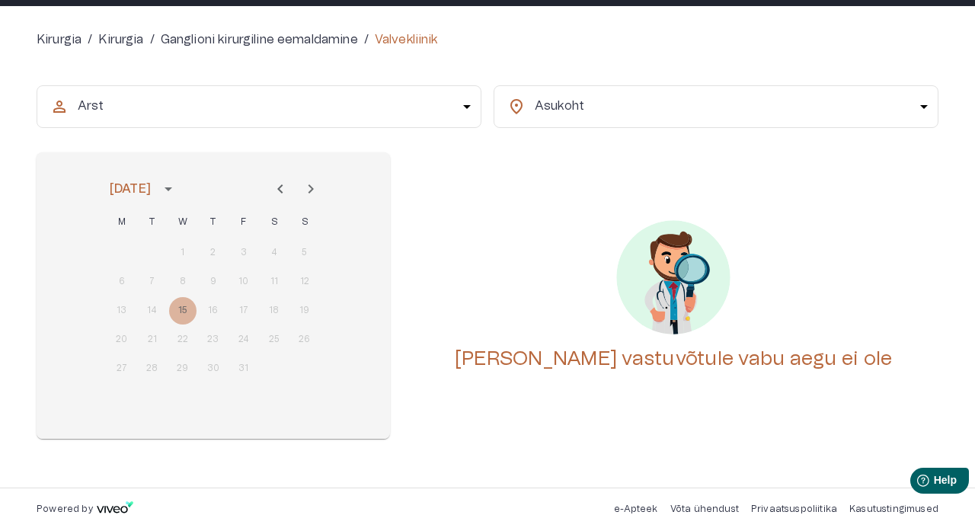
click at [467, 107] on body "home Esileht [MEDICAL_DATA]_heart Tervishoid keyboard_arrow_down health_and_saf…" at bounding box center [487, 136] width 975 height 531
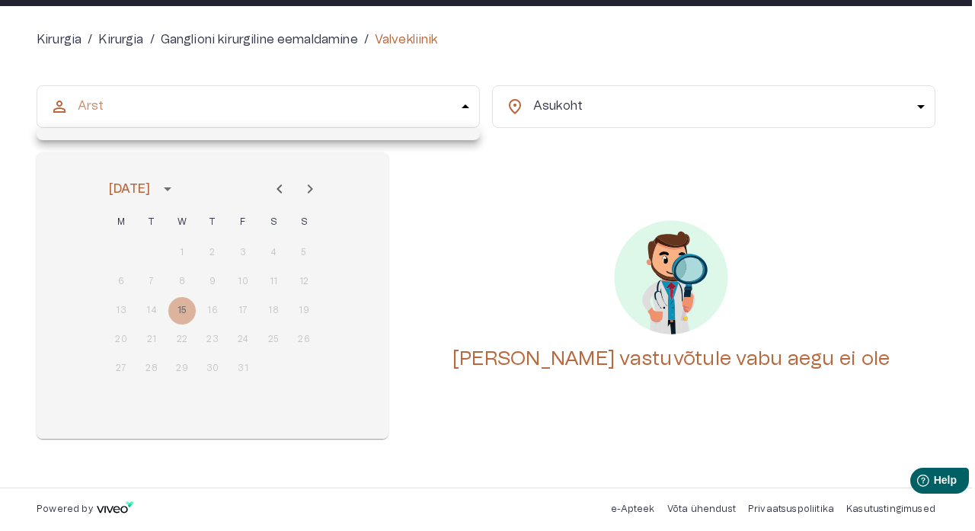
click at [466, 105] on div at bounding box center [487, 265] width 975 height 531
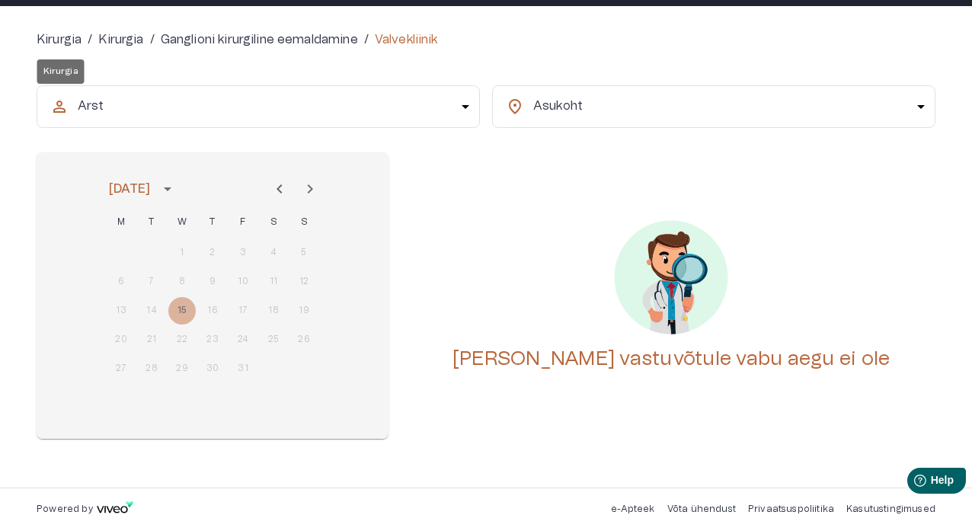
click at [75, 40] on p "Kirurgia" at bounding box center [59, 39] width 45 height 18
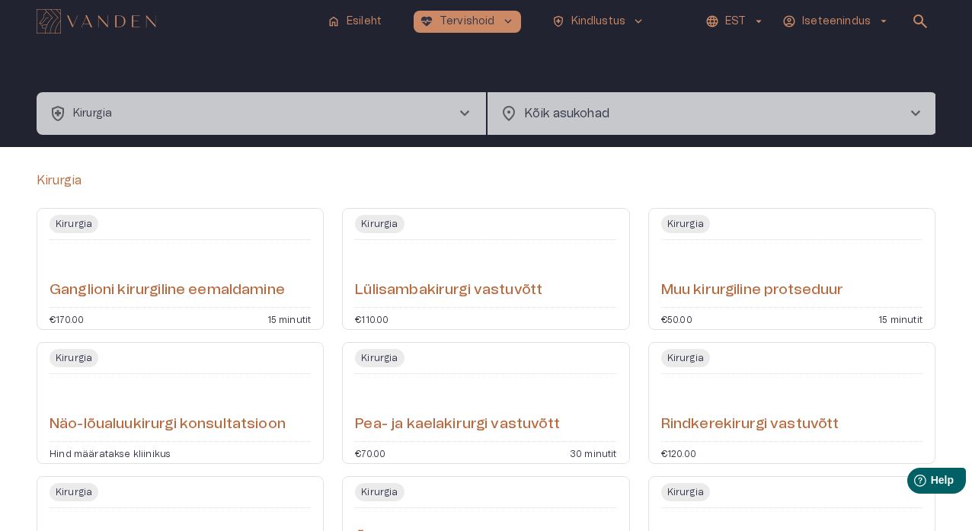
click at [308, 126] on button "health_and_safety Kirurgia chevron_right" at bounding box center [261, 113] width 449 height 43
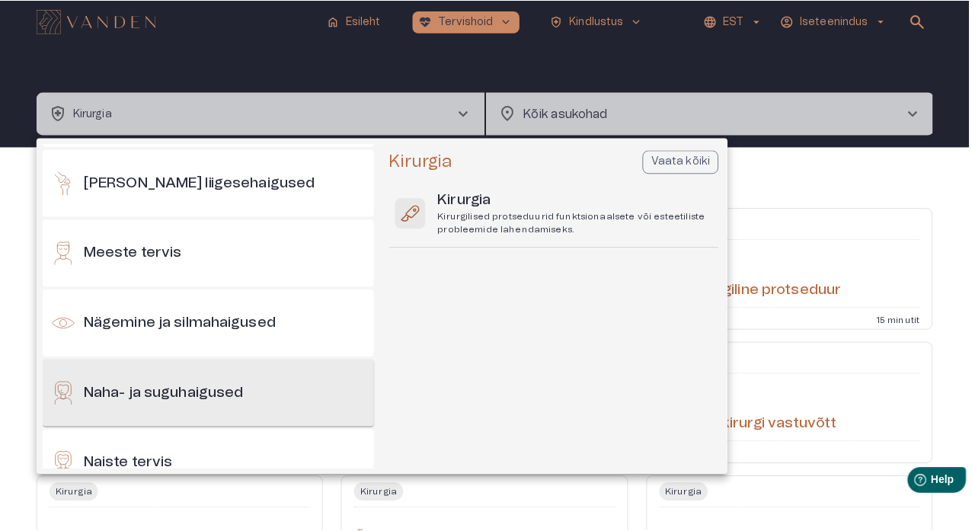
scroll to position [559, 0]
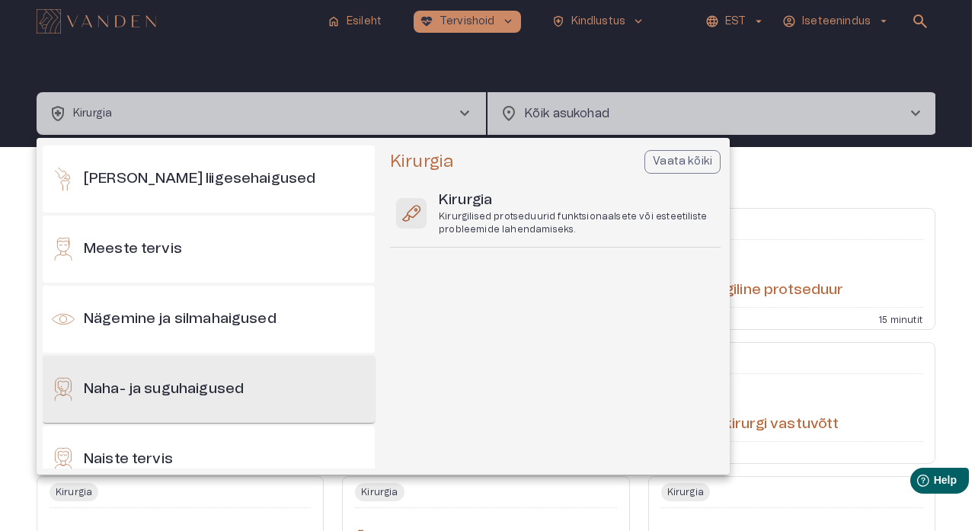
click at [240, 313] on h6 "Naha- ja suguhaigused" at bounding box center [164, 389] width 160 height 21
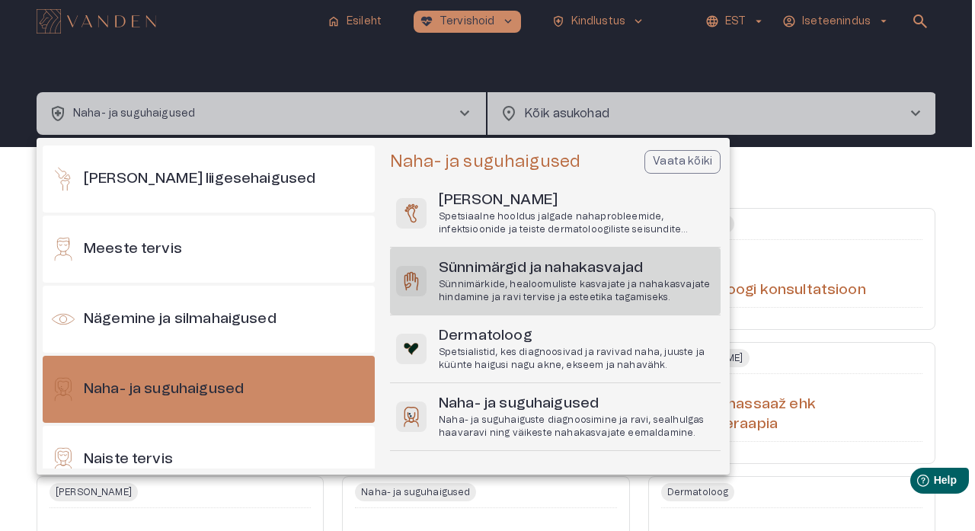
click at [499, 282] on p "Sünnimärkide, healoomuliste kasvajate ja nahakasvajate hindamine ja ravi tervis…" at bounding box center [577, 291] width 276 height 26
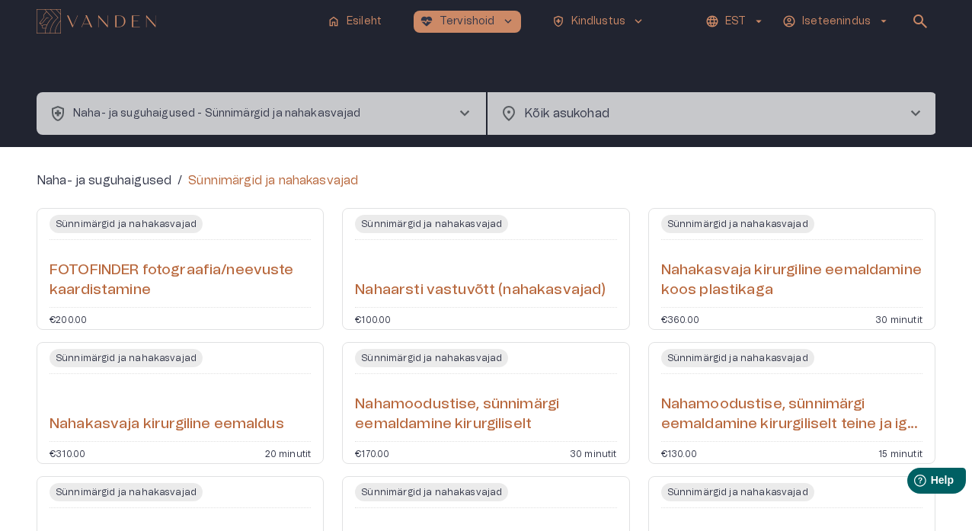
click at [542, 307] on hr "Open service booking details" at bounding box center [485, 307] width 261 height 1
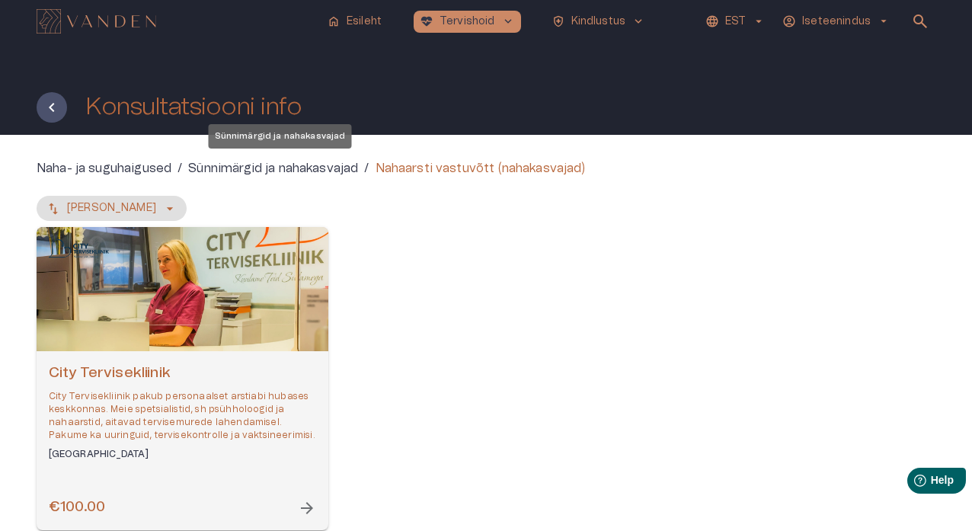
click at [284, 162] on p "Sünnimärgid ja nahakasvajad" at bounding box center [273, 168] width 170 height 18
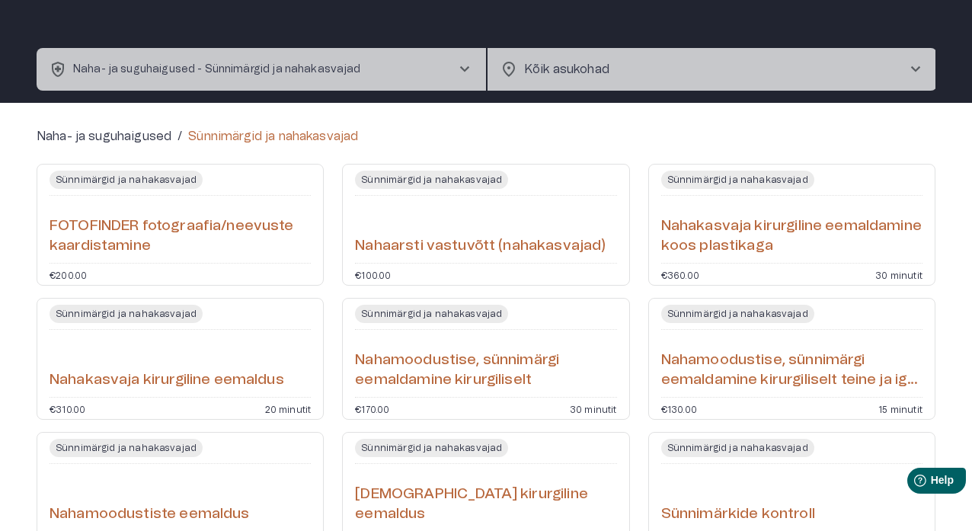
scroll to position [44, 0]
click at [728, 260] on div "Sünnimärgid ja nahakasvajad Nahakasvaja kirurgiline eemaldamine koos plastikaga…" at bounding box center [791, 225] width 287 height 122
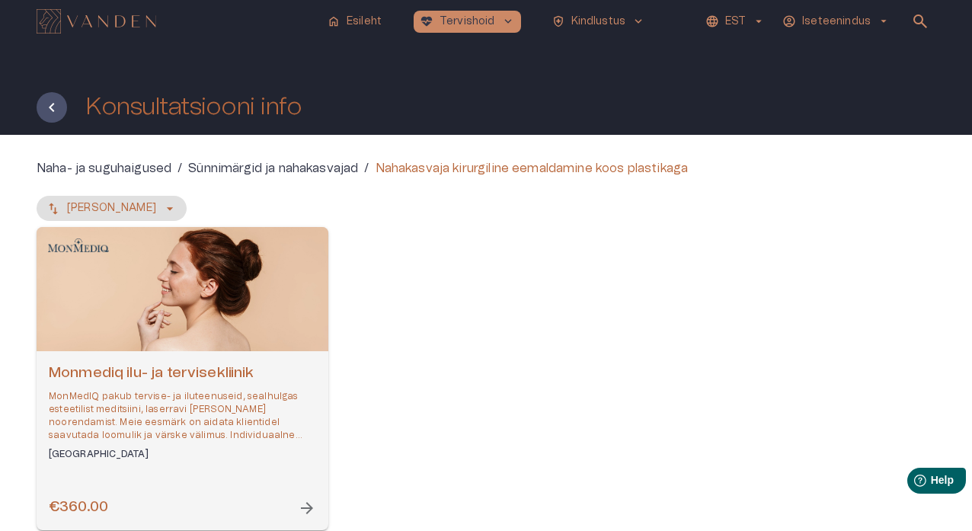
click at [306, 313] on span "arrow_forward" at bounding box center [307, 508] width 18 height 18
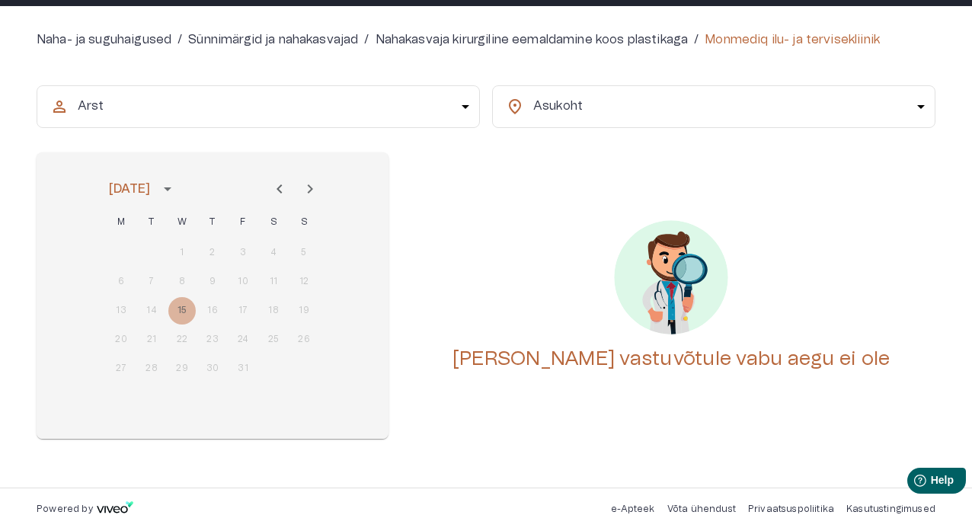
scroll to position [129, 0]
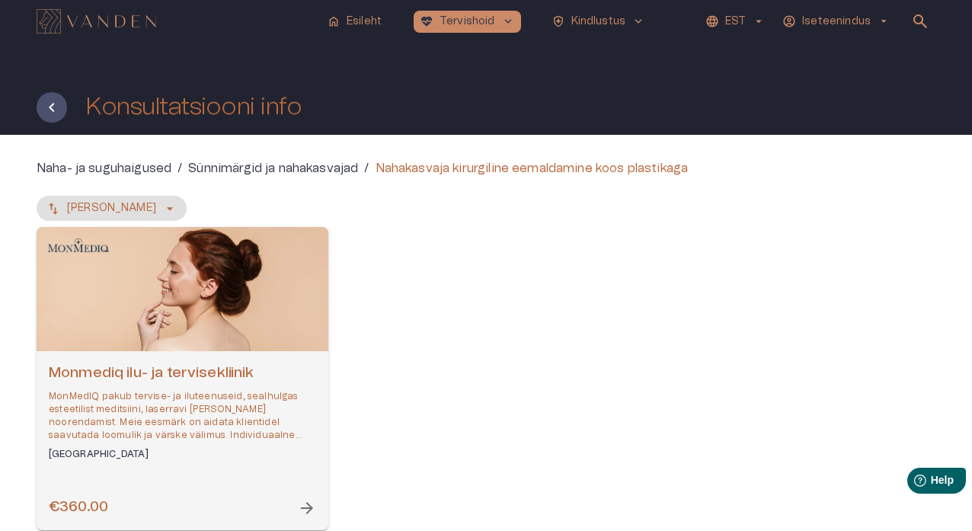
scroll to position [44, 0]
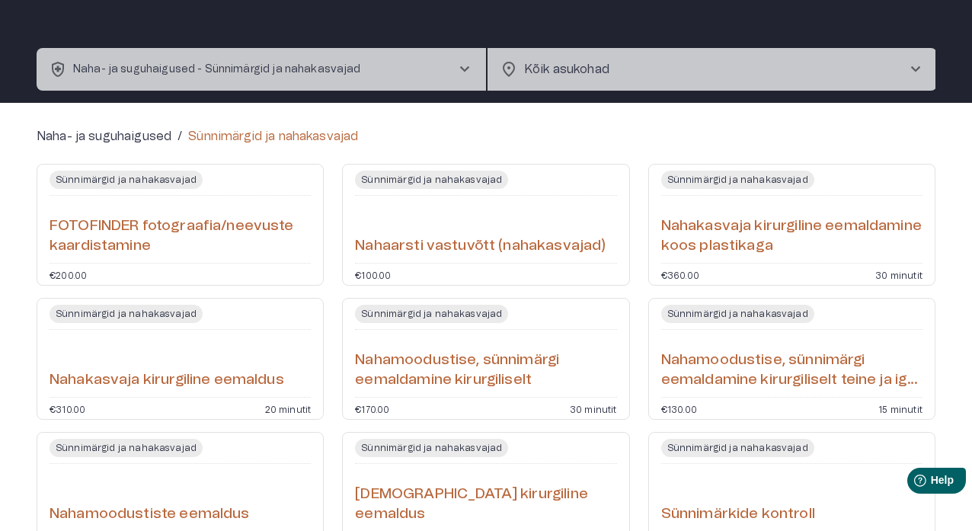
click at [280, 313] on p "20 minutit" at bounding box center [288, 408] width 46 height 9
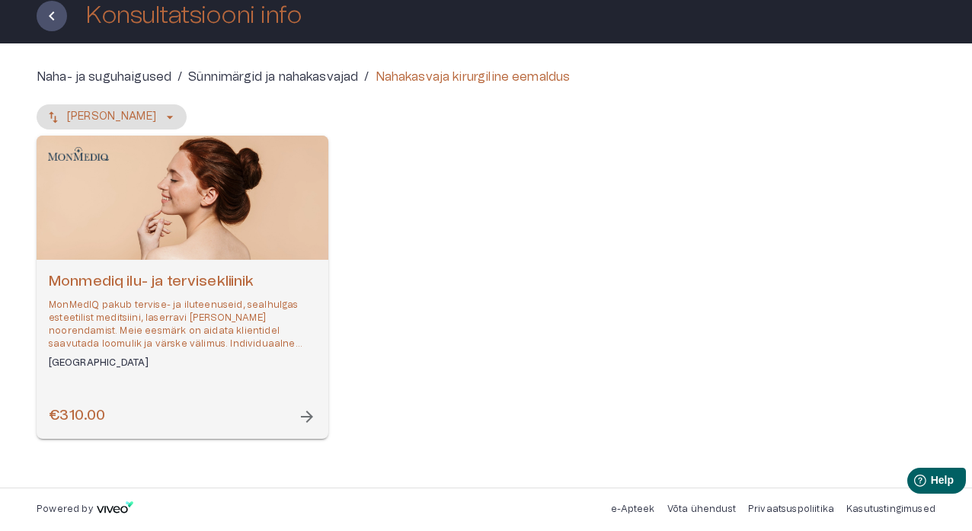
scroll to position [91, 0]
click at [310, 313] on span "arrow_forward" at bounding box center [307, 417] width 18 height 18
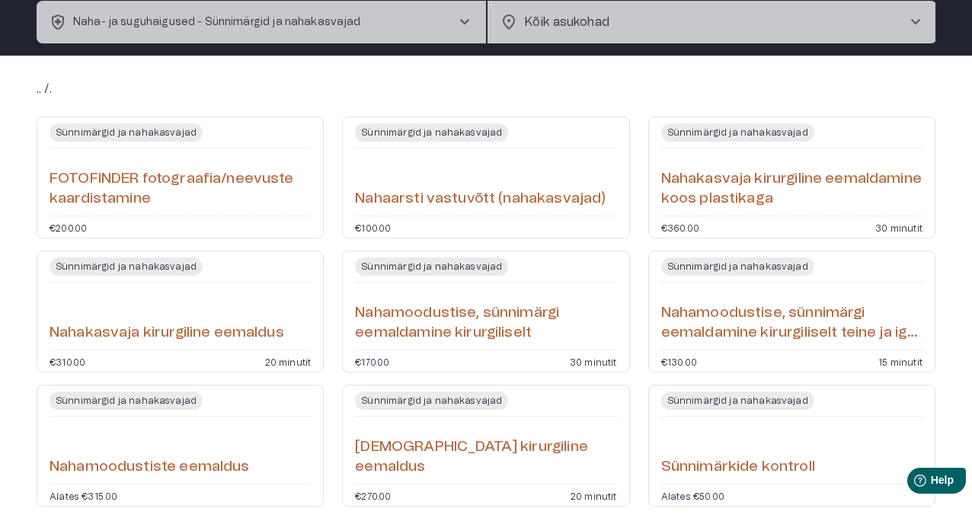
scroll to position [44, 0]
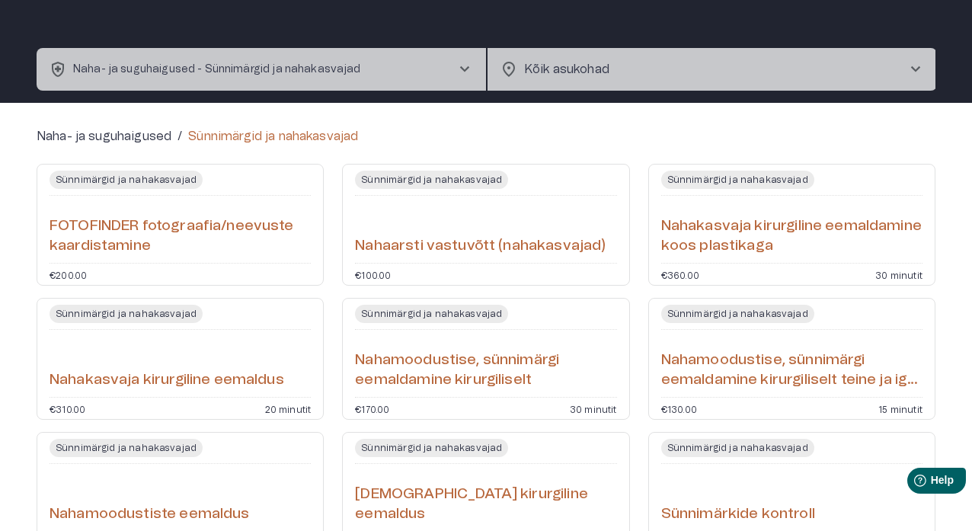
click at [196, 234] on h6 "FOTOFINDER fotograafia/neevuste kaardistamine" at bounding box center [180, 236] width 261 height 40
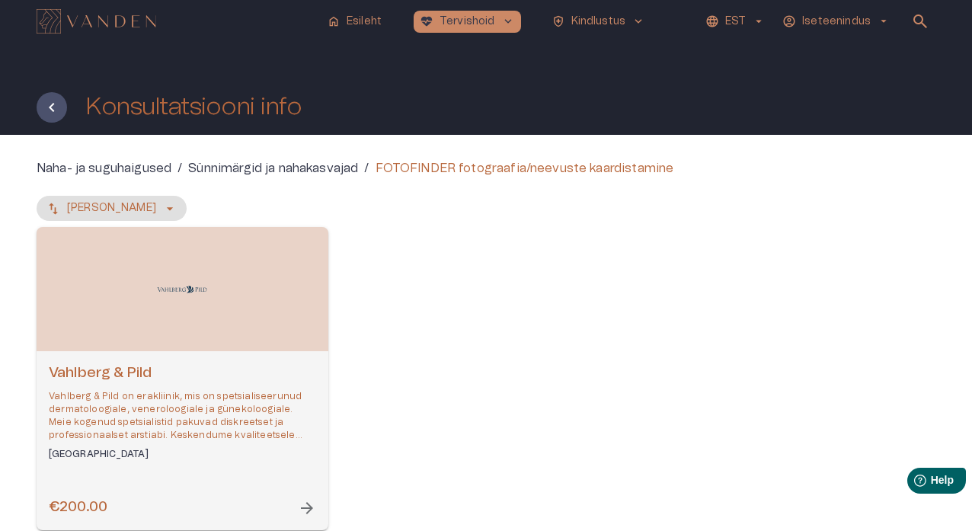
click at [307, 313] on span "arrow_forward" at bounding box center [307, 508] width 18 height 18
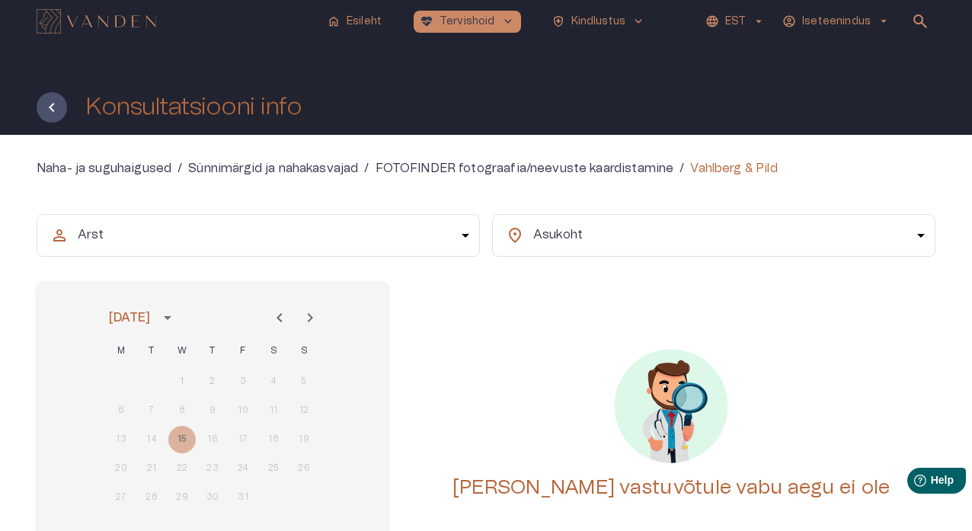
click at [313, 313] on icon "Next month" at bounding box center [310, 317] width 18 height 18
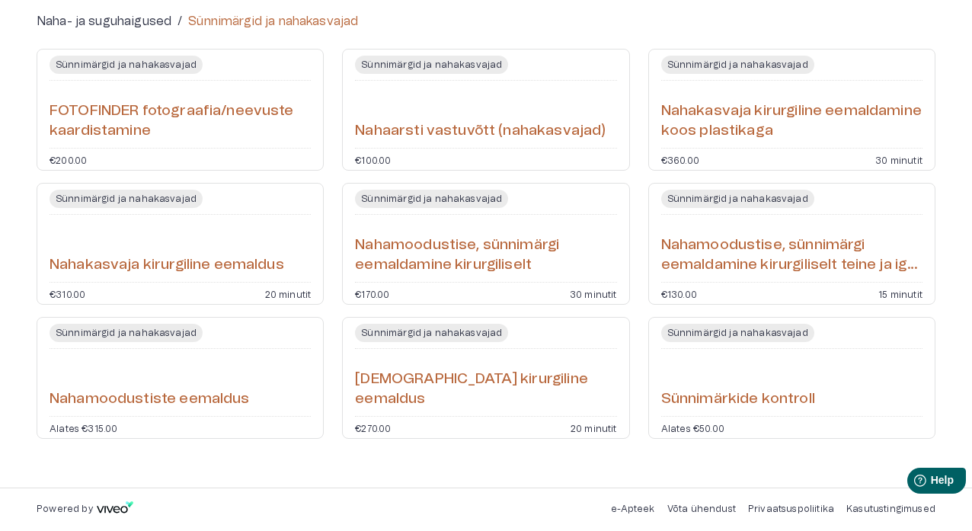
scroll to position [159, 0]
click at [219, 313] on h6 "Nahamoodustiste eemaldus" at bounding box center [150, 399] width 200 height 21
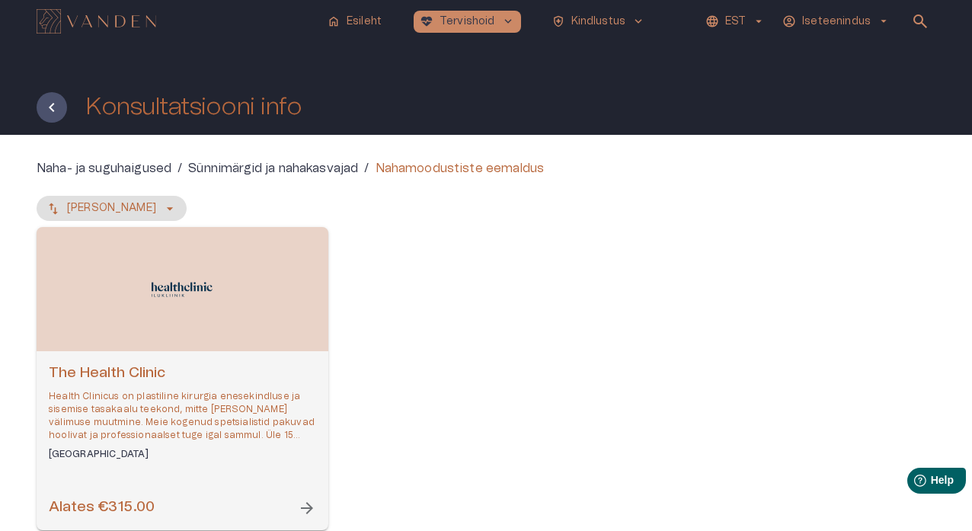
click at [308, 313] on span "arrow_forward" at bounding box center [307, 508] width 18 height 18
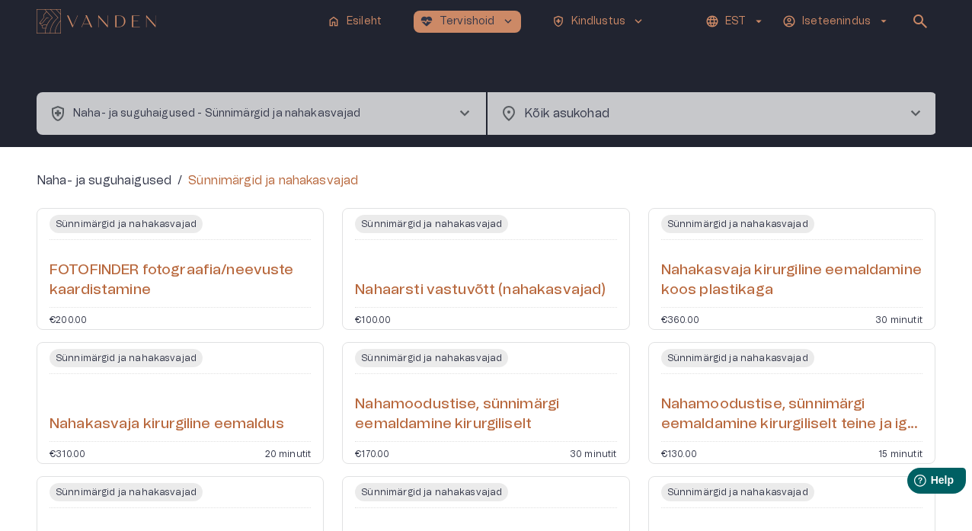
click at [460, 115] on span "chevron_right" at bounding box center [464, 113] width 18 height 18
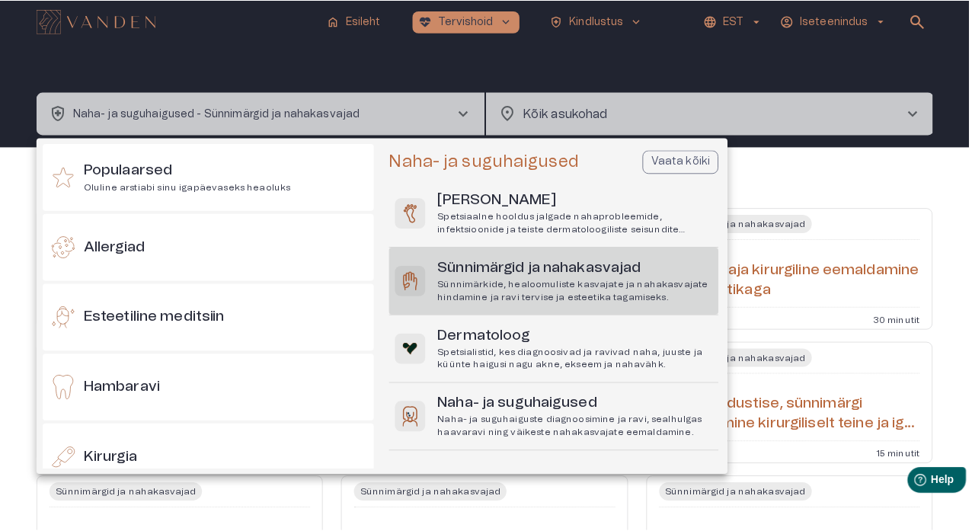
scroll to position [643, 0]
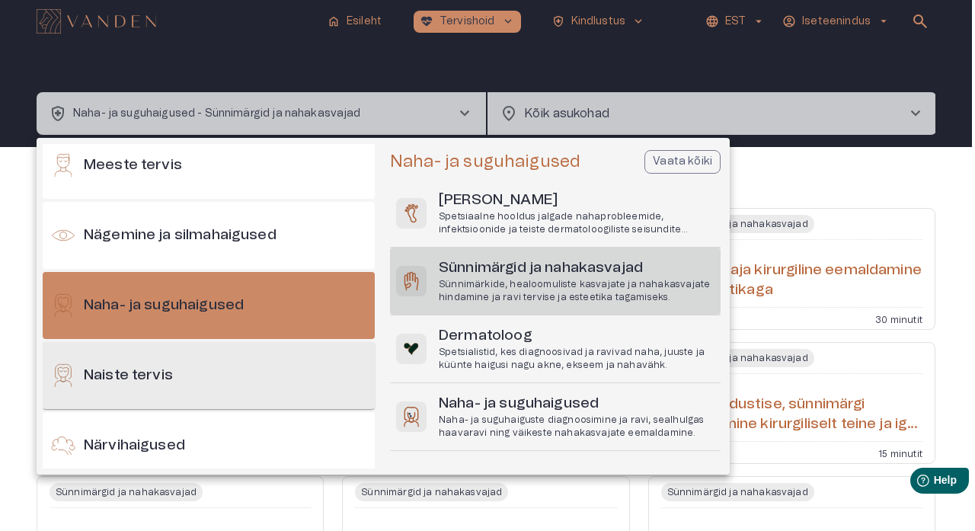
click at [264, 313] on div "Naiste tervis" at bounding box center [209, 375] width 332 height 67
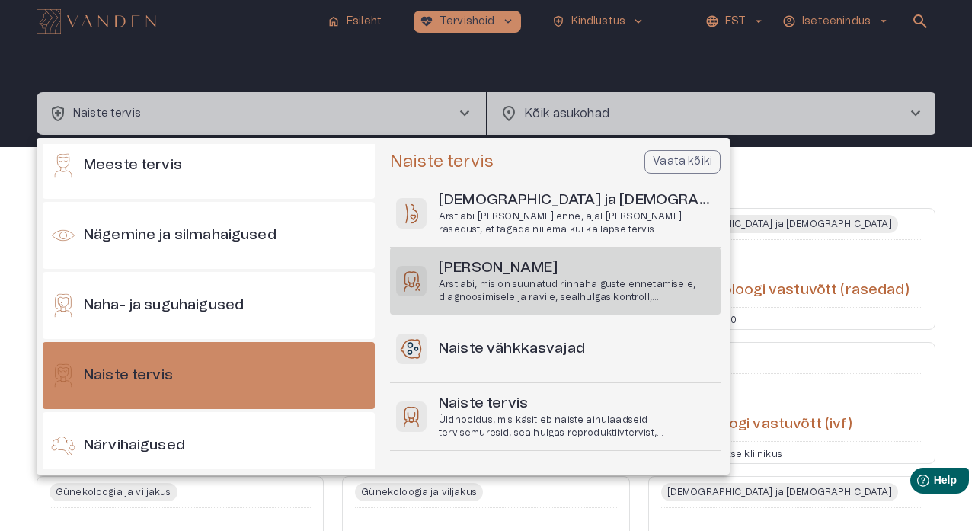
click at [489, 280] on p "Arstiabi, mis on suunatud rinnahaiguste ennetamisele, diagnoosimisele ja ravile…" at bounding box center [577, 291] width 276 height 26
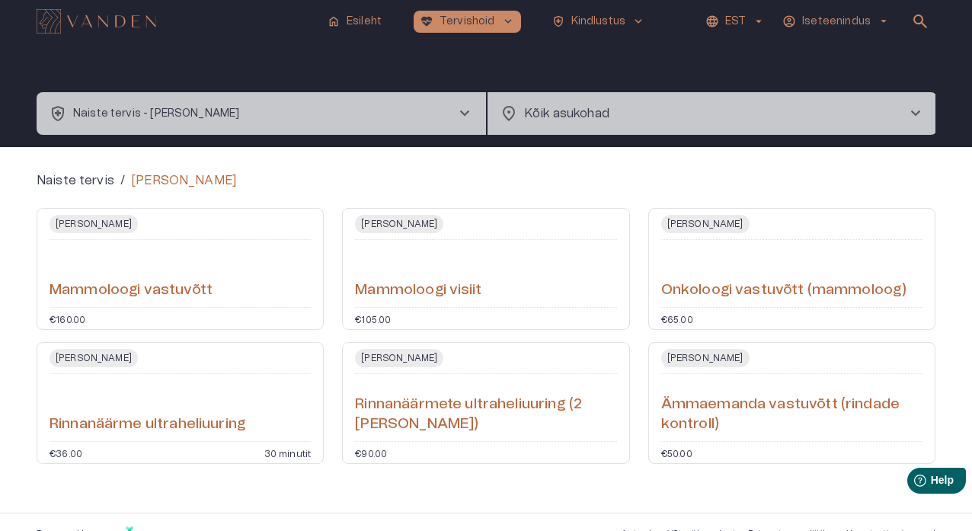
click at [569, 313] on div "€105.00" at bounding box center [485, 318] width 261 height 9
